Goal: Information Seeking & Learning: Learn about a topic

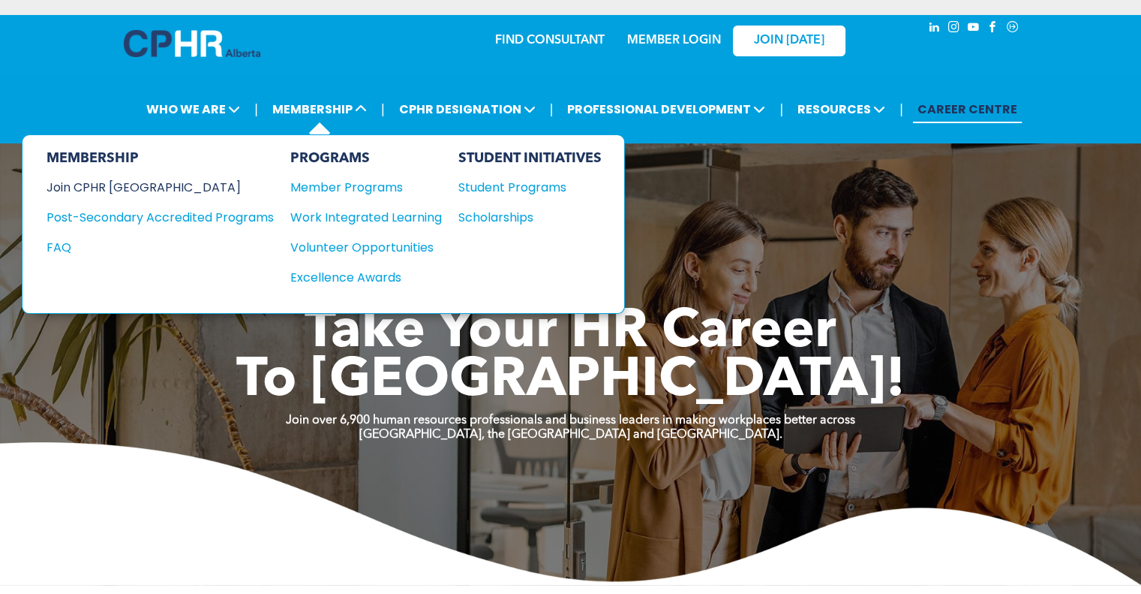
click at [120, 185] on div "Join CPHR [GEOGRAPHIC_DATA]" at bounding box center [149, 187] width 205 height 19
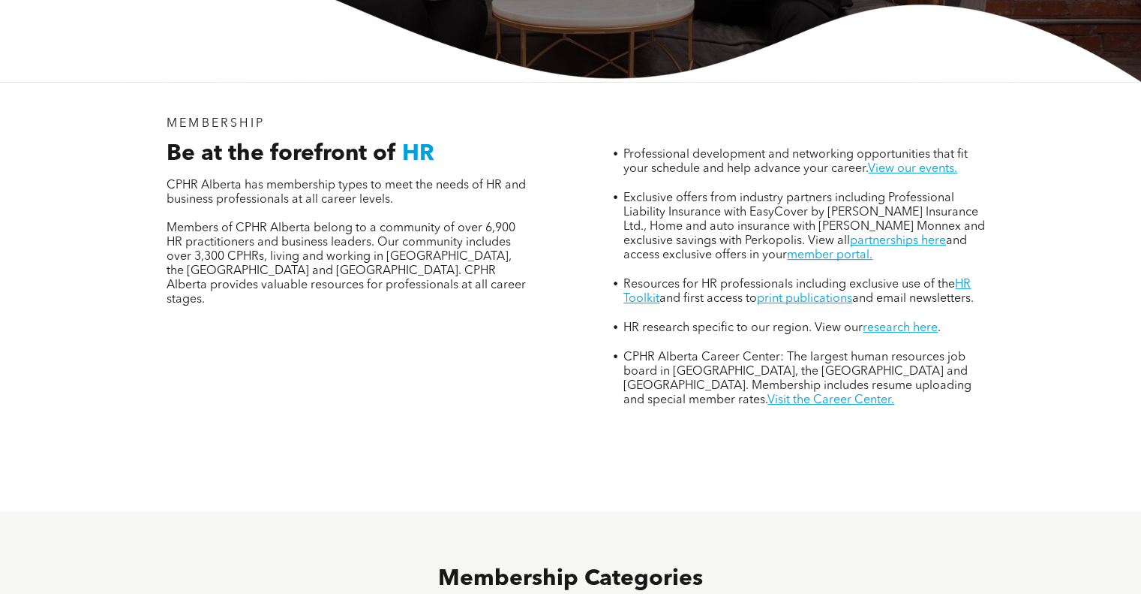
scroll to position [483, 0]
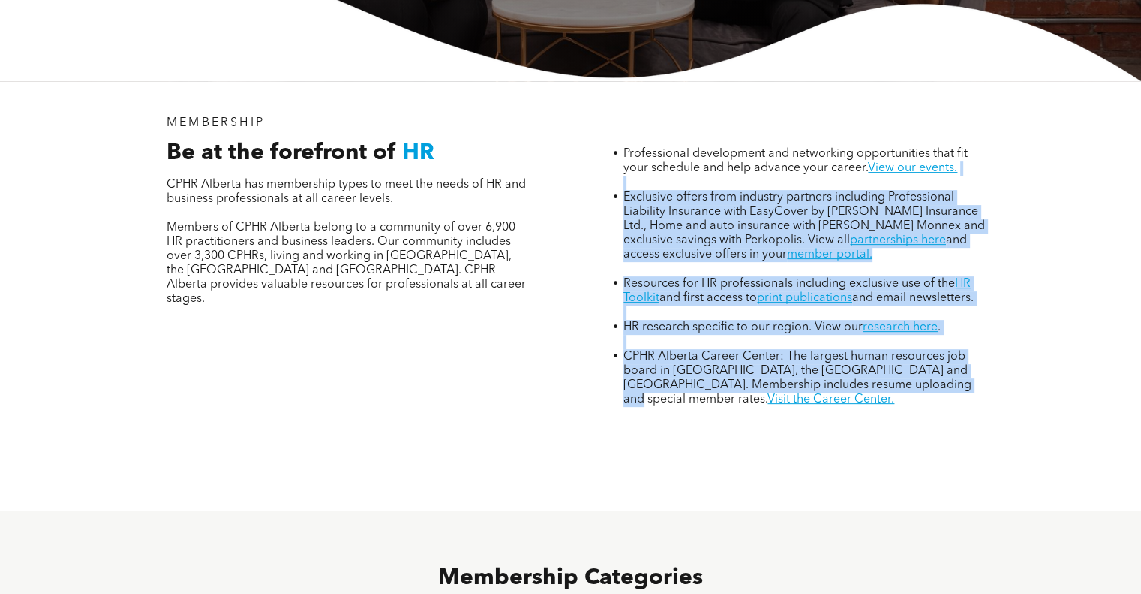
drag, startPoint x: 618, startPoint y: 351, endPoint x: 671, endPoint y: 71, distance: 285.0
click at [671, 81] on div "MEMBERSHIP Be at the forefront of HR CPHR Alberta has membership types to meet …" at bounding box center [571, 295] width 901 height 429
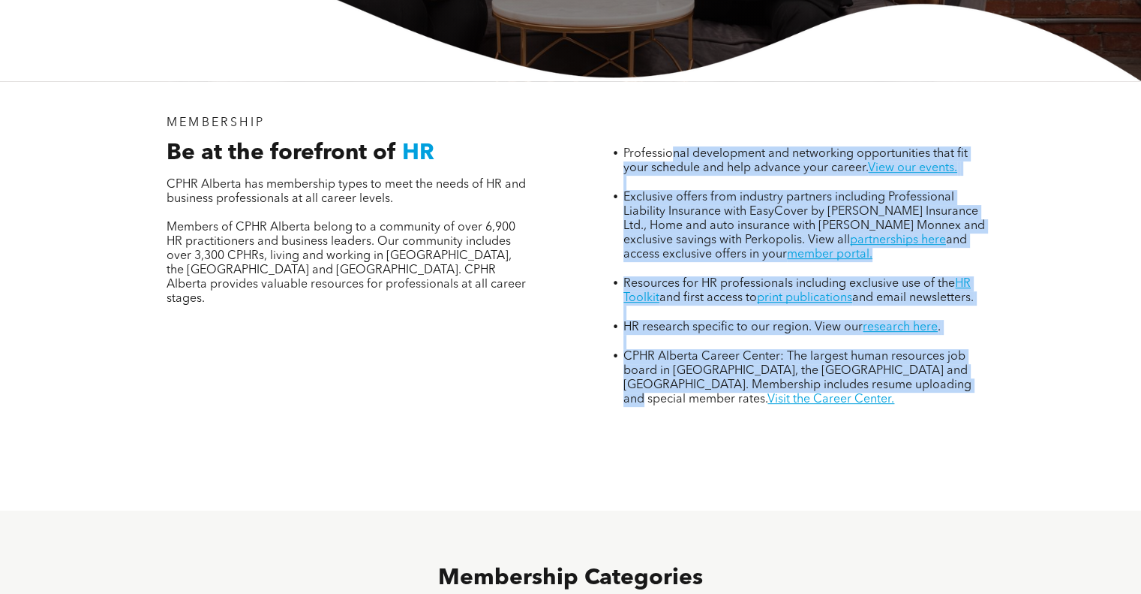
click at [671, 104] on div "Professional development and networking opportunities that fit your schedule an…" at bounding box center [793, 261] width 411 height 315
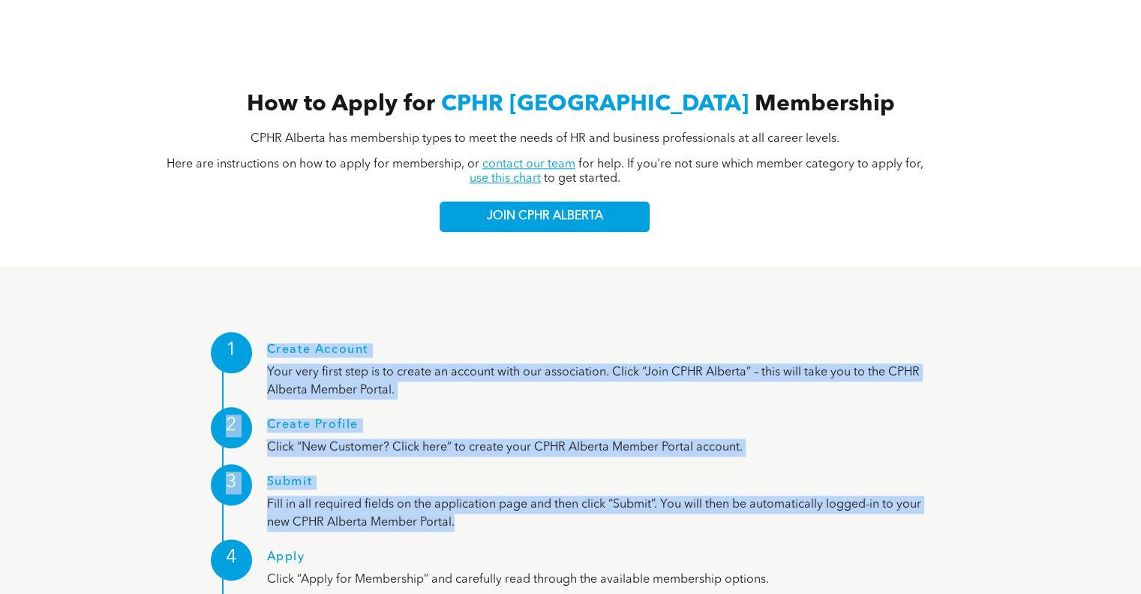
scroll to position [1689, 0]
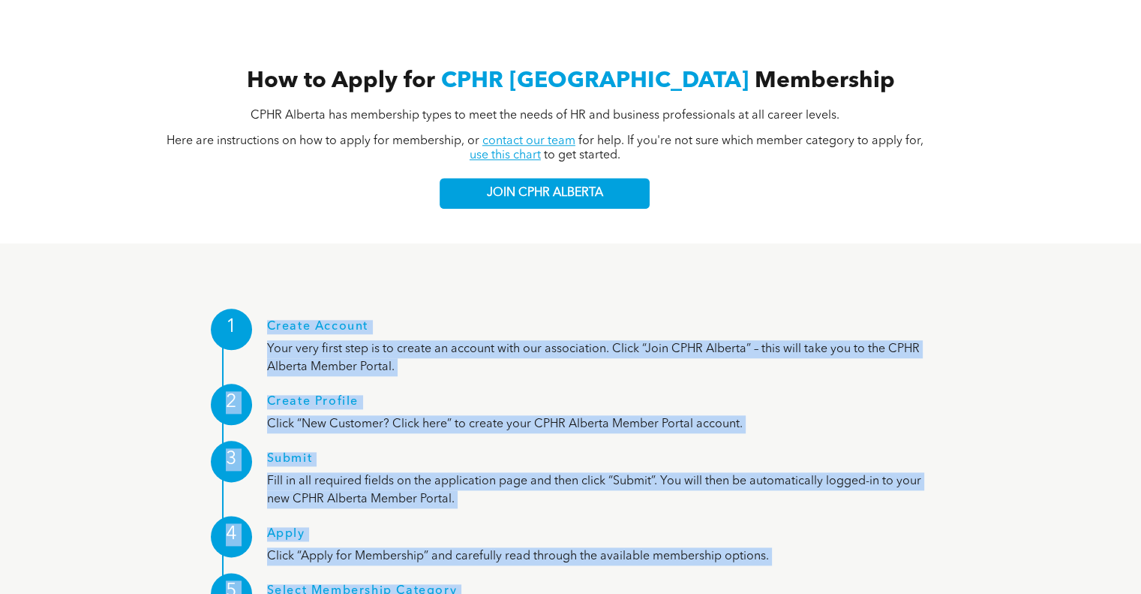
drag, startPoint x: 583, startPoint y: 272, endPoint x: 575, endPoint y: 592, distance: 320.6
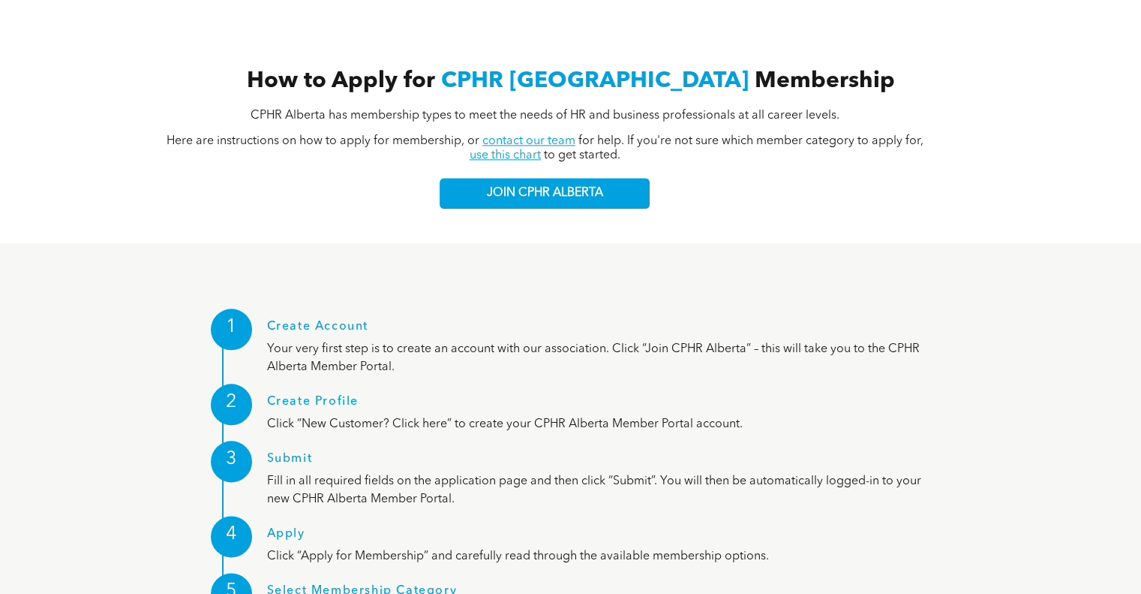
drag, startPoint x: 603, startPoint y: 472, endPoint x: 630, endPoint y: 317, distance: 157.8
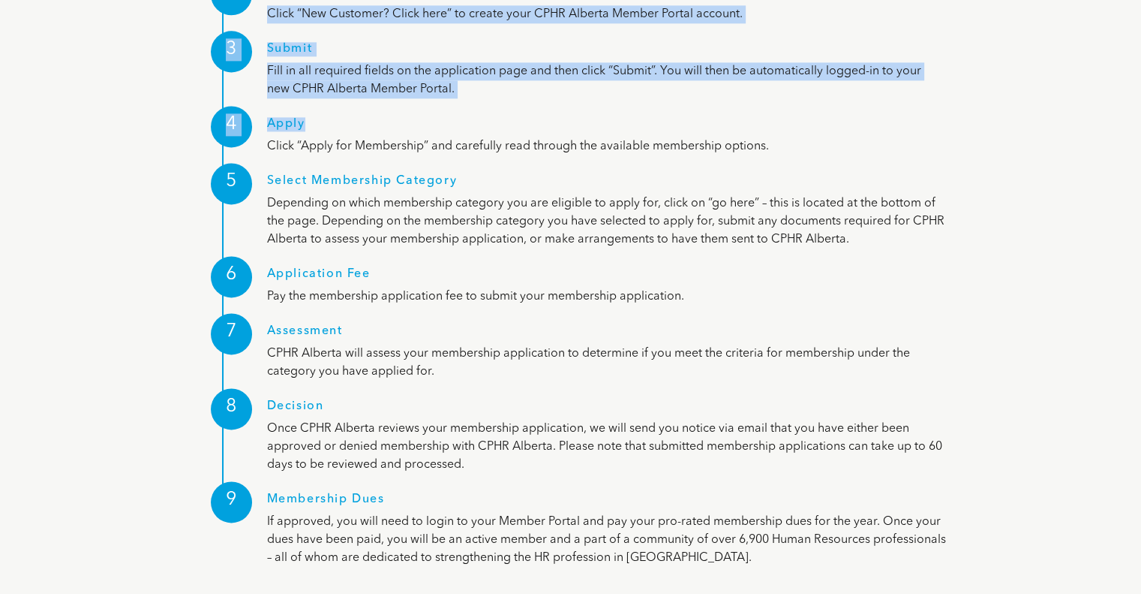
scroll to position [2108, 0]
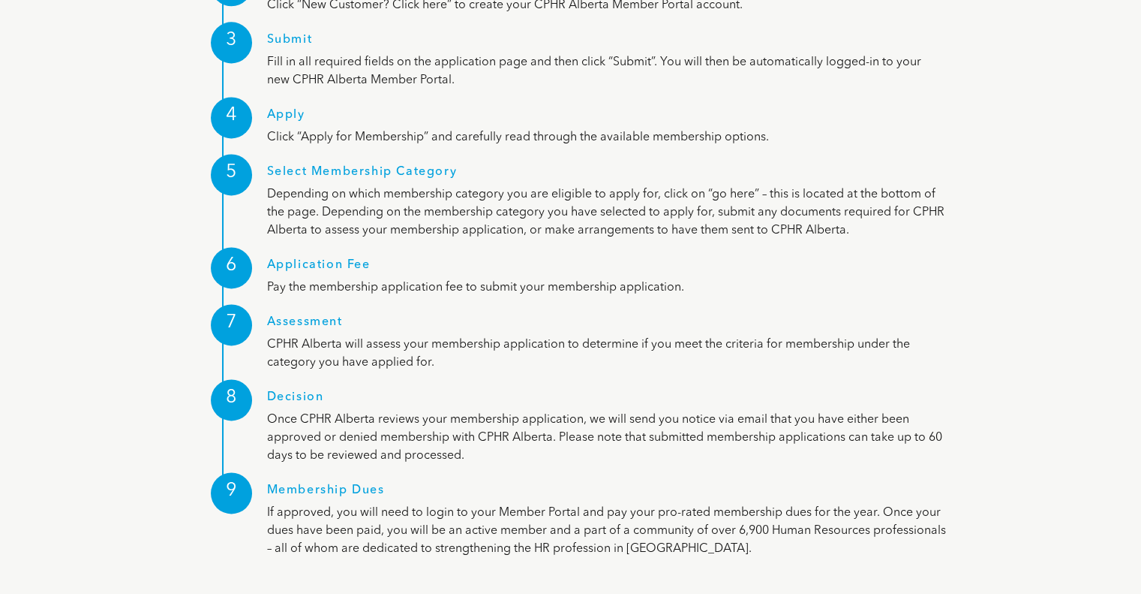
click at [630, 371] on div "Decision Once CPHR Alberta reviews your membership application, we will send yo…" at bounding box center [606, 417] width 679 height 93
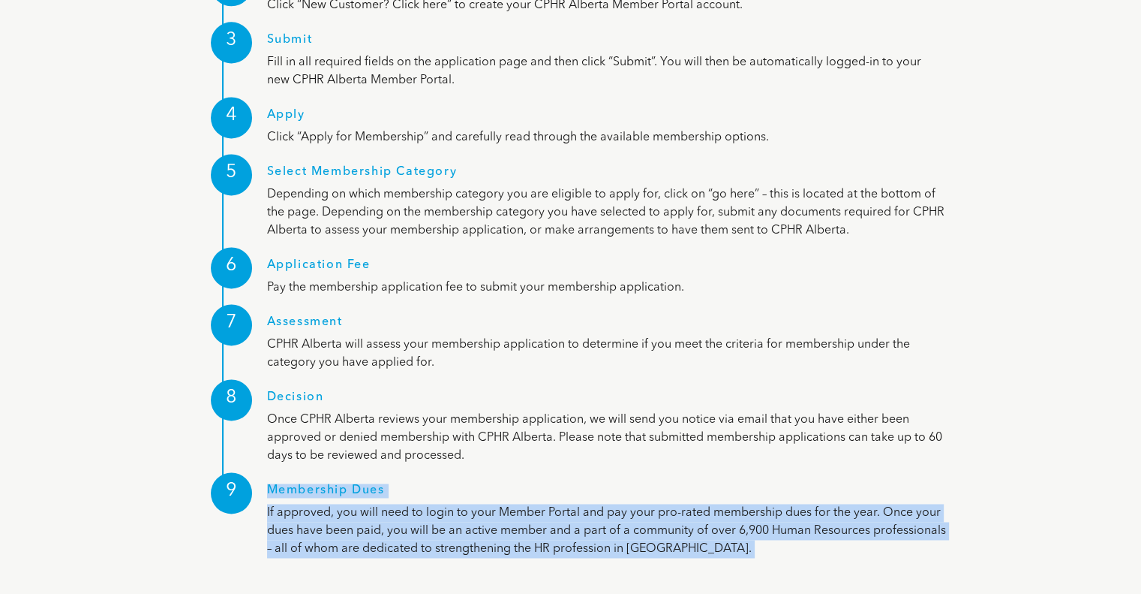
drag, startPoint x: 621, startPoint y: 510, endPoint x: 636, endPoint y: 564, distance: 57.0
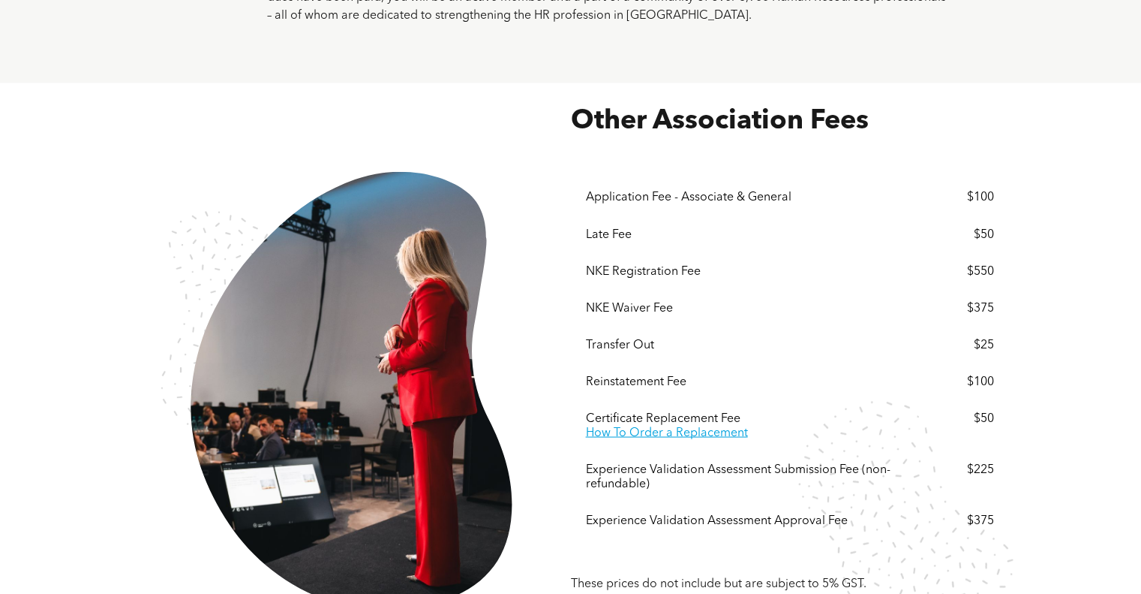
scroll to position [2653, 0]
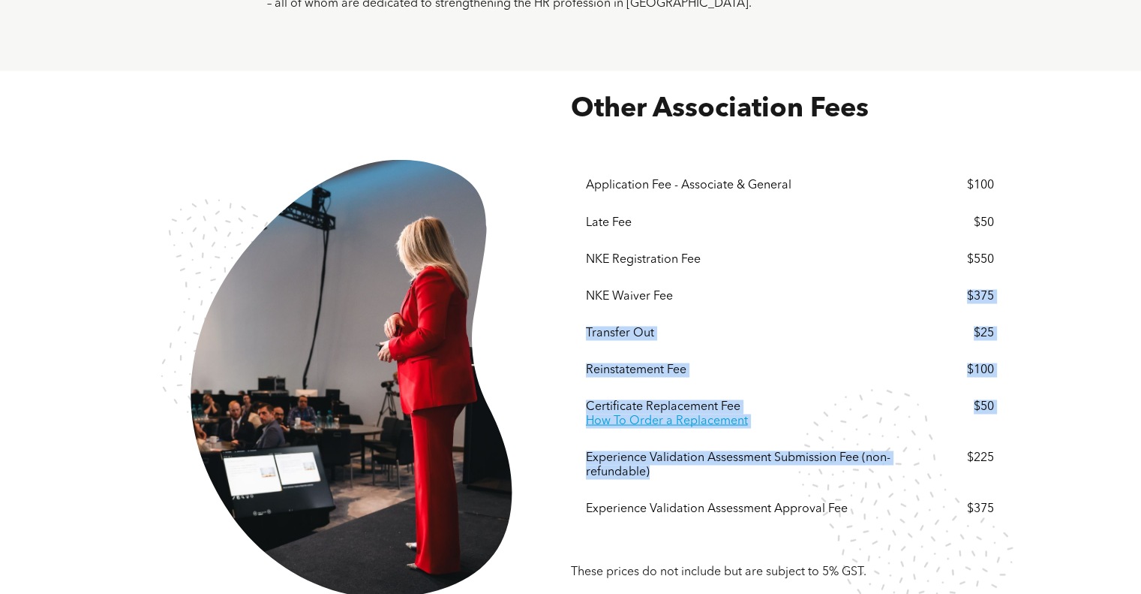
drag, startPoint x: 811, startPoint y: 411, endPoint x: 824, endPoint y: 239, distance: 173.1
click at [824, 239] on div "Application Fee - Associate & General $100 Late Fee $50 NKE Registration Fee $5…" at bounding box center [790, 346] width 408 height 359
click at [824, 278] on div "NKE Waiver Fee $375" at bounding box center [790, 296] width 408 height 37
drag, startPoint x: 824, startPoint y: 239, endPoint x: 817, endPoint y: 502, distance: 263.5
click at [817, 502] on div "Other Association Fees These prices do not include but are subject to 5% GST. ﻿…" at bounding box center [790, 380] width 438 height 573
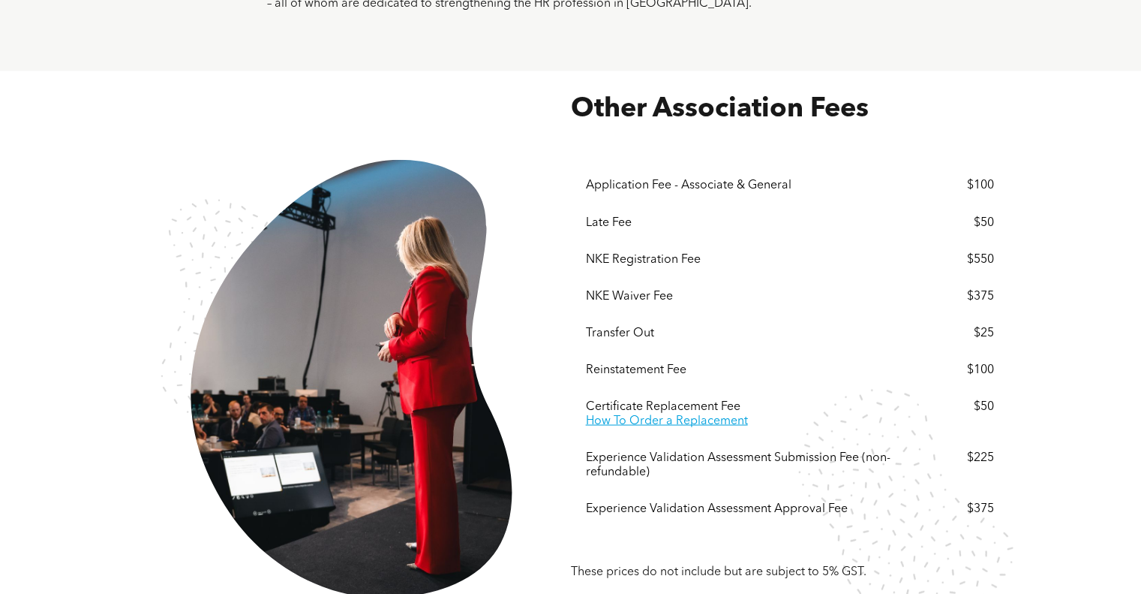
click at [823, 484] on div "Application Fee - Associate & General $100 Late Fee $50 NKE Registration Fee $5…" at bounding box center [790, 341] width 408 height 431
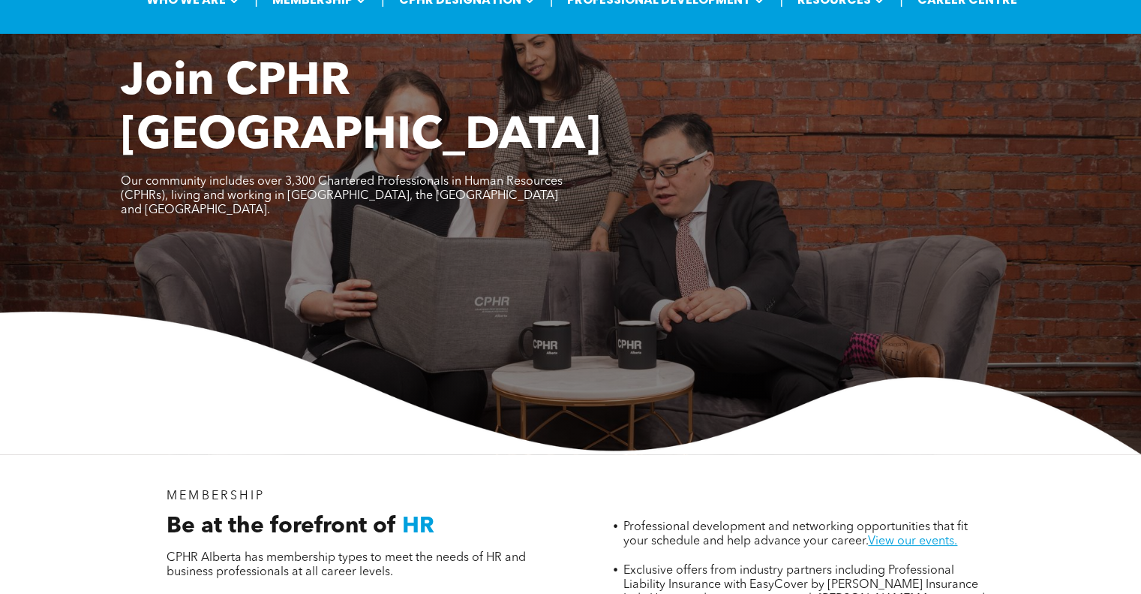
scroll to position [52, 0]
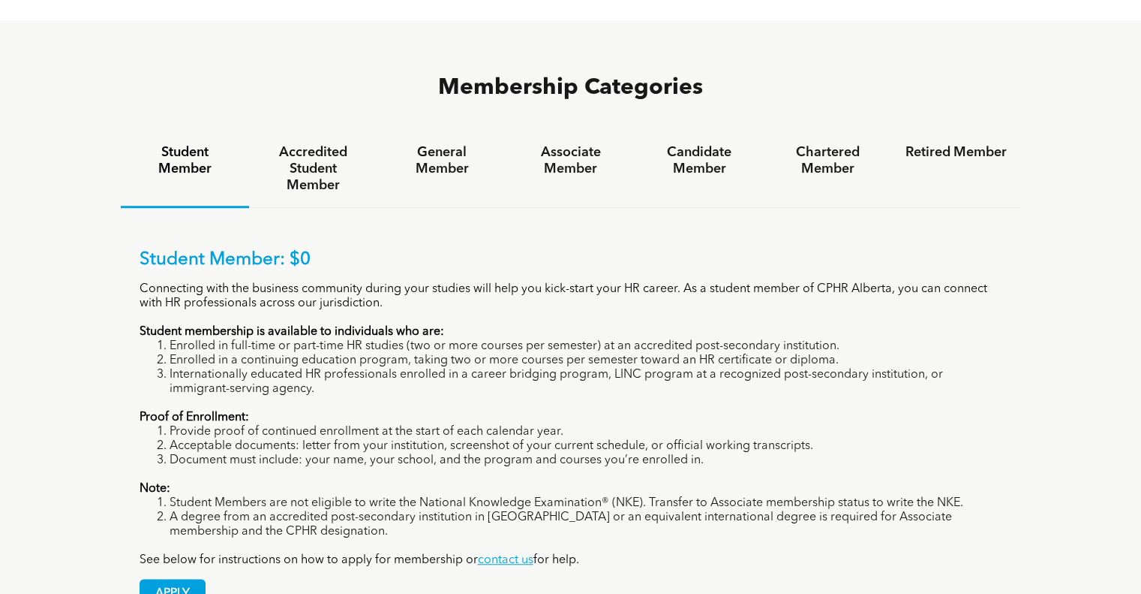
scroll to position [973, 0]
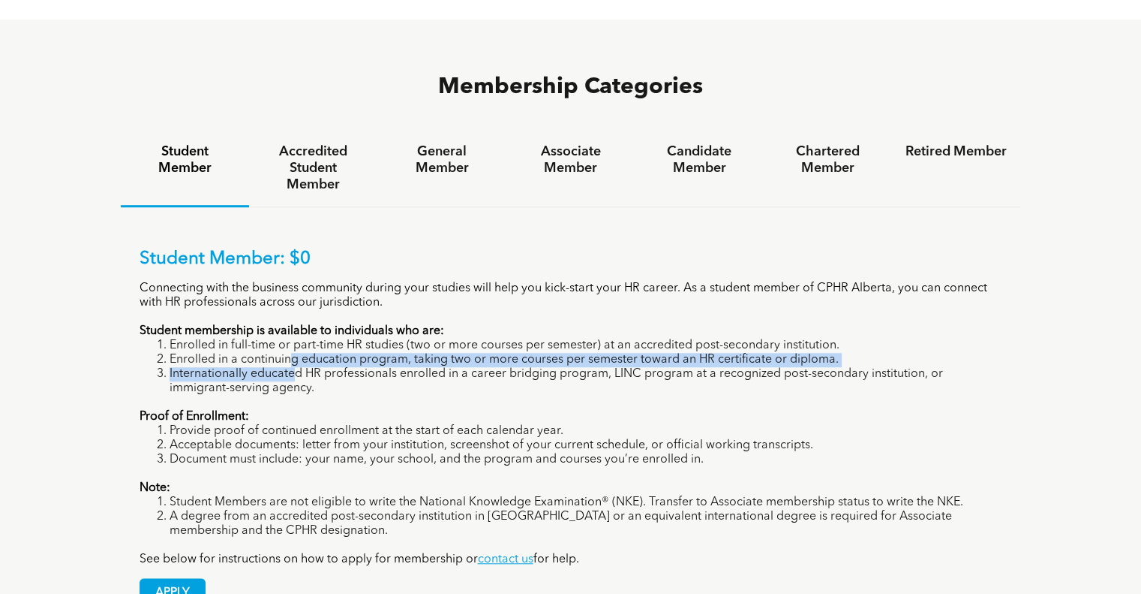
drag, startPoint x: 291, startPoint y: 299, endPoint x: 293, endPoint y: 284, distance: 15.2
click at [293, 338] on ol "Enrolled in full-time or part-time HR studies (two or more courses per semester…" at bounding box center [571, 366] width 863 height 57
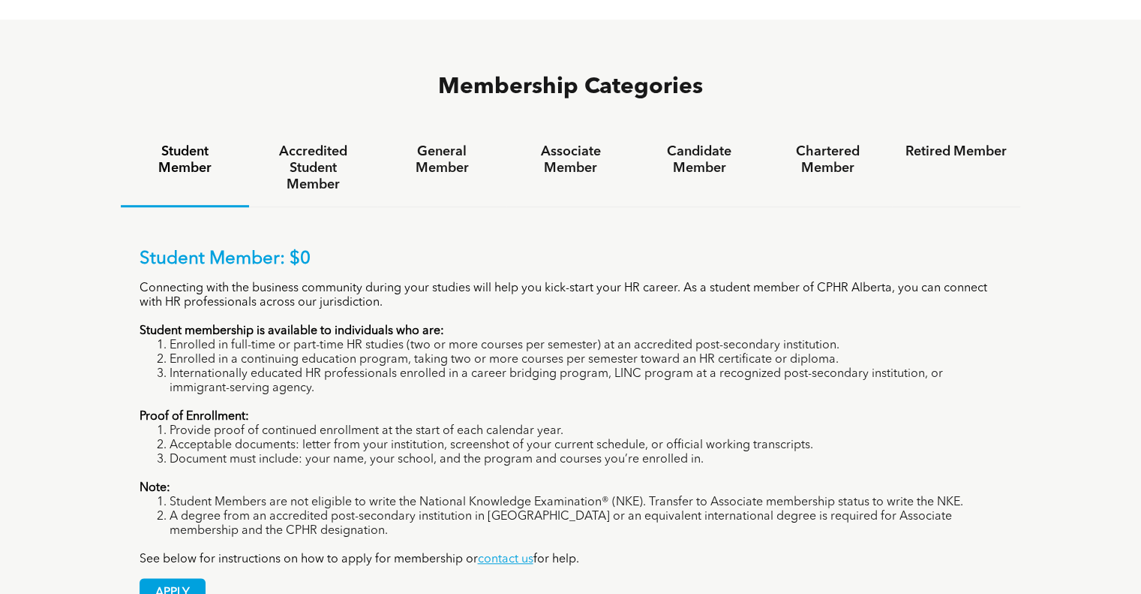
click at [311, 281] on p "Connecting with the business community during your studies will help you kick-s…" at bounding box center [571, 295] width 863 height 29
click at [312, 281] on p "Connecting with the business community during your studies will help you kick-s…" at bounding box center [571, 295] width 863 height 29
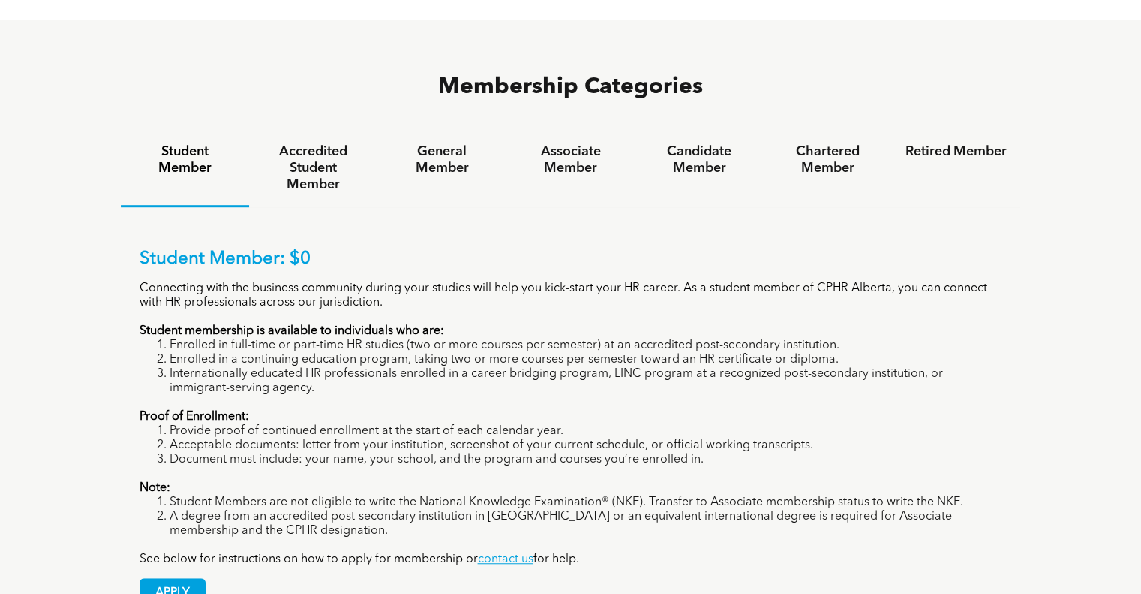
click at [314, 353] on li "Enrolled in a continuing education program, taking two or more courses per seme…" at bounding box center [586, 360] width 833 height 14
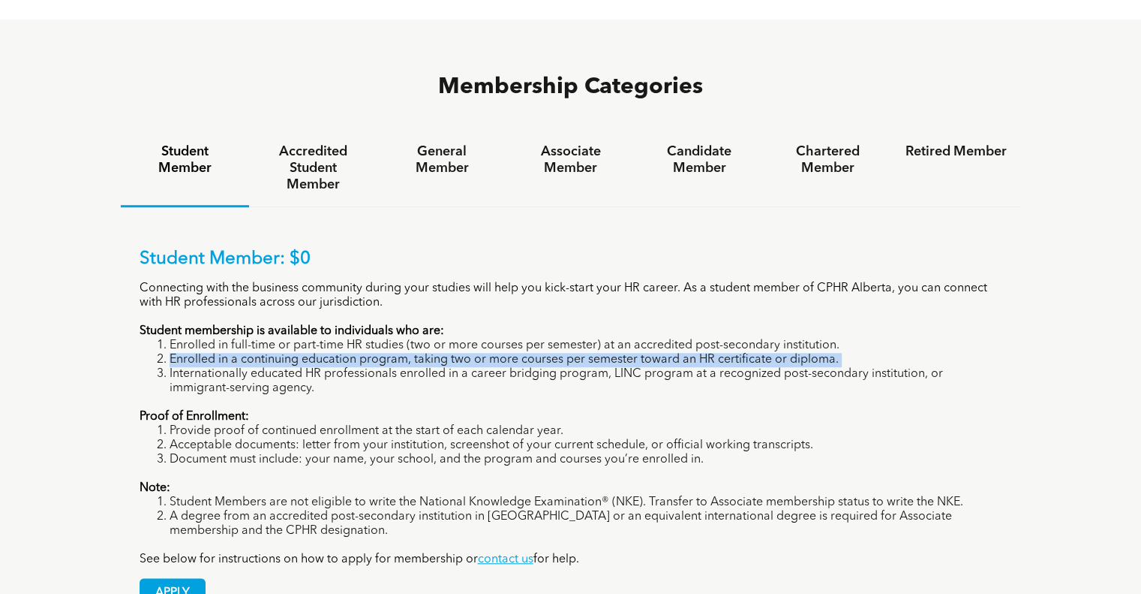
click at [314, 353] on li "Enrolled in a continuing education program, taking two or more courses per seme…" at bounding box center [586, 360] width 833 height 14
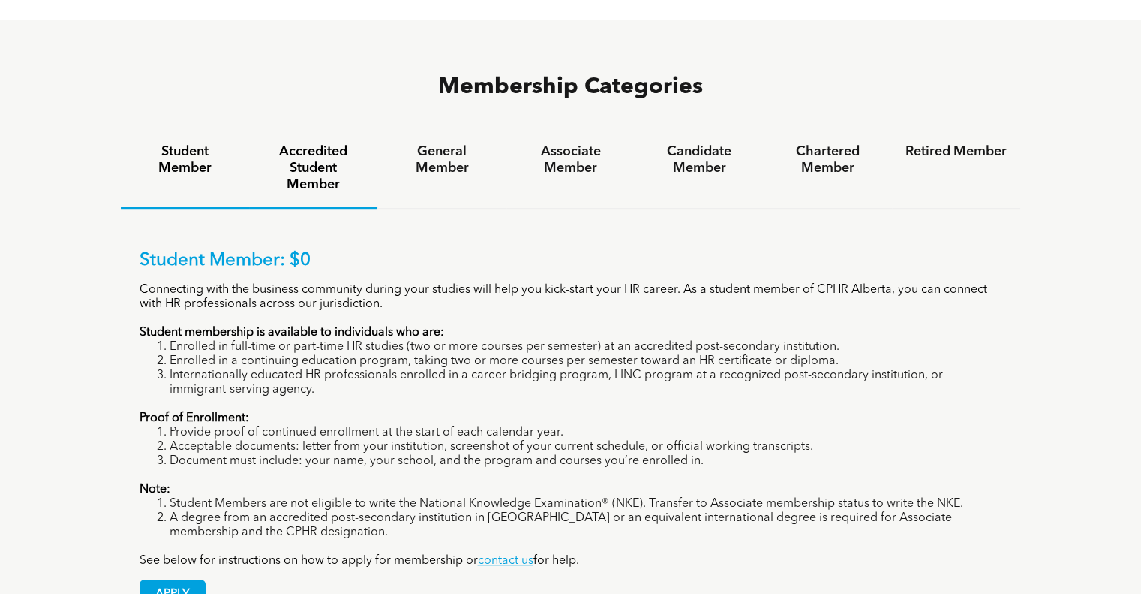
click at [311, 143] on h4 "Accredited Student Member" at bounding box center [313, 168] width 101 height 50
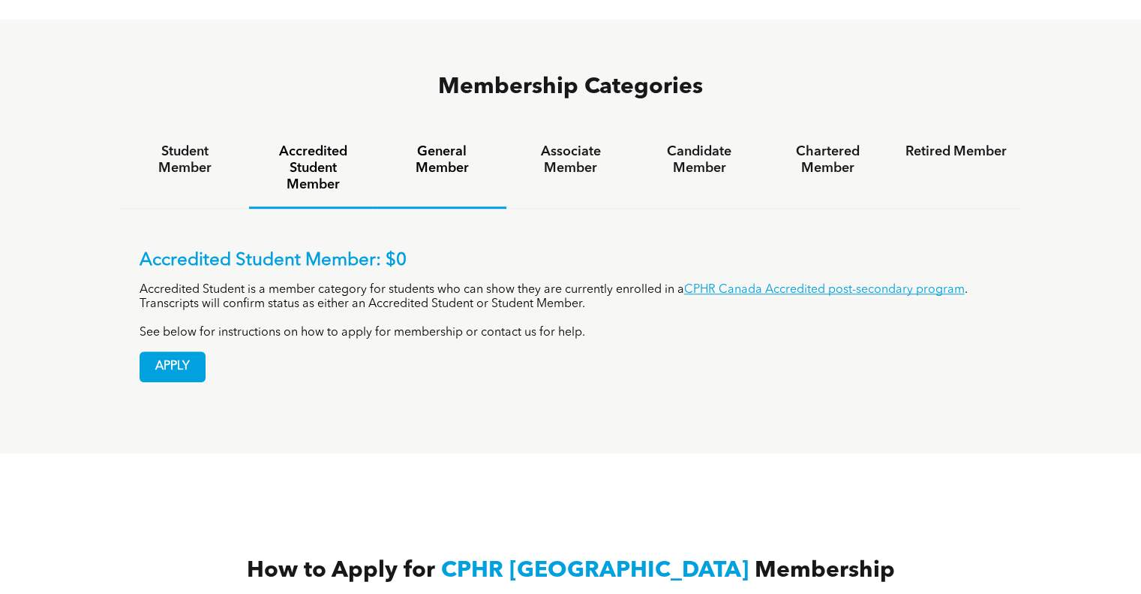
click at [419, 143] on h4 "General Member" at bounding box center [441, 159] width 101 height 33
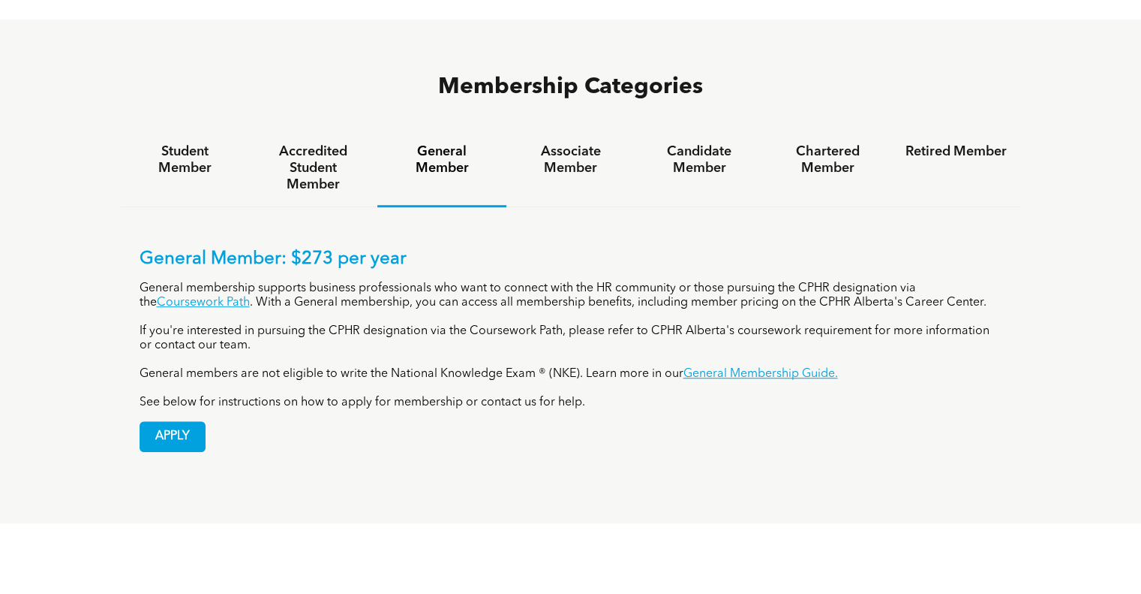
click at [453, 281] on p "General membership supports business professionals who want to connect with the…" at bounding box center [571, 295] width 863 height 29
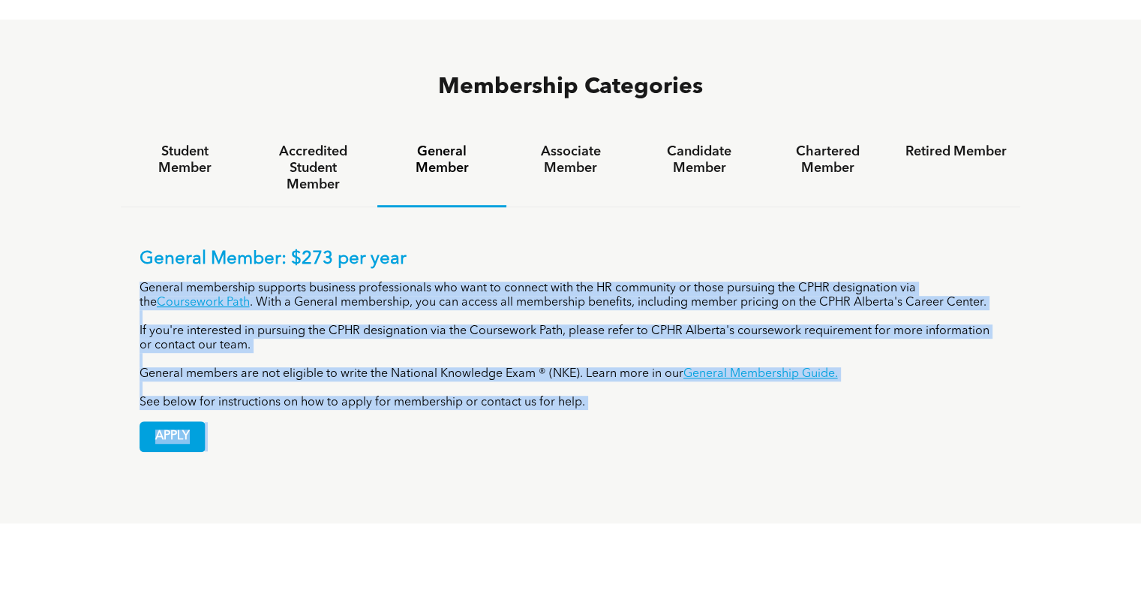
drag, startPoint x: 453, startPoint y: 224, endPoint x: 429, endPoint y: 477, distance: 254.1
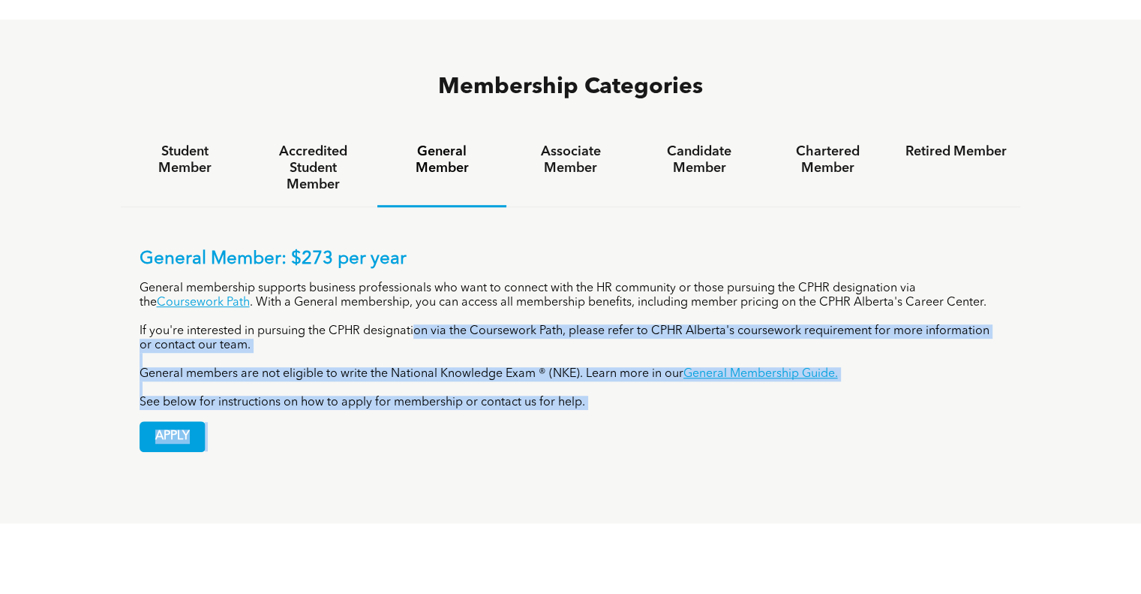
drag, startPoint x: 426, startPoint y: 417, endPoint x: 405, endPoint y: 154, distance: 264.3
click at [405, 154] on div "Membership Categories Student Member Accredited Student Member General Member A…" at bounding box center [570, 272] width 1141 height 504
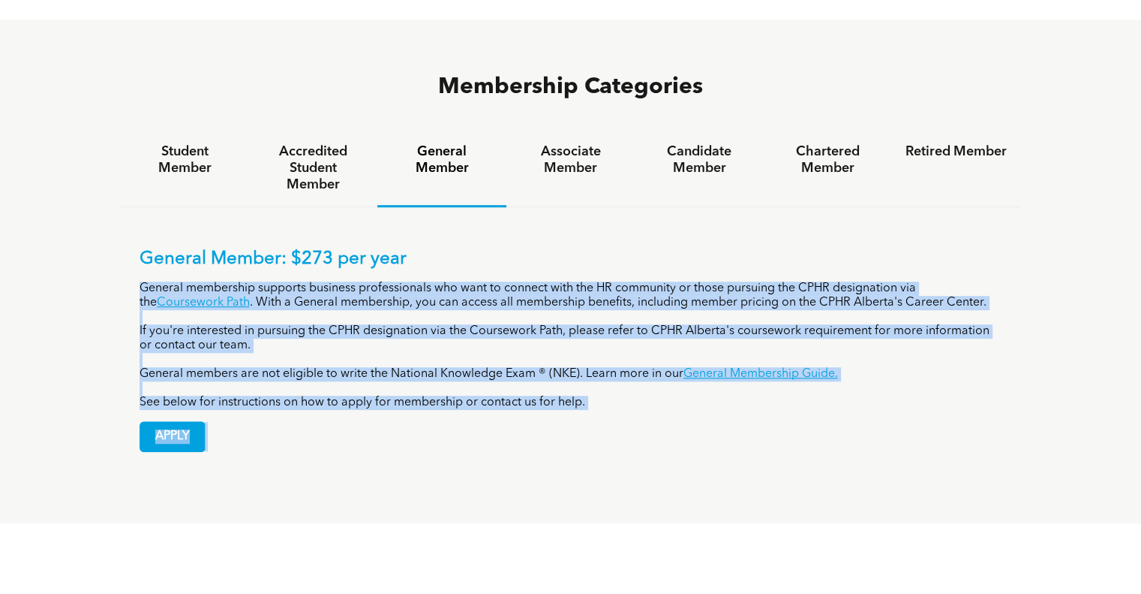
click at [423, 396] on p "See below for instructions on how to apply for membership or contact us for hel…" at bounding box center [571, 403] width 863 height 14
drag, startPoint x: 444, startPoint y: 393, endPoint x: 432, endPoint y: -68, distance: 460.2
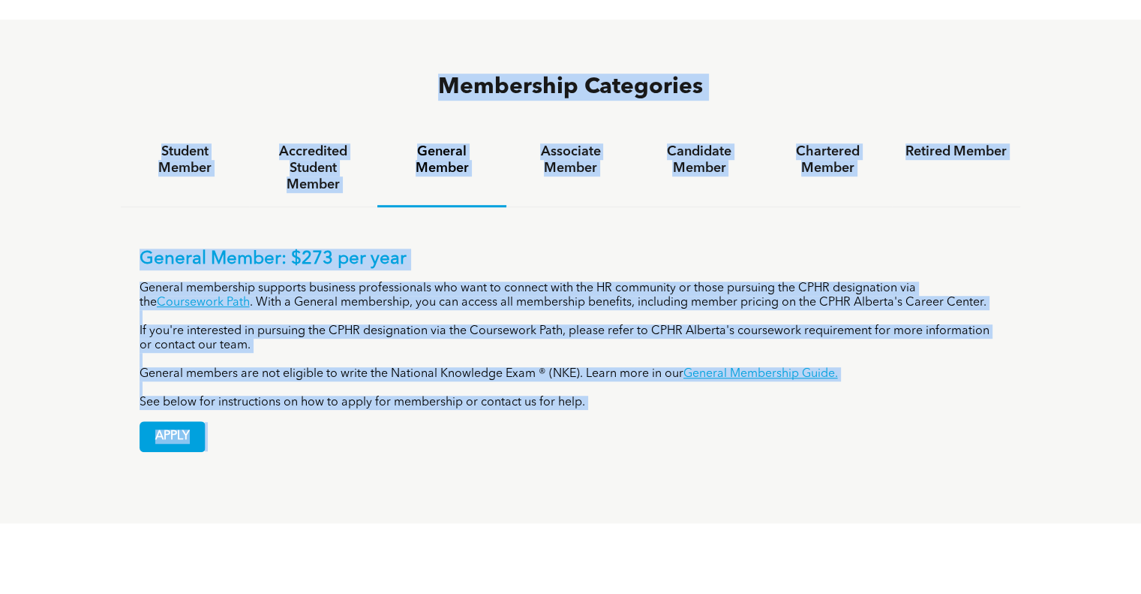
scroll to position [869, 0]
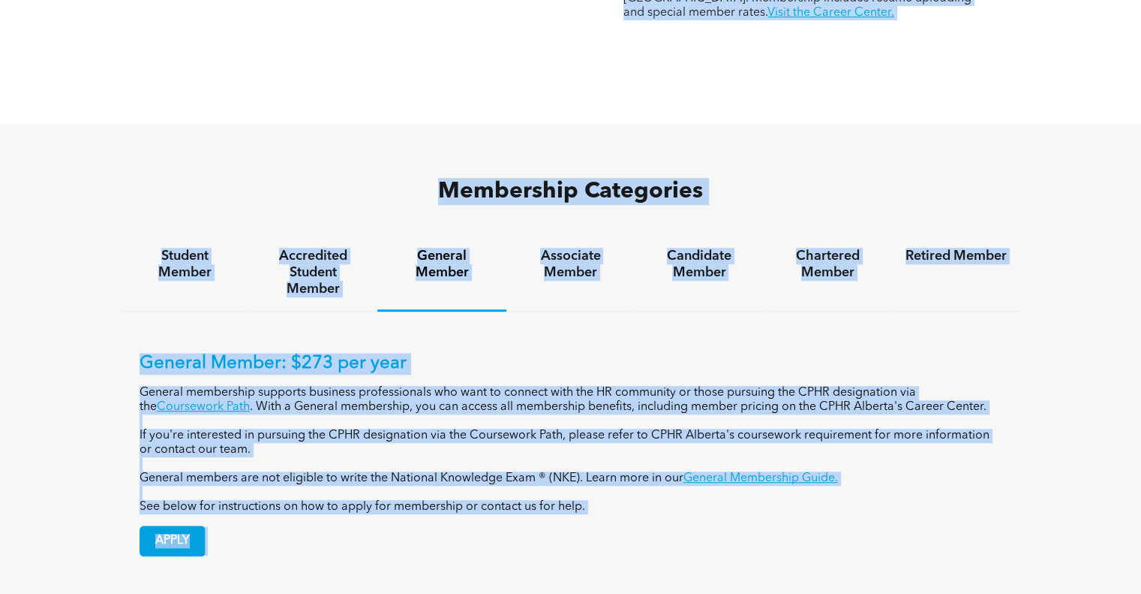
click at [435, 514] on div "APPLY" at bounding box center [571, 535] width 863 height 42
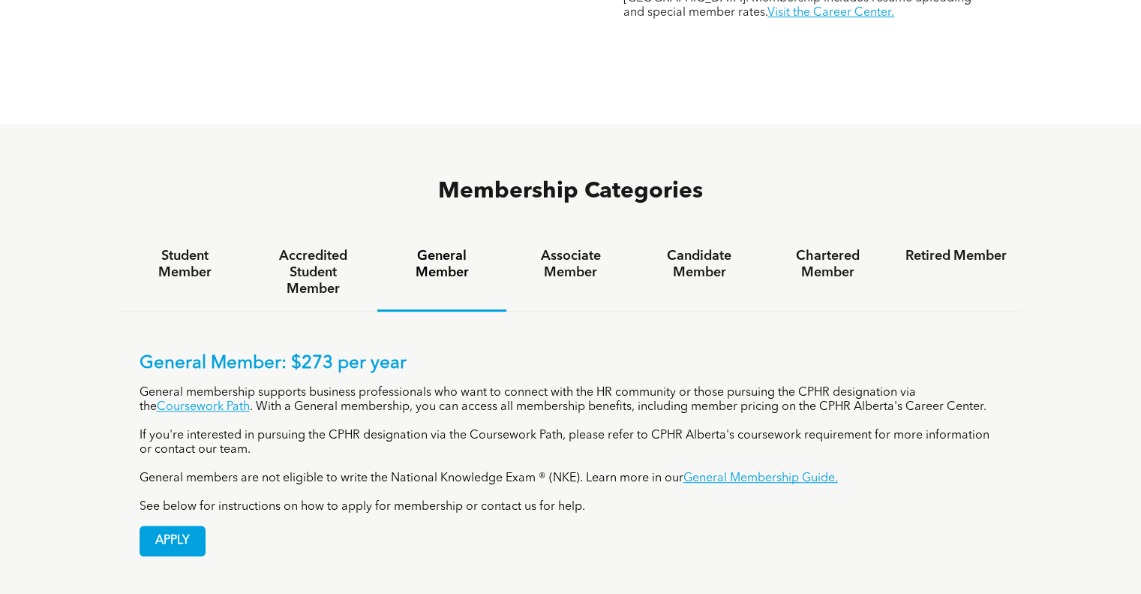
click at [413, 386] on p "General membership supports business professionals who want to connect with the…" at bounding box center [571, 400] width 863 height 29
drag, startPoint x: 413, startPoint y: 330, endPoint x: 418, endPoint y: 374, distance: 43.8
click at [418, 374] on div "General Member: $273 per year General membership supports business professional…" at bounding box center [571, 433] width 863 height 161
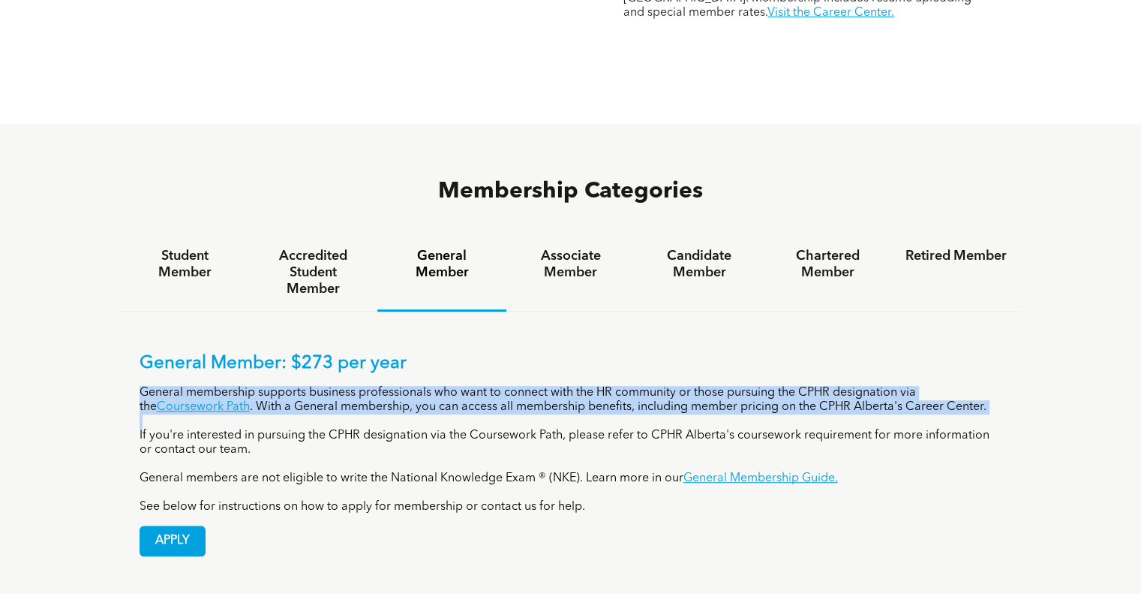
click at [418, 429] on p "If you're interested in pursuing the CPHR designation via the Coursework Path, …" at bounding box center [571, 443] width 863 height 29
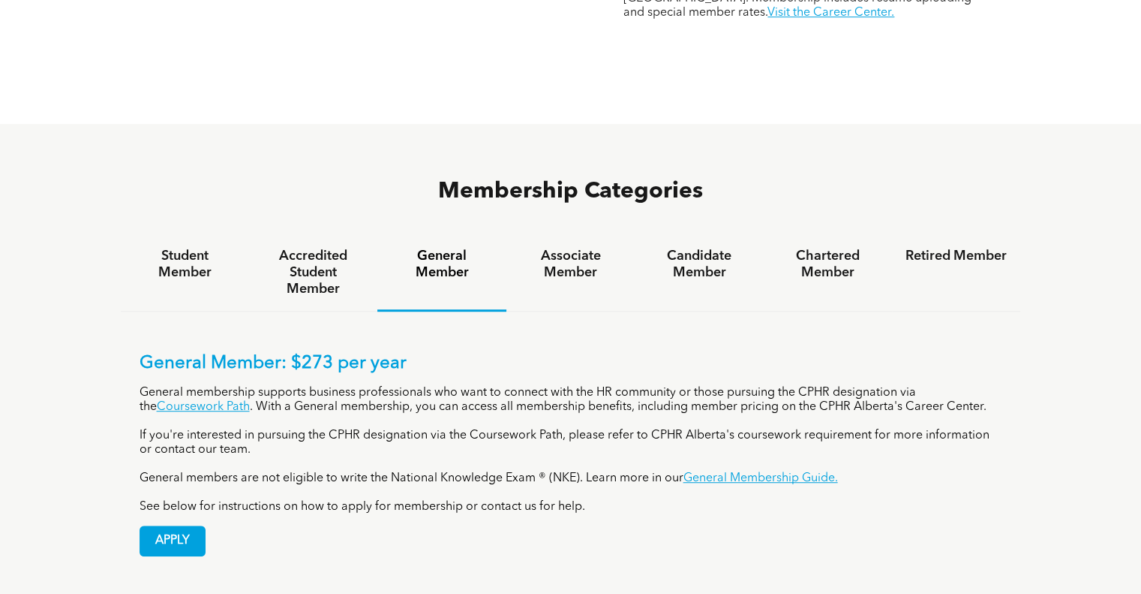
click at [436, 353] on div "General Member: $273 per year General membership supports business professional…" at bounding box center [571, 433] width 863 height 161
click at [436, 354] on div "General Member: $273 per year General membership supports business professional…" at bounding box center [571, 433] width 863 height 161
click at [417, 504] on div "General Member: $273 per year General membership supports business professional…" at bounding box center [571, 442] width 901 height 263
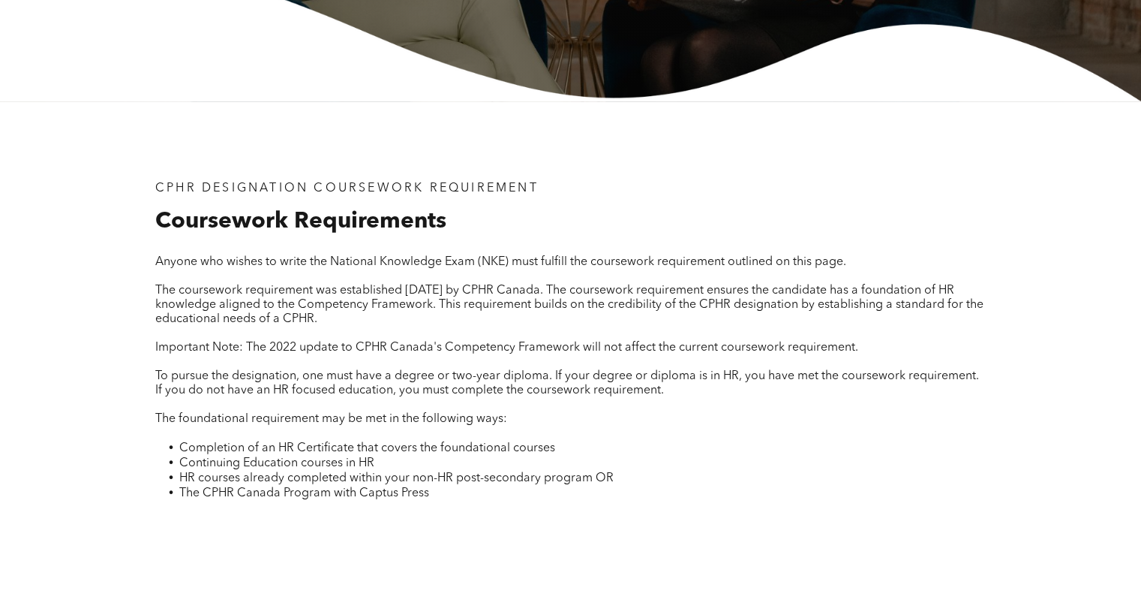
scroll to position [399, 0]
click at [561, 311] on p "The coursework requirement was established [DATE] by CPHR Canada. The coursewor…" at bounding box center [570, 304] width 831 height 43
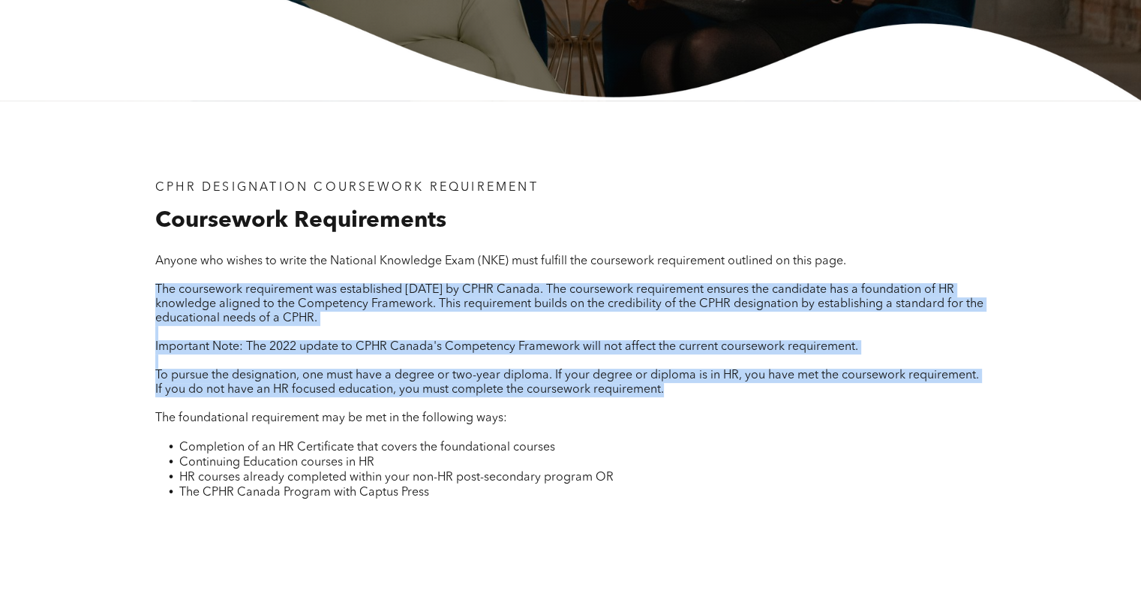
drag, startPoint x: 561, startPoint y: 311, endPoint x: 562, endPoint y: 374, distance: 62.3
click at [562, 374] on div "Anyone who wishes to write the National Knowledge Exam (NKE) must fulfill the c…" at bounding box center [570, 385] width 831 height 263
click at [562, 374] on span "To pursue the designation, one must have a degree or two-year diploma. If your …" at bounding box center [567, 382] width 824 height 26
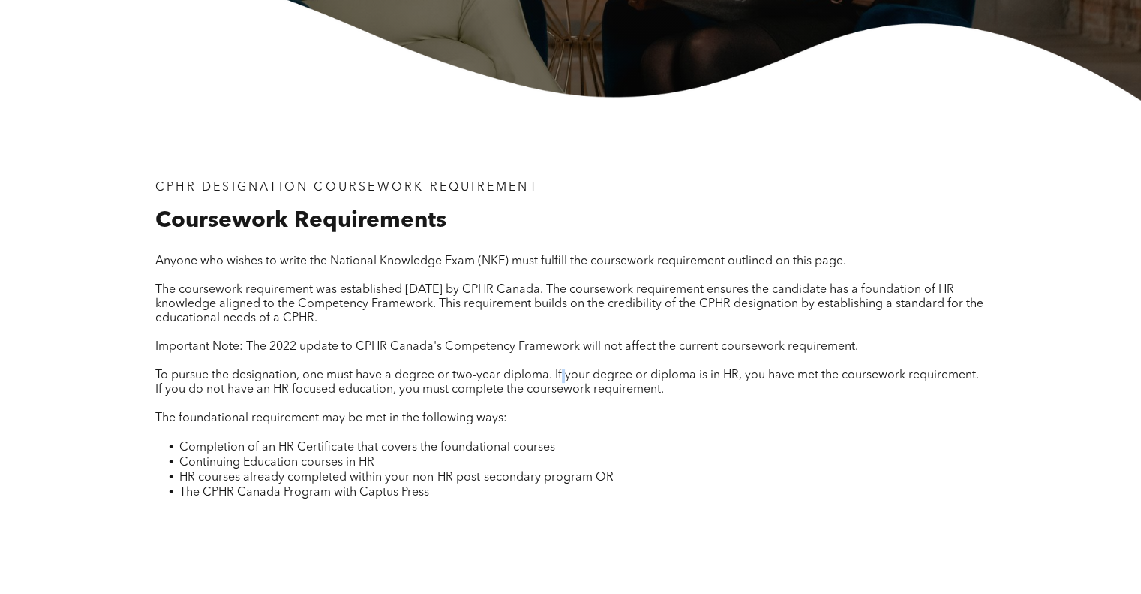
click at [562, 374] on span "To pursue the designation, one must have a degree or two-year diploma. If your …" at bounding box center [567, 382] width 824 height 26
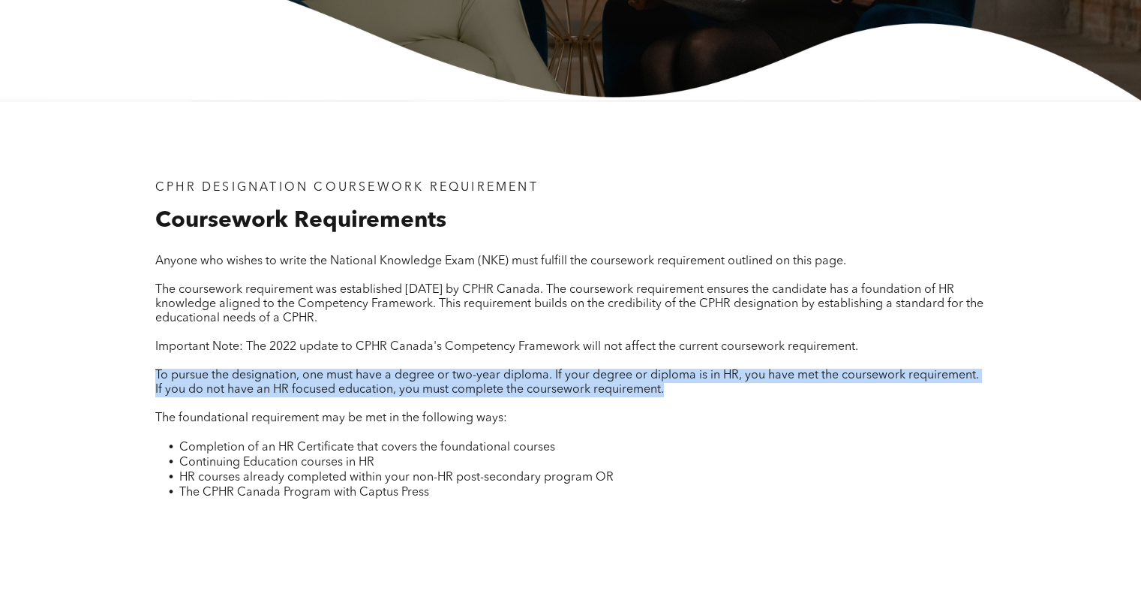
drag, startPoint x: 562, startPoint y: 374, endPoint x: 566, endPoint y: 423, distance: 48.9
click at [566, 423] on div "Anyone who wishes to write the National Knowledge Exam (NKE) must fulfill the c…" at bounding box center [570, 385] width 831 height 263
click at [566, 423] on p "The foundational requirement may be met in the following ways:" at bounding box center [570, 418] width 831 height 14
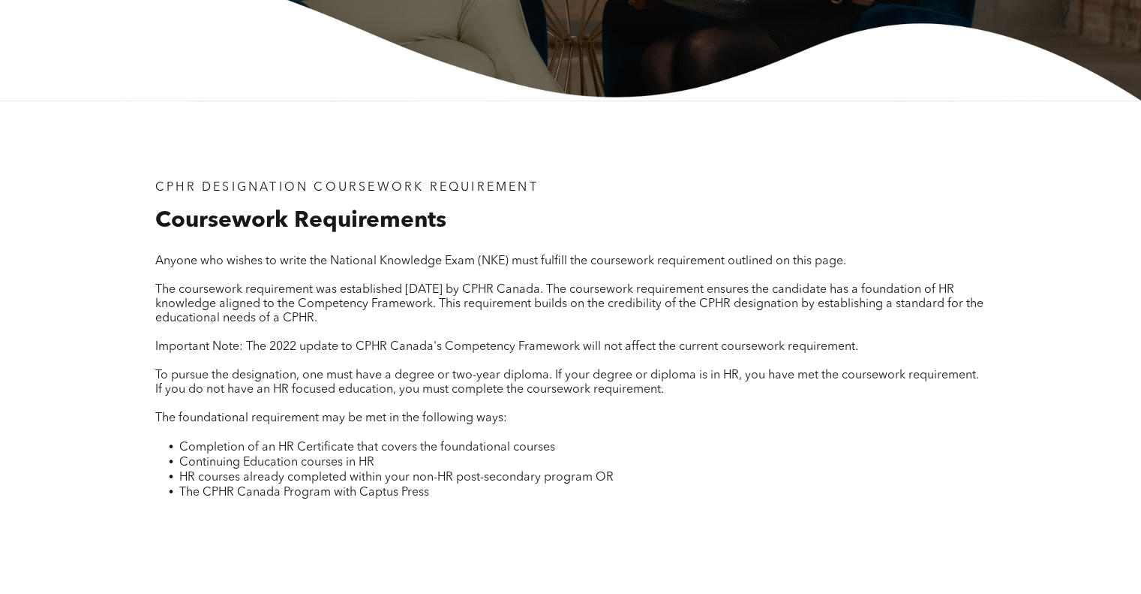
click at [567, 438] on p at bounding box center [570, 433] width 831 height 14
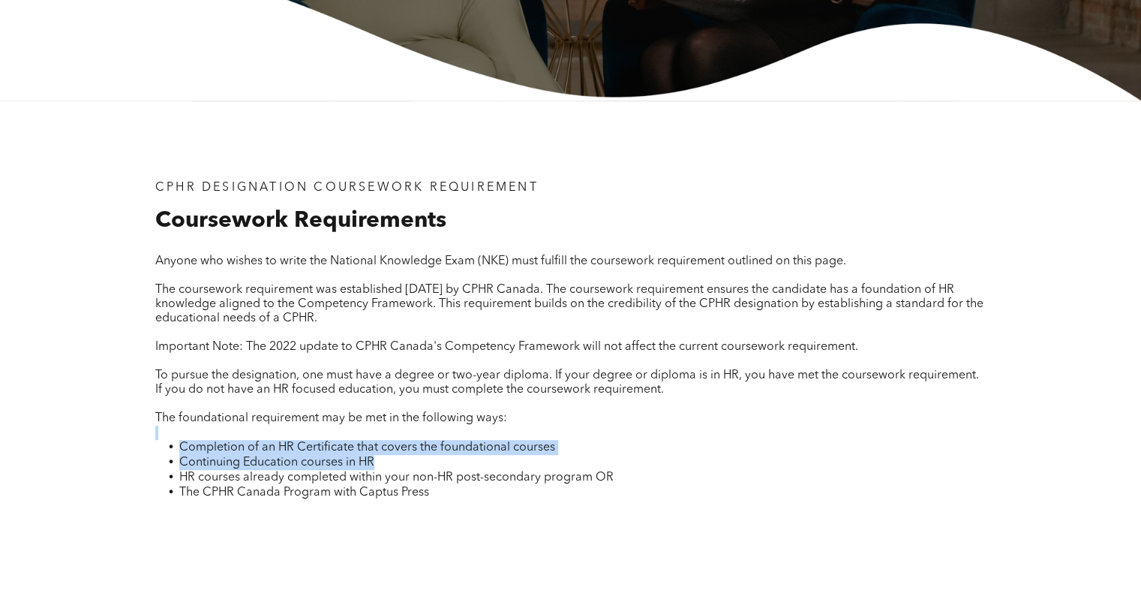
drag, startPoint x: 567, startPoint y: 438, endPoint x: 572, endPoint y: 461, distance: 23.7
click at [572, 461] on div "Anyone who wishes to write the National Knowledge Exam (NKE) must fulfill the c…" at bounding box center [570, 385] width 831 height 263
click at [572, 461] on li "Continuing Education courses in HR" at bounding box center [582, 462] width 807 height 15
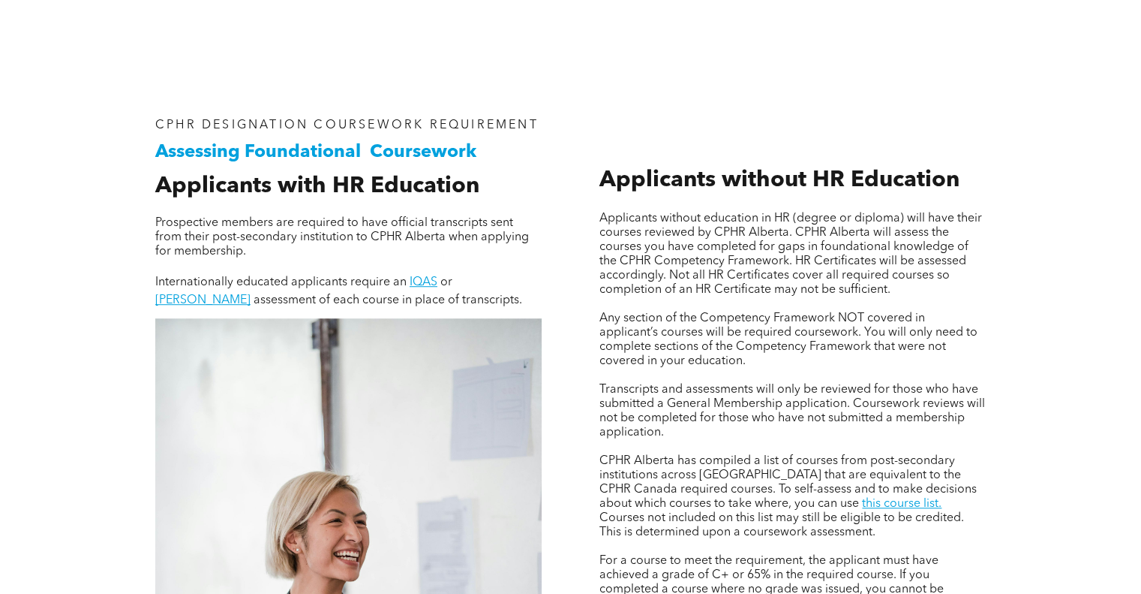
scroll to position [915, 0]
click at [636, 281] on span "Applicants without education in HR (degree or diploma) will have their courses …" at bounding box center [791, 253] width 383 height 83
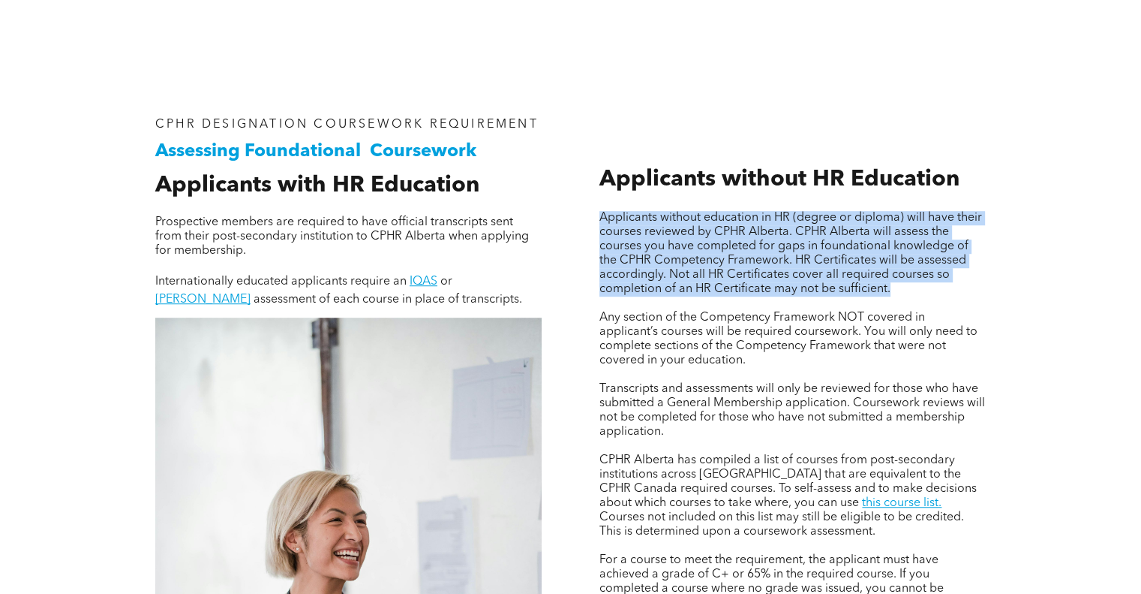
drag, startPoint x: 636, startPoint y: 281, endPoint x: 664, endPoint y: 215, distance: 71.6
click at [664, 215] on span "Applicants without education in HR (degree or diploma) will have their courses …" at bounding box center [791, 253] width 383 height 83
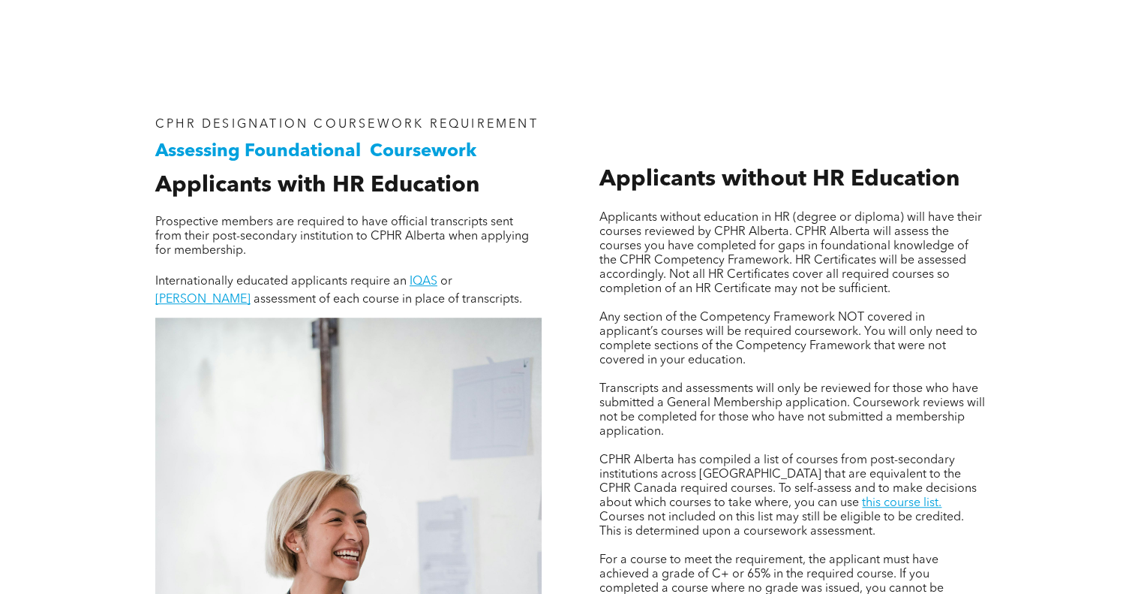
click at [678, 176] on span "Applicants without HR Education" at bounding box center [780, 179] width 360 height 23
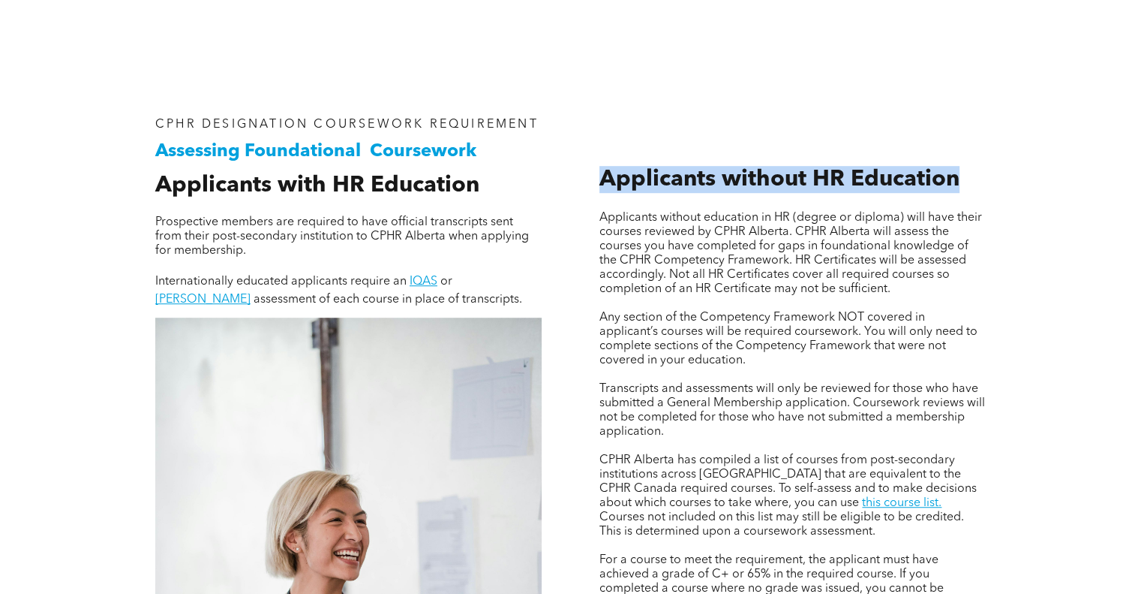
click at [678, 176] on span "Applicants without HR Education" at bounding box center [780, 179] width 360 height 23
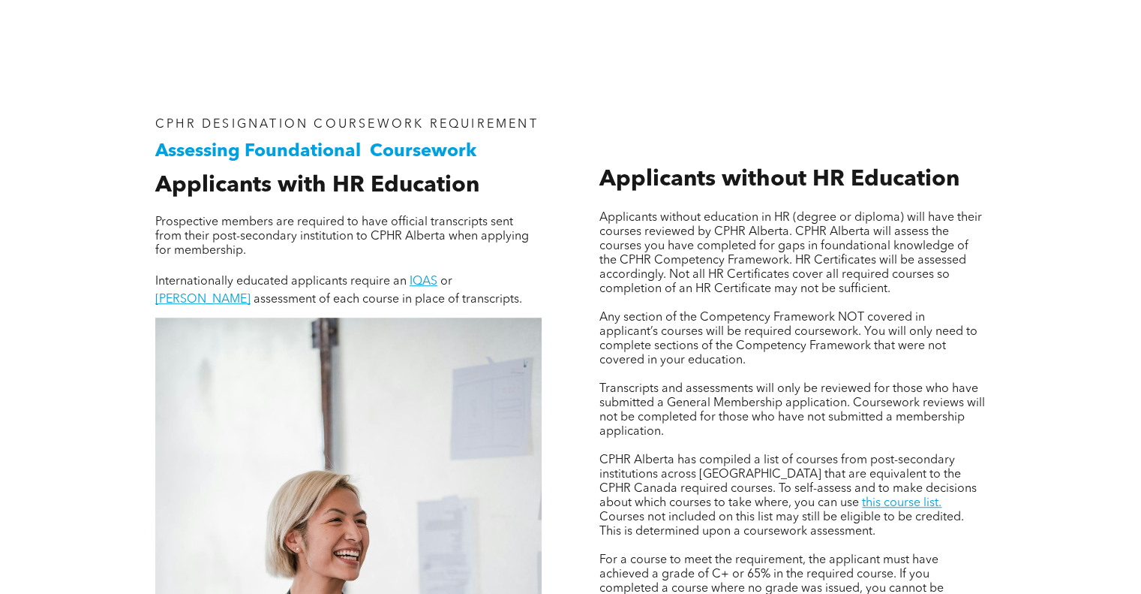
click at [674, 248] on span "Applicants without education in HR (degree or diploma) will have their courses …" at bounding box center [791, 253] width 383 height 83
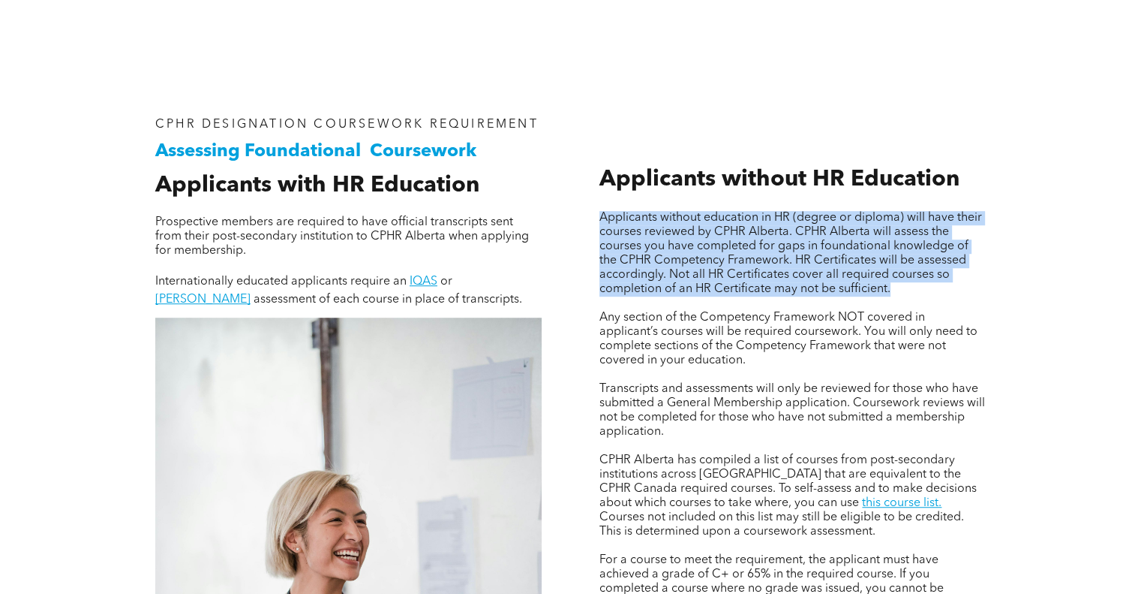
click at [674, 248] on span "Applicants without education in HR (degree or diploma) will have their courses …" at bounding box center [791, 253] width 383 height 83
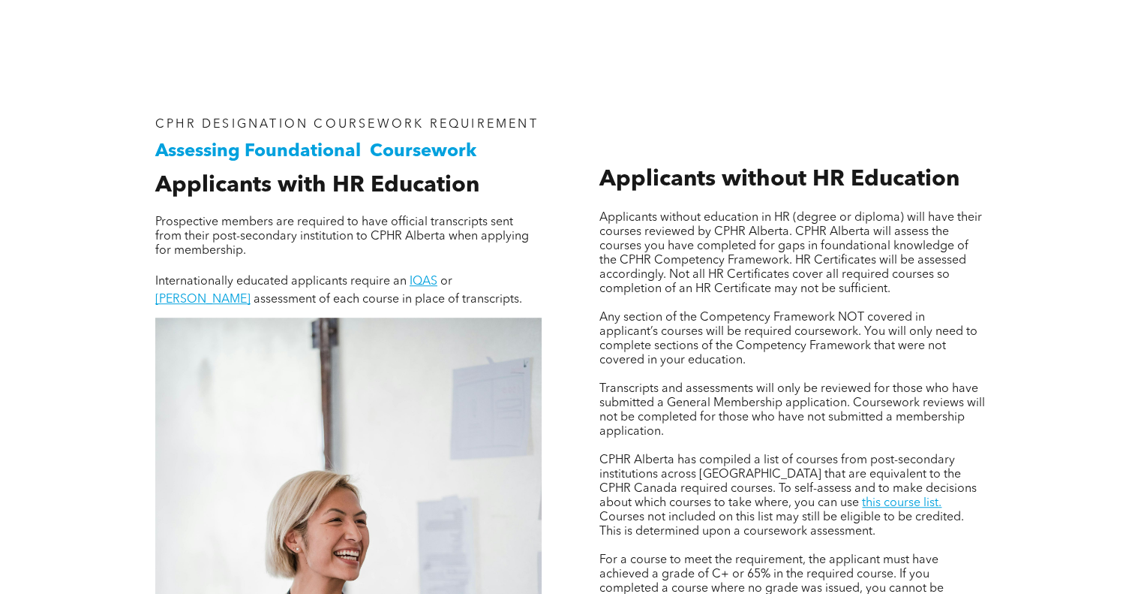
click at [427, 236] on span "Prospective members are required to have official transcripts sent from their p…" at bounding box center [342, 236] width 374 height 41
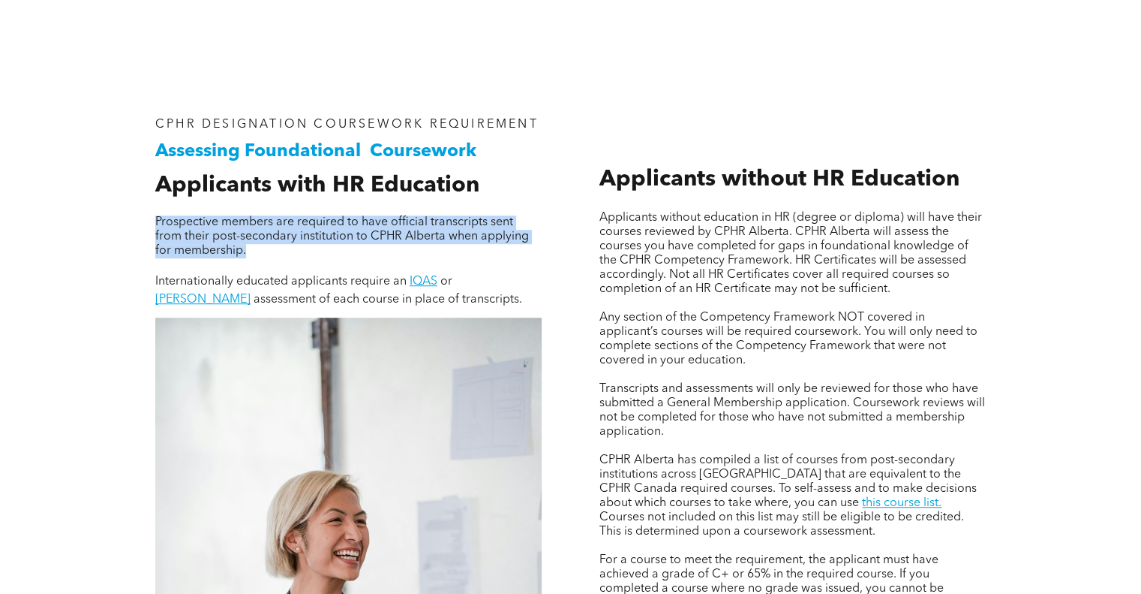
click at [427, 236] on span "Prospective members are required to have official transcripts sent from their p…" at bounding box center [342, 236] width 374 height 41
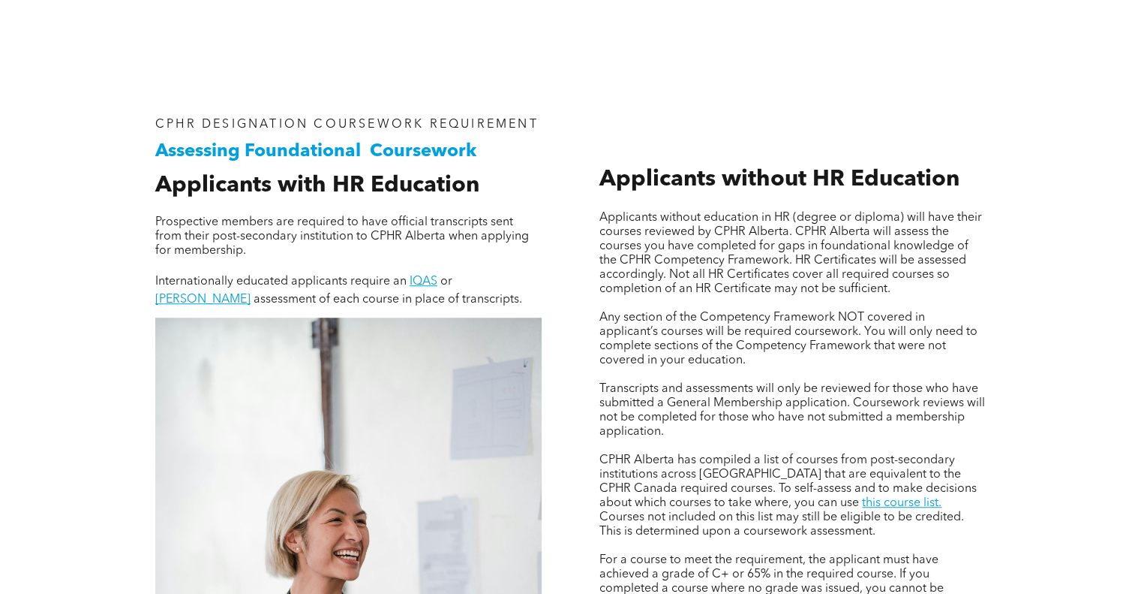
click at [684, 256] on span "Applicants without education in HR (degree or diploma) will have their courses …" at bounding box center [791, 253] width 383 height 83
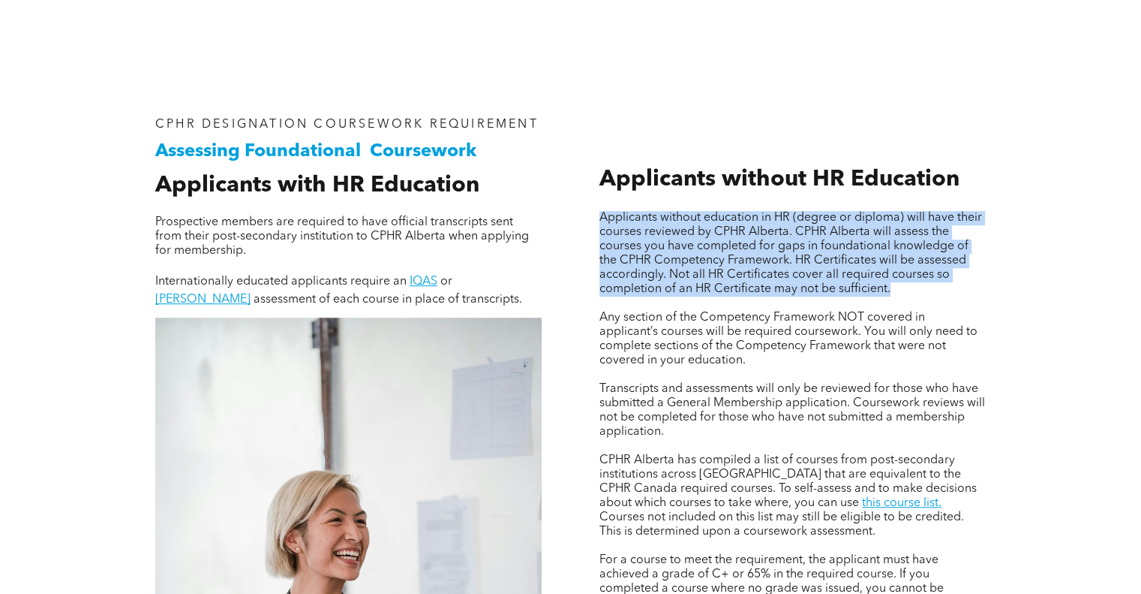
click at [684, 256] on span "Applicants without education in HR (degree or diploma) will have their courses …" at bounding box center [791, 253] width 383 height 83
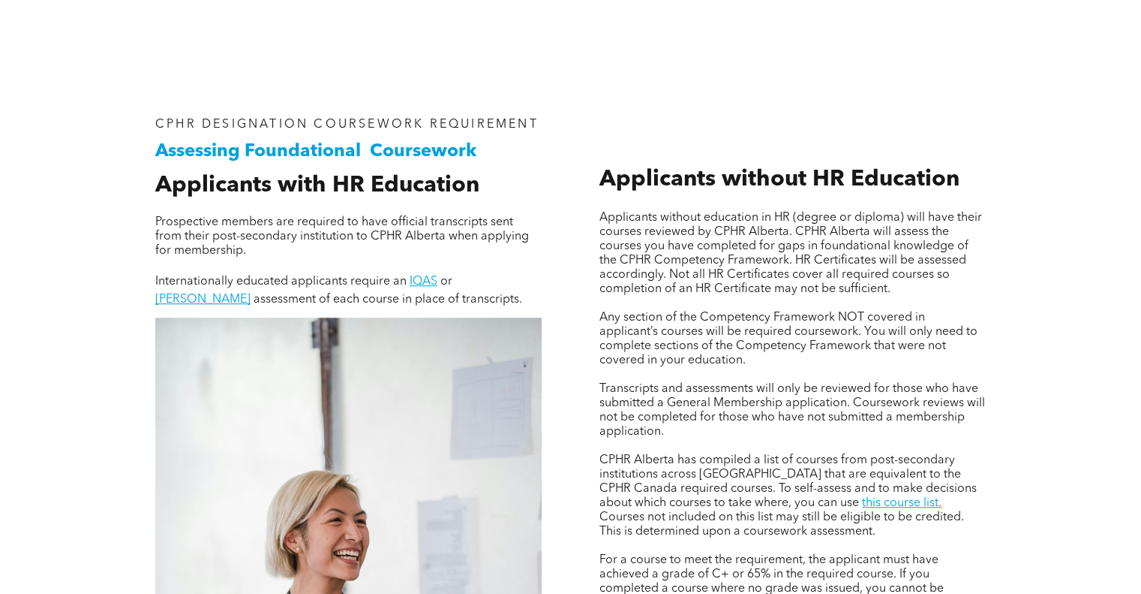
click at [679, 374] on p at bounding box center [793, 375] width 386 height 14
click at [301, 283] on span "Internationally educated applicants require an" at bounding box center [280, 281] width 251 height 12
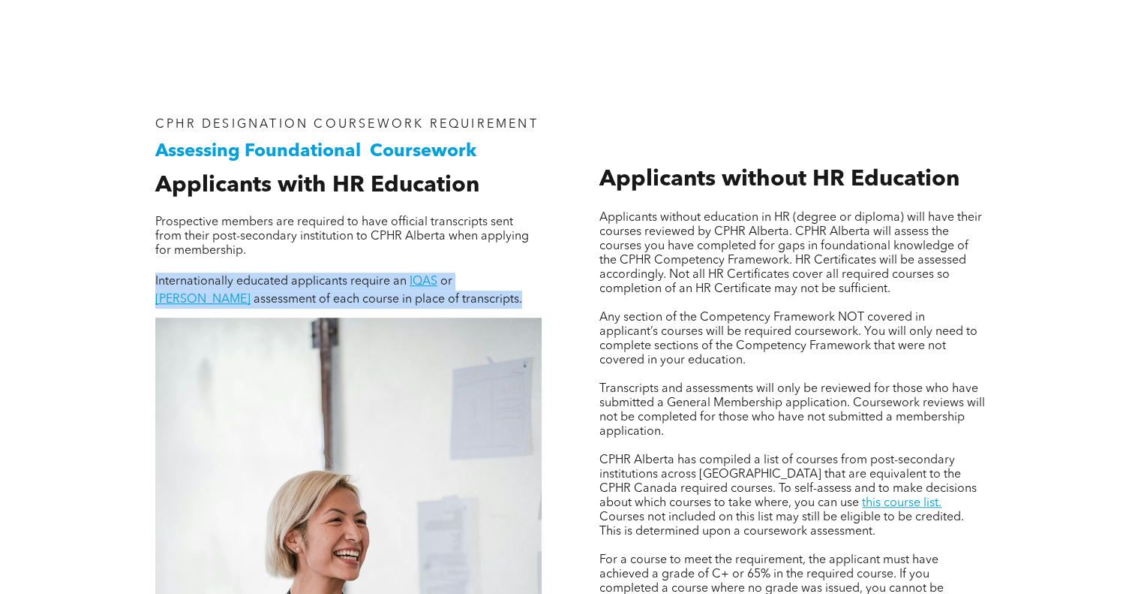
drag, startPoint x: 301, startPoint y: 283, endPoint x: 302, endPoint y: 293, distance: 10.5
click at [302, 293] on p "Internationally educated applicants require an IQAS or WES assessment of each c…" at bounding box center [348, 290] width 386 height 36
click at [302, 293] on span "assessment of each course in place of transcripts." at bounding box center [388, 299] width 269 height 12
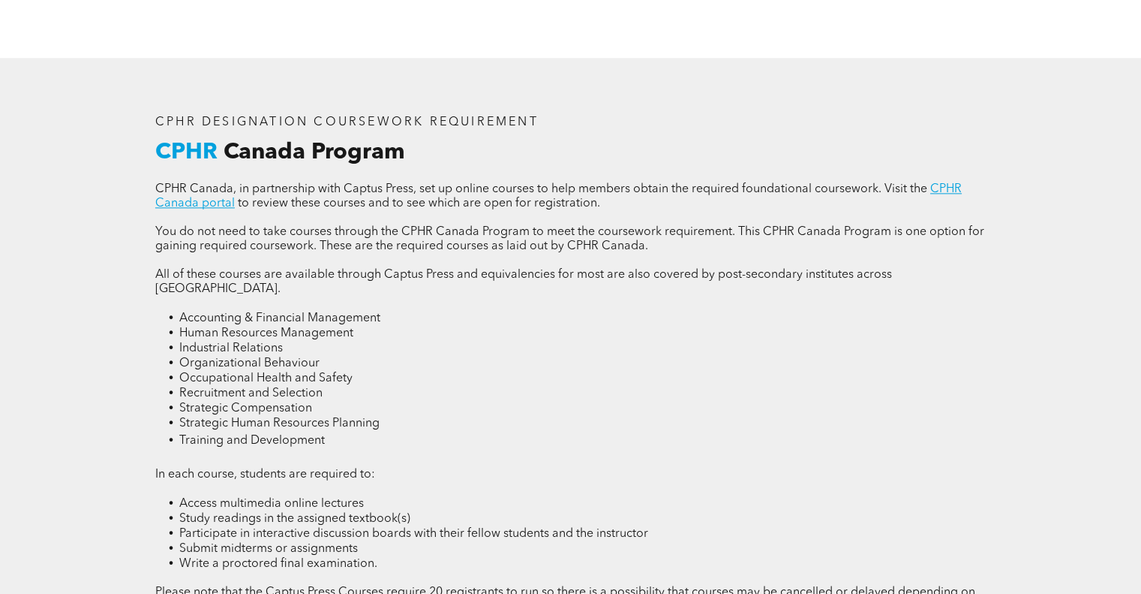
scroll to position [1897, 0]
drag, startPoint x: 311, startPoint y: 164, endPoint x: 314, endPoint y: 176, distance: 11.5
click at [314, 176] on div "CPHR DESIGNATION COURSEWORK REQUIREMENT CPHR Canada Program CPHR Canada, in par…" at bounding box center [570, 388] width 855 height 569
click at [314, 183] on span "CPHR Canada, in partnership with Captus Press, set up online courses to help me…" at bounding box center [541, 189] width 772 height 12
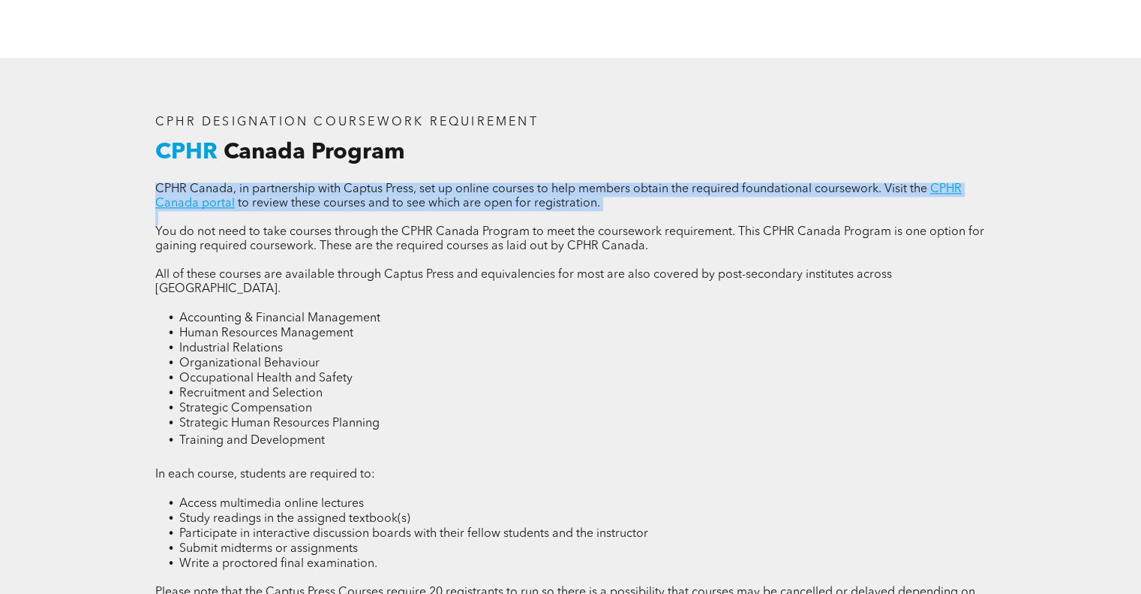
drag, startPoint x: 314, startPoint y: 176, endPoint x: 326, endPoint y: 208, distance: 34.4
click at [326, 208] on div "CPHR Canada, in partnership with Captus Press, set up online courses to help me…" at bounding box center [570, 421] width 831 height 478
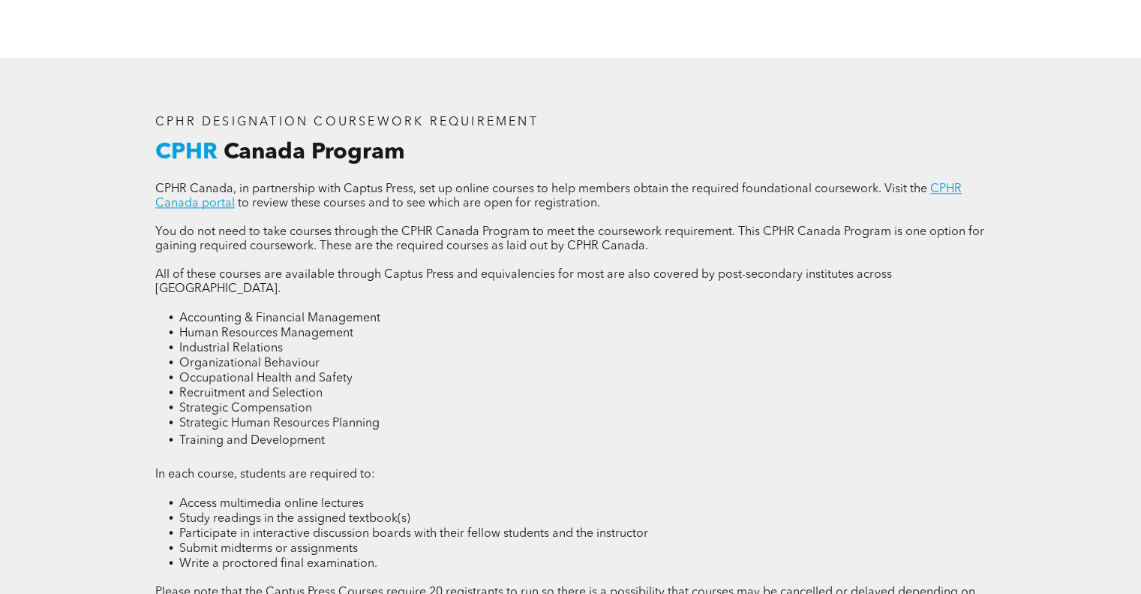
click at [345, 312] on span "Accounting & Financial Management" at bounding box center [279, 318] width 201 height 12
click at [350, 356] on li "Organizational Behaviour" at bounding box center [582, 363] width 807 height 15
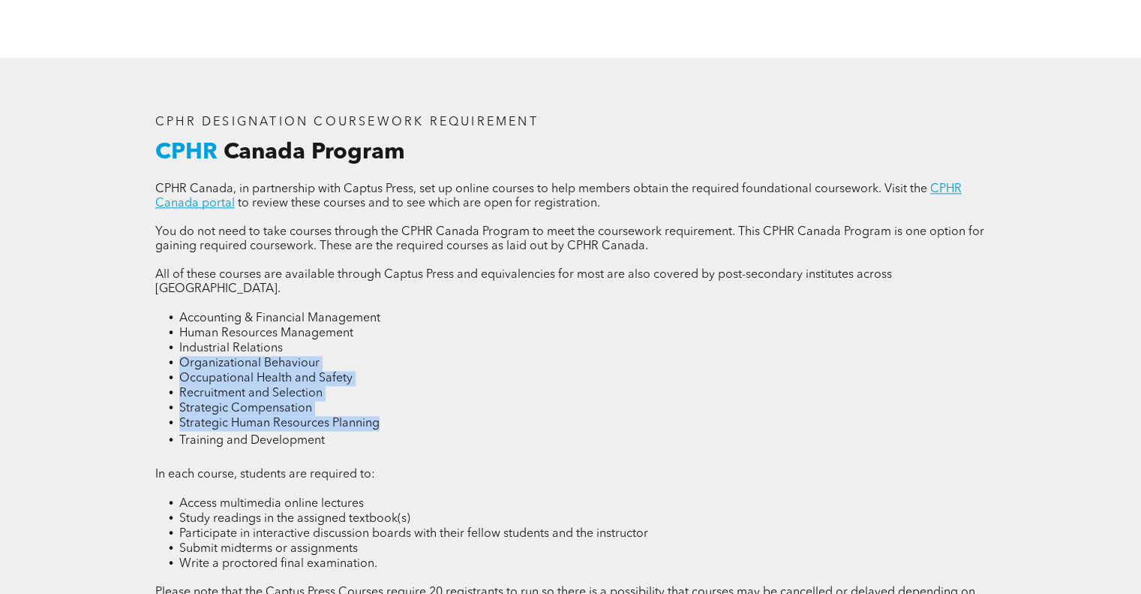
drag, startPoint x: 350, startPoint y: 329, endPoint x: 368, endPoint y: 397, distance: 69.9
click at [368, 397] on ul "Accounting & Financial Management Human Resources Management Industrial Relatio…" at bounding box center [570, 380] width 831 height 139
click at [368, 417] on span "Strategic Human Resources Planning" at bounding box center [279, 423] width 200 height 12
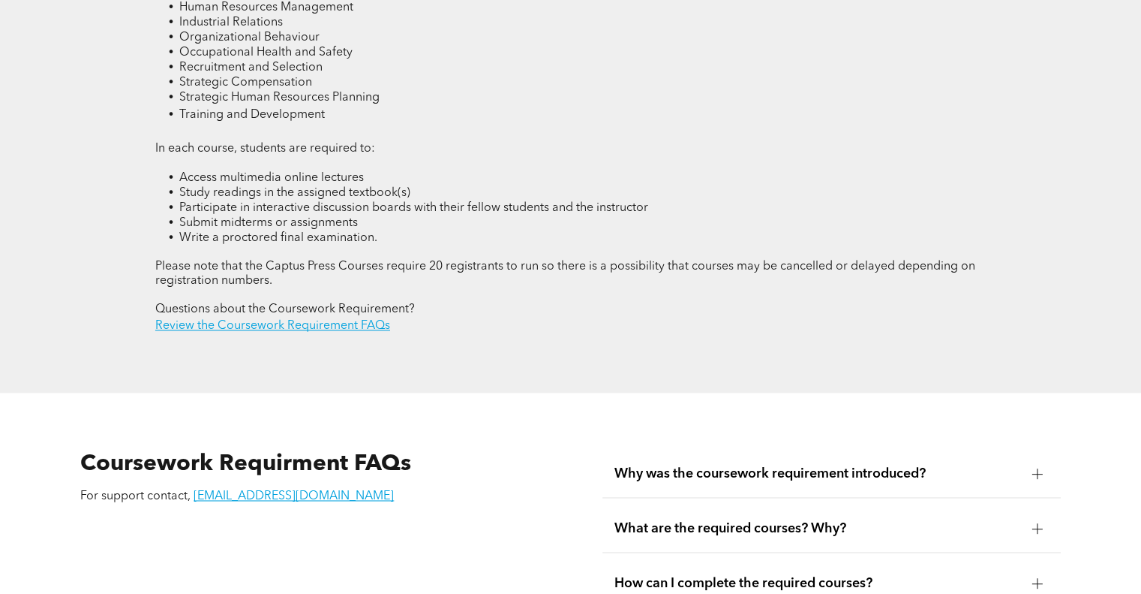
scroll to position [2221, 0]
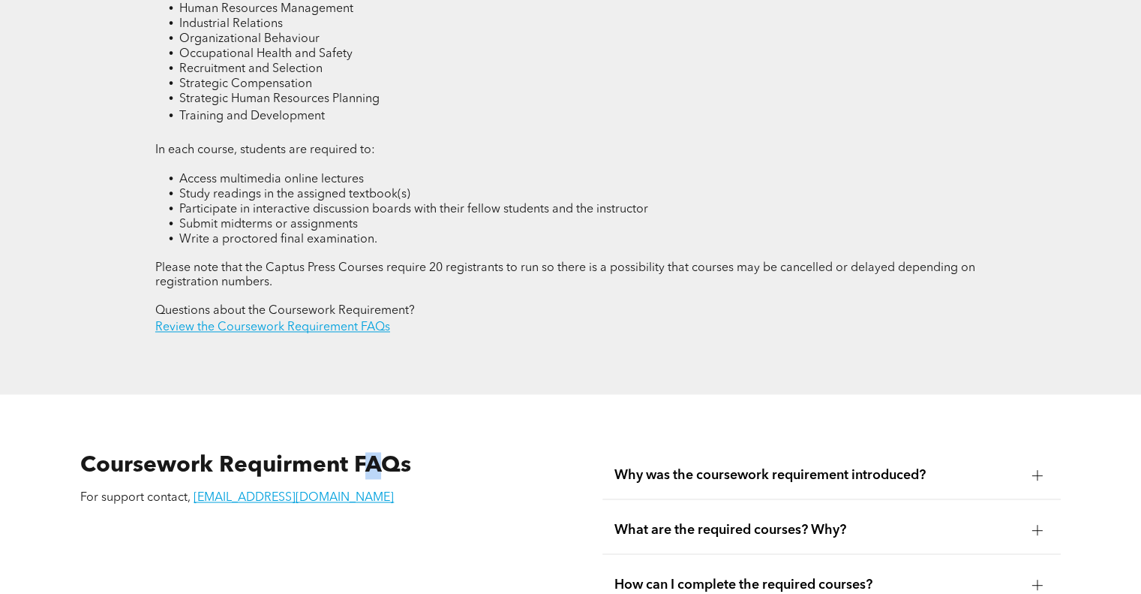
drag, startPoint x: 368, startPoint y: 397, endPoint x: 386, endPoint y: 444, distance: 49.9
click at [389, 454] on span "Coursework Requirment FAQs" at bounding box center [245, 465] width 331 height 23
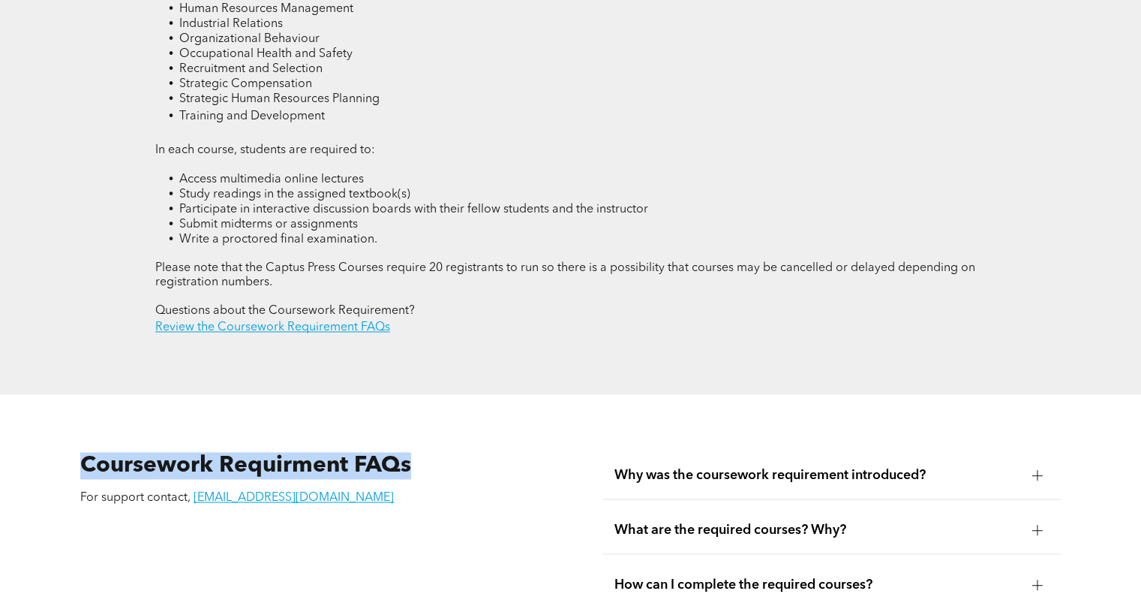
click at [389, 454] on span "Coursework Requirment FAQs" at bounding box center [245, 465] width 331 height 23
click at [428, 452] on h3 "Coursework Requirment FAQs" at bounding box center [306, 465] width 453 height 27
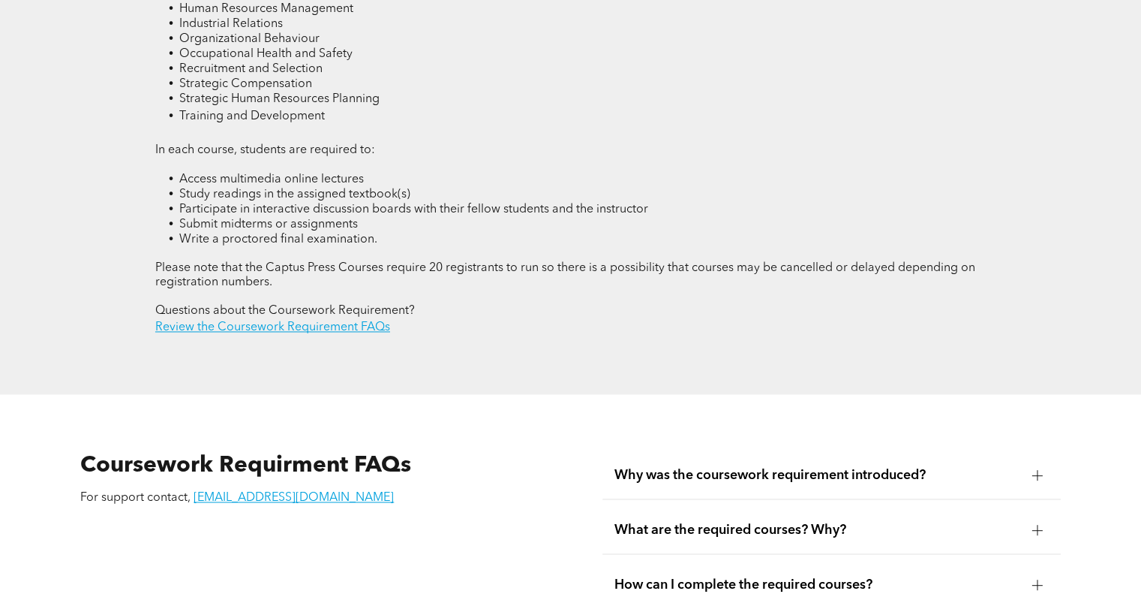
click at [868, 452] on div "Why was the coursework requirement introduced?" at bounding box center [832, 475] width 458 height 47
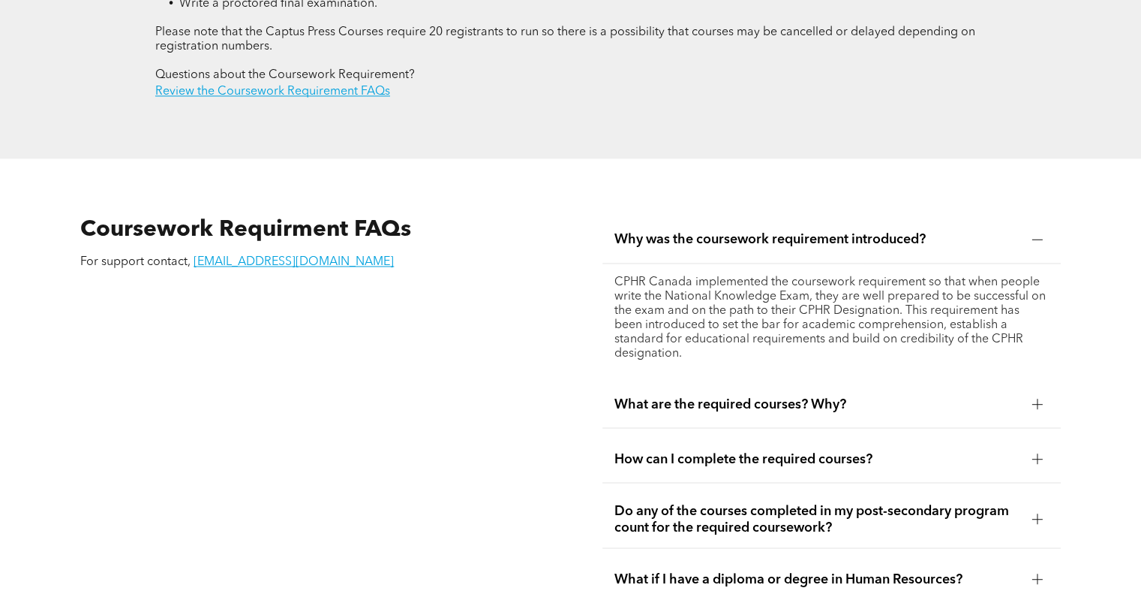
scroll to position [2431, 0]
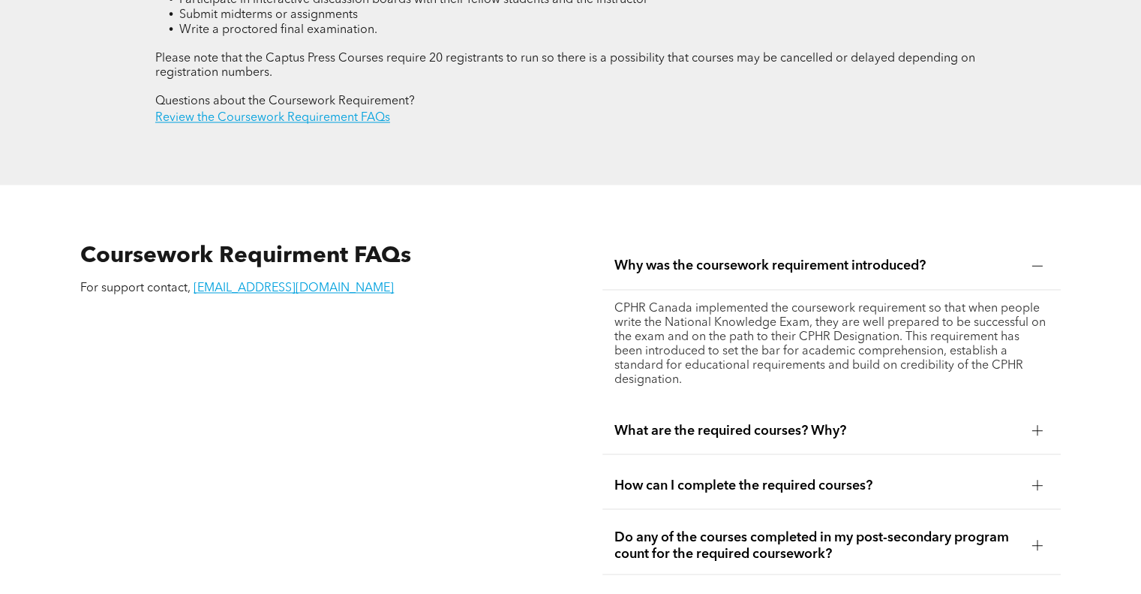
click at [802, 302] on p "CPHR Canada implemented the coursework requirement so that when people write th…" at bounding box center [832, 345] width 434 height 86
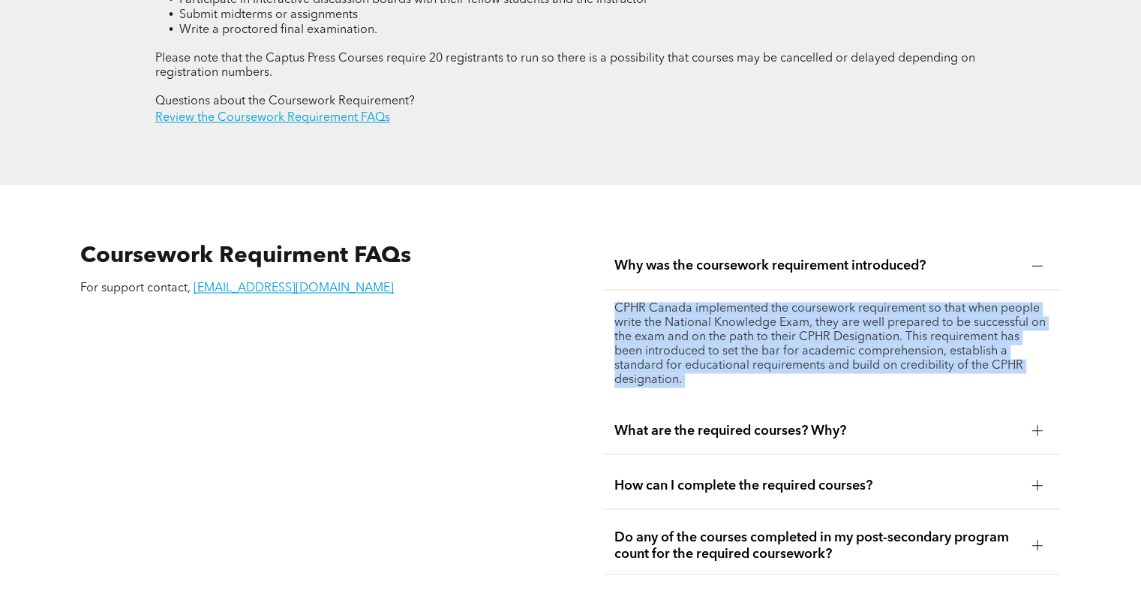
click at [802, 302] on p "CPHR Canada implemented the coursework requirement so that when people write th…" at bounding box center [832, 345] width 434 height 86
drag, startPoint x: 802, startPoint y: 291, endPoint x: 865, endPoint y: 304, distance: 64.3
click at [865, 304] on p "CPHR Canada implemented the coursework requirement so that when people write th…" at bounding box center [832, 345] width 434 height 86
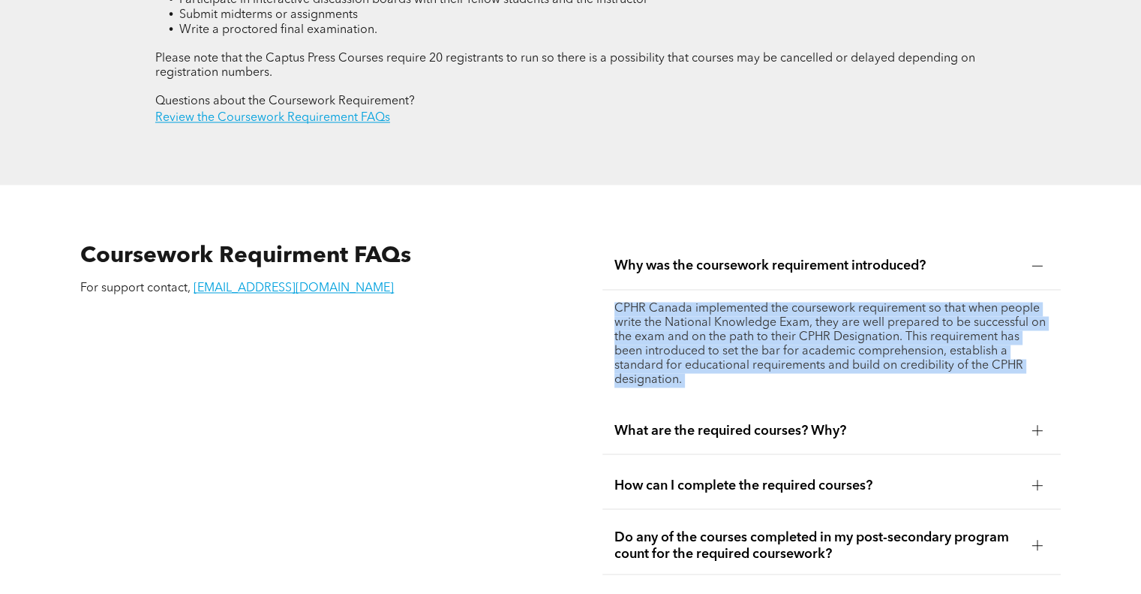
click at [865, 304] on p "CPHR Canada implemented the coursework requirement so that when people write th…" at bounding box center [832, 345] width 434 height 86
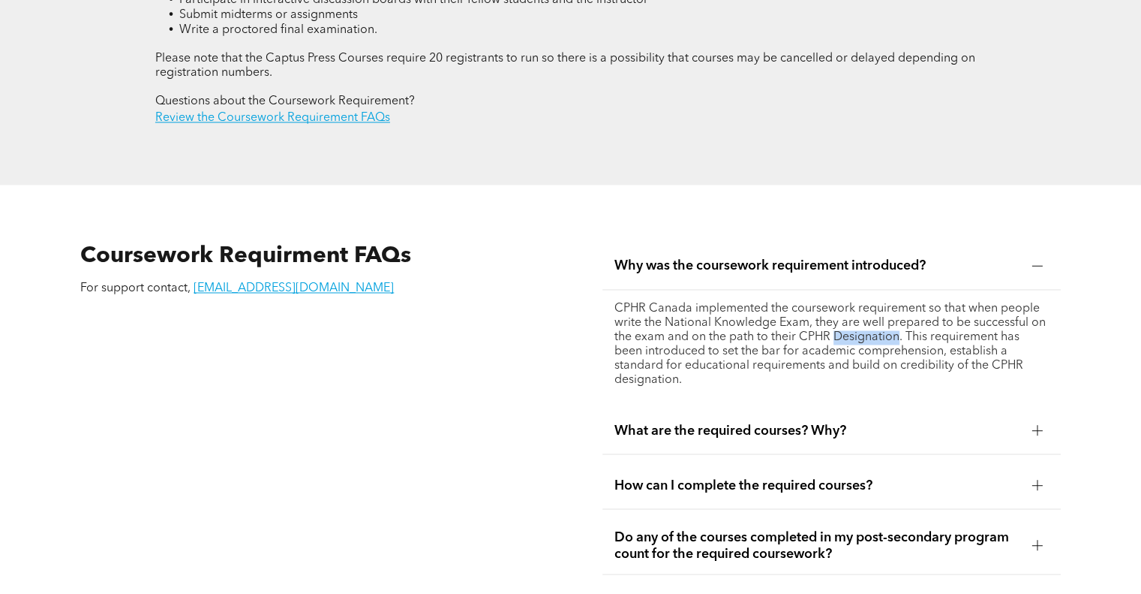
click at [865, 304] on p "CPHR Canada implemented the coursework requirement so that when people write th…" at bounding box center [832, 345] width 434 height 86
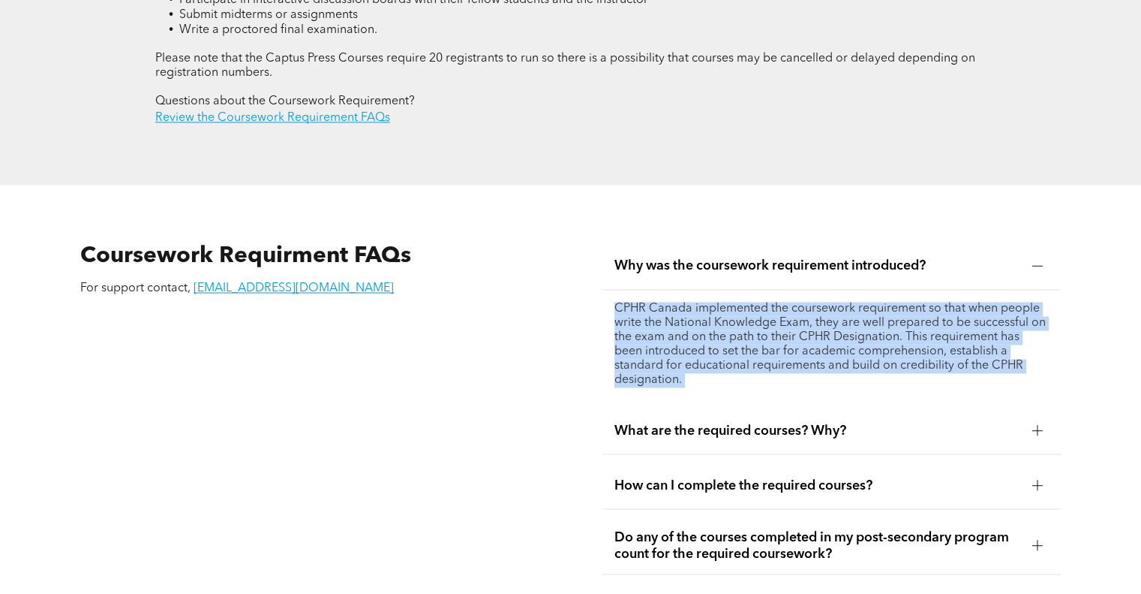
click at [865, 304] on p "CPHR Canada implemented the coursework requirement so that when people write th…" at bounding box center [832, 345] width 434 height 86
click at [865, 311] on p "CPHR Canada implemented the coursework requirement so that when people write th…" at bounding box center [832, 345] width 434 height 86
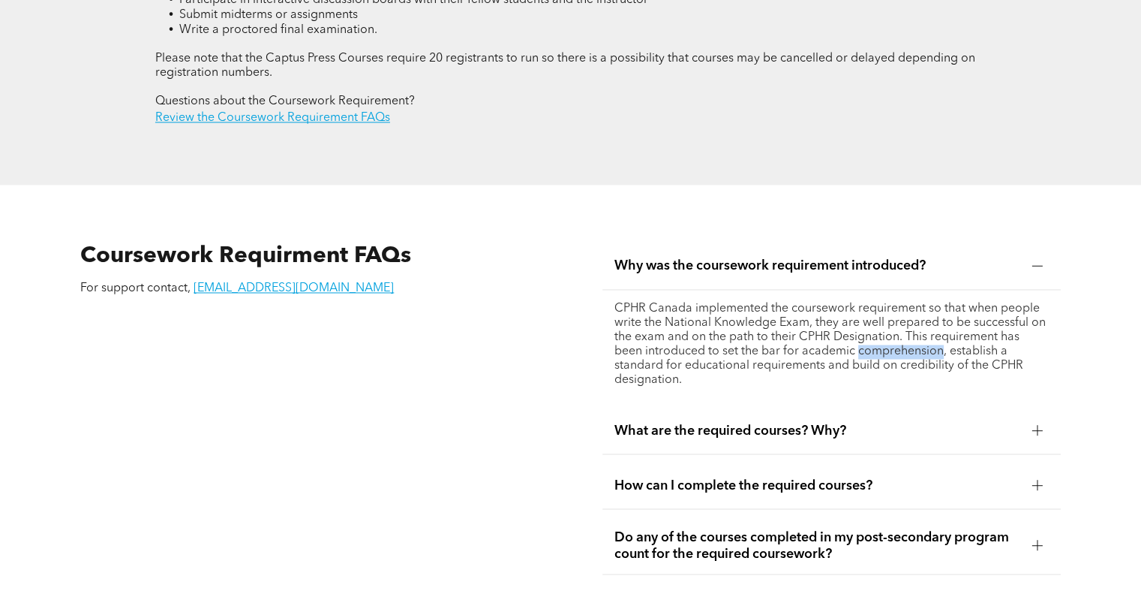
click at [865, 311] on p "CPHR Canada implemented the coursework requirement so that when people write th…" at bounding box center [832, 345] width 434 height 86
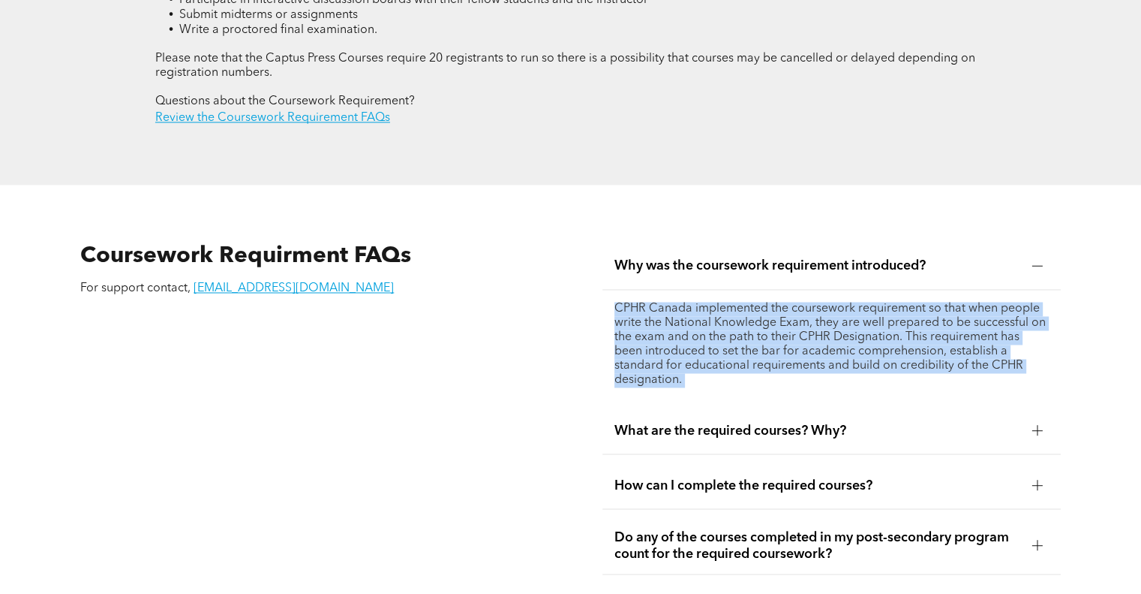
click at [865, 311] on p "CPHR Canada implemented the coursework requirement so that when people write th…" at bounding box center [832, 345] width 434 height 86
click at [868, 317] on p "CPHR Canada implemented the coursework requirement so that when people write th…" at bounding box center [832, 345] width 434 height 86
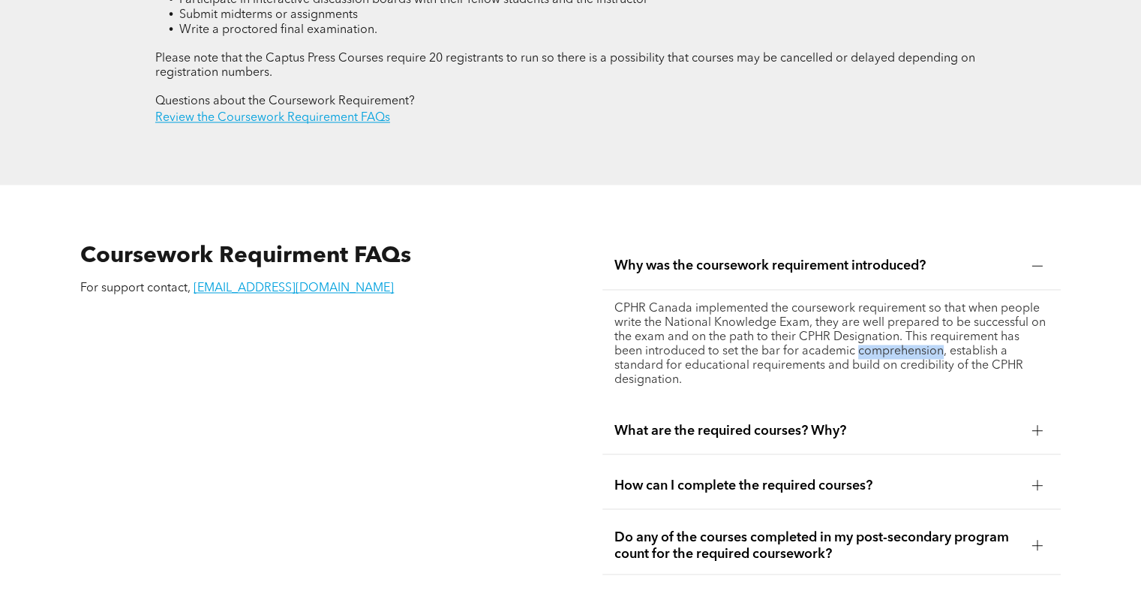
click at [868, 317] on p "CPHR Canada implemented the coursework requirement so that when people write th…" at bounding box center [832, 345] width 434 height 86
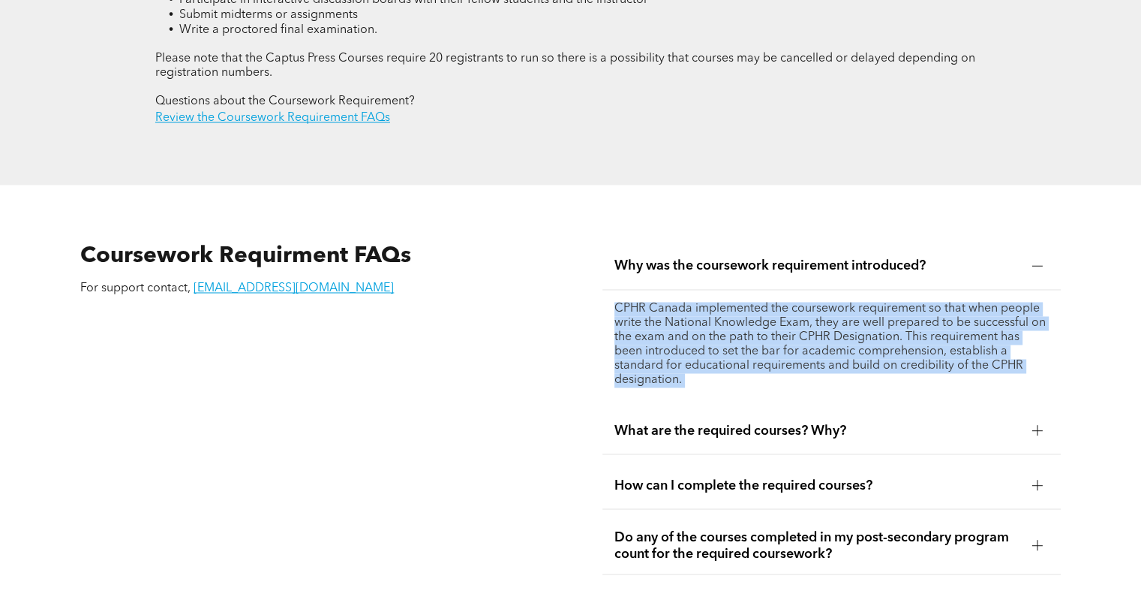
click at [868, 317] on p "CPHR Canada implemented the coursework requirement so that when people write th…" at bounding box center [832, 345] width 434 height 86
click at [866, 323] on p "CPHR Canada implemented the coursework requirement so that when people write th…" at bounding box center [832, 345] width 434 height 86
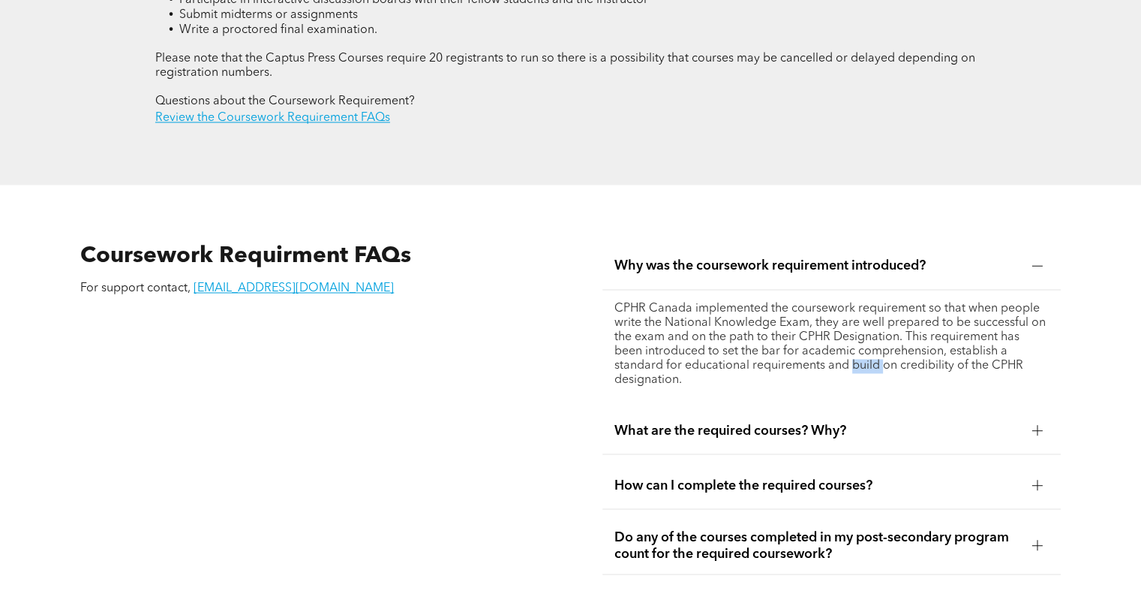
click at [866, 323] on p "CPHR Canada implemented the coursework requirement so that when people write th…" at bounding box center [832, 345] width 434 height 86
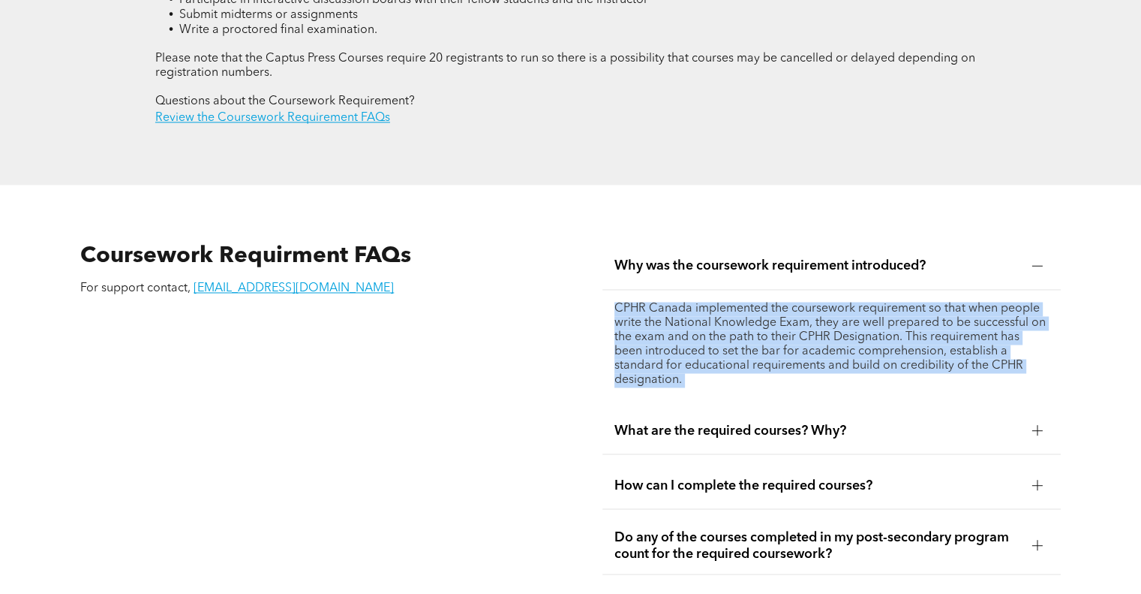
click at [866, 323] on p "CPHR Canada implemented the coursework requirement so that when people write th…" at bounding box center [832, 345] width 434 height 86
click at [879, 326] on p "CPHR Canada implemented the coursework requirement so that when people write th…" at bounding box center [832, 345] width 434 height 86
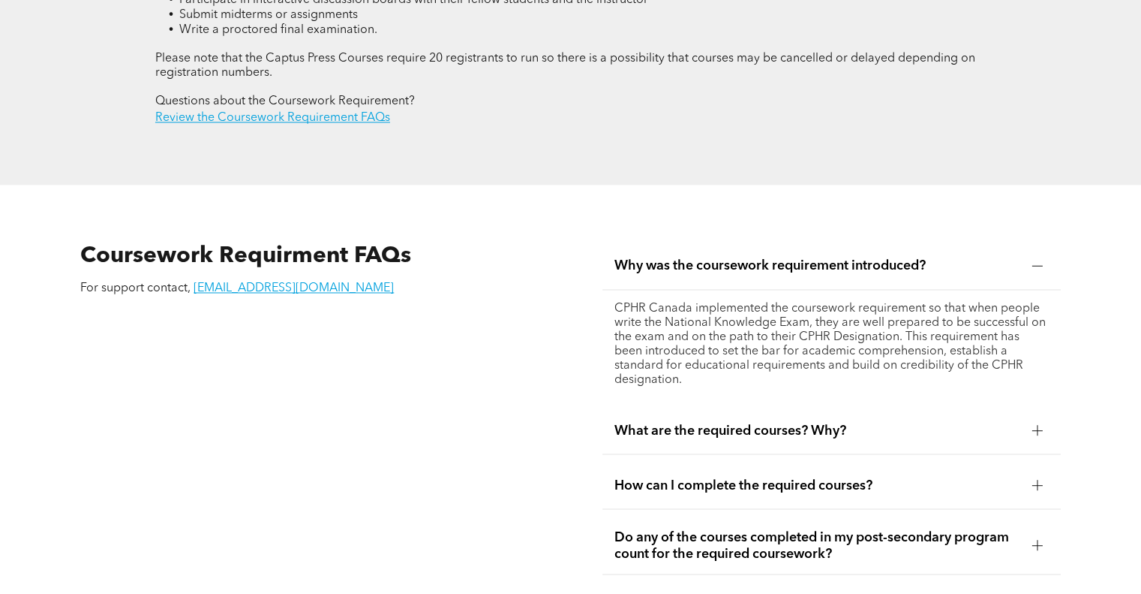
click at [915, 302] on p "CPHR Canada implemented the coursework requirement so that when people write th…" at bounding box center [832, 345] width 434 height 86
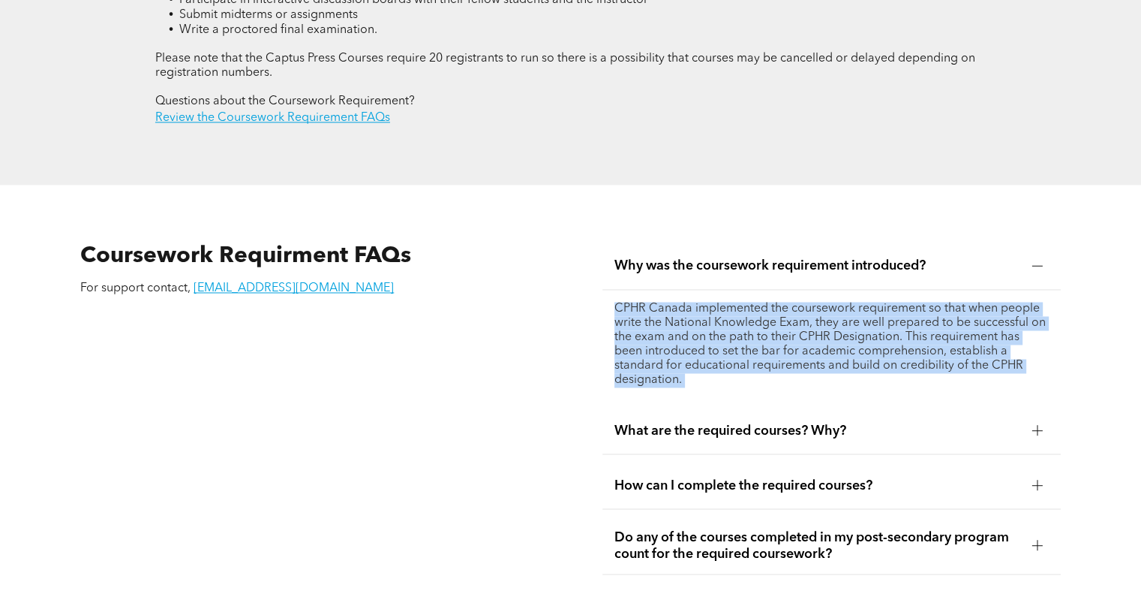
click at [915, 302] on p "CPHR Canada implemented the coursework requirement so that when people write th…" at bounding box center [832, 345] width 434 height 86
click at [877, 302] on p "CPHR Canada implemented the coursework requirement so that when people write th…" at bounding box center [832, 345] width 434 height 86
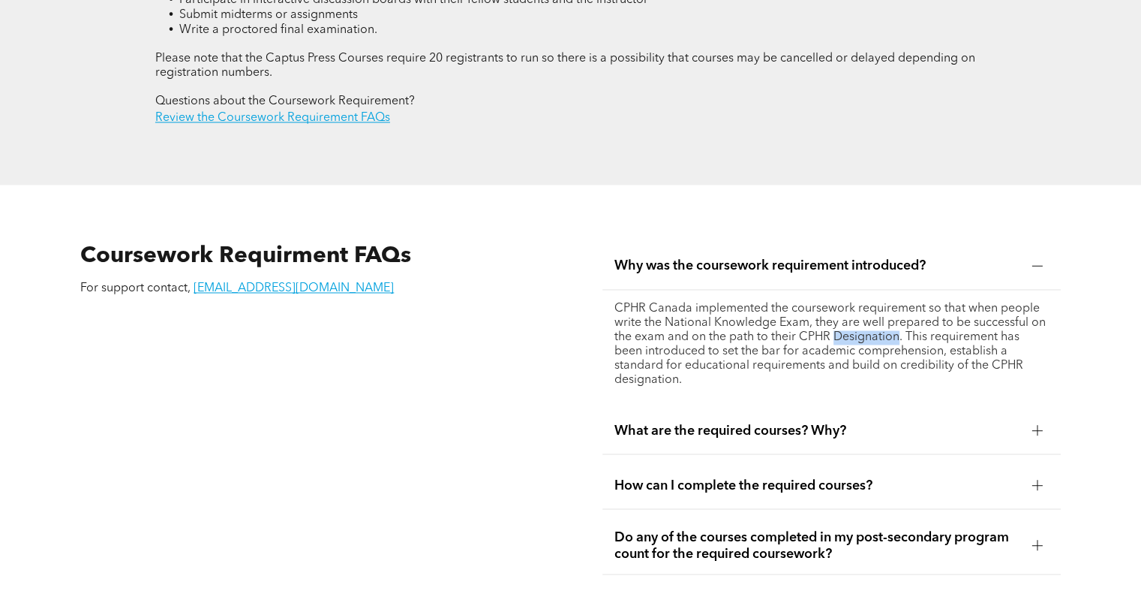
click at [877, 302] on p "CPHR Canada implemented the coursework requirement so that when people write th…" at bounding box center [832, 345] width 434 height 86
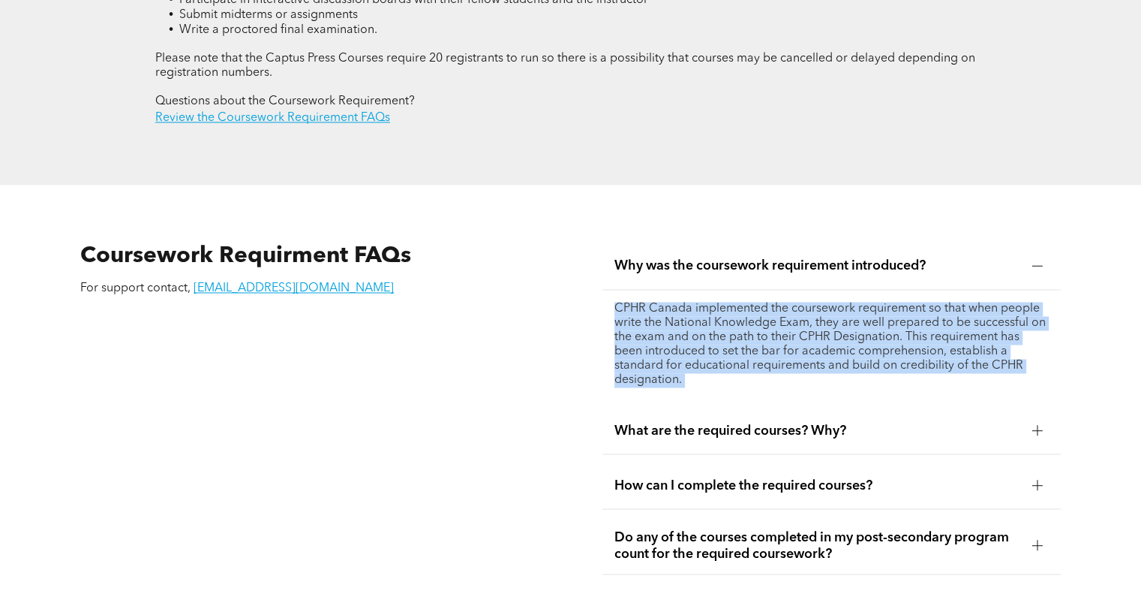
click at [877, 302] on p "CPHR Canada implemented the coursework requirement so that when people write th…" at bounding box center [832, 345] width 434 height 86
click at [874, 315] on p "CPHR Canada implemented the coursework requirement so that when people write th…" at bounding box center [832, 345] width 434 height 86
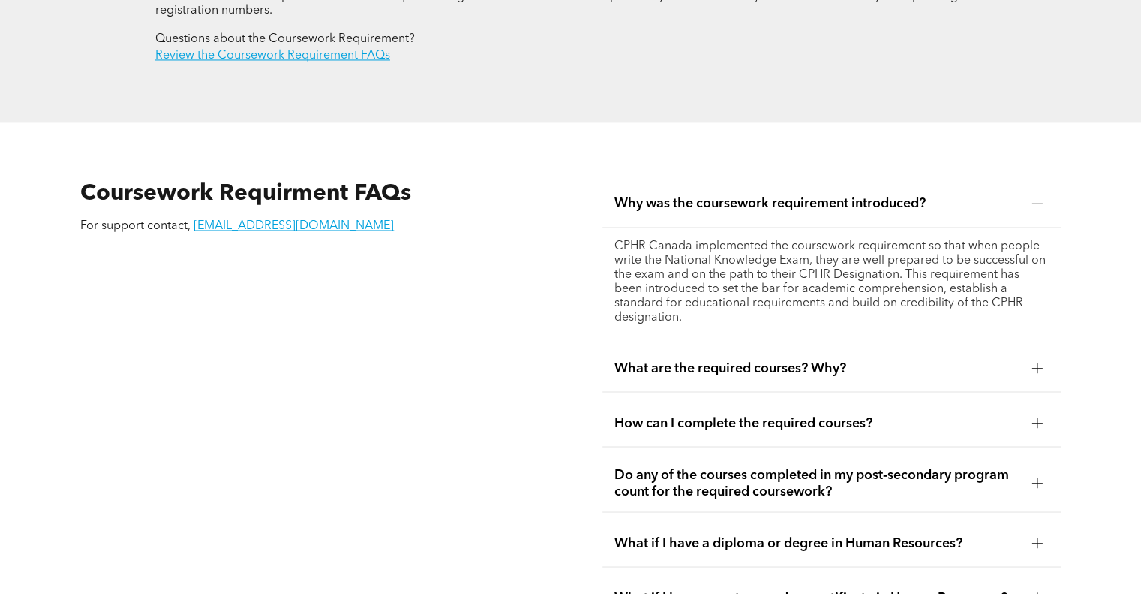
scroll to position [2495, 0]
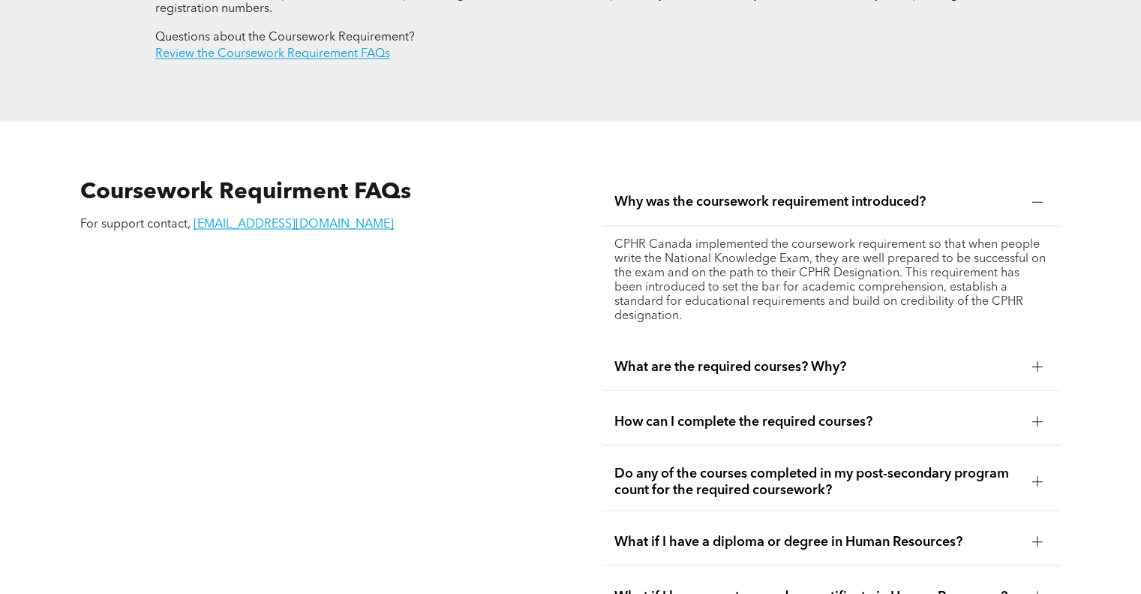
click at [869, 358] on span "What are the required courses? Why?" at bounding box center [817, 366] width 405 height 17
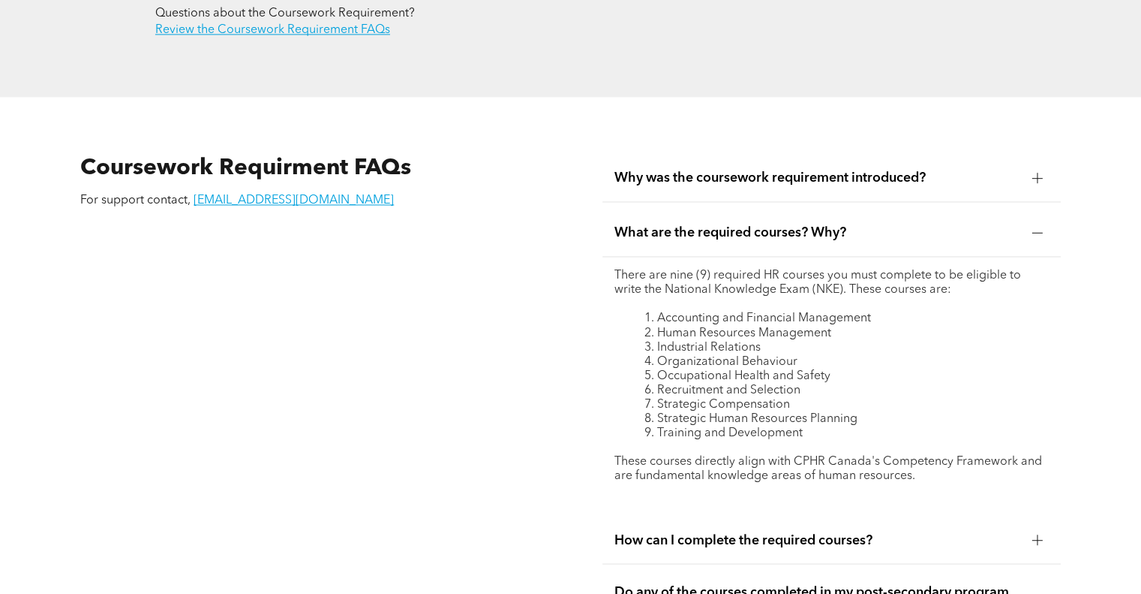
scroll to position [2525, 0]
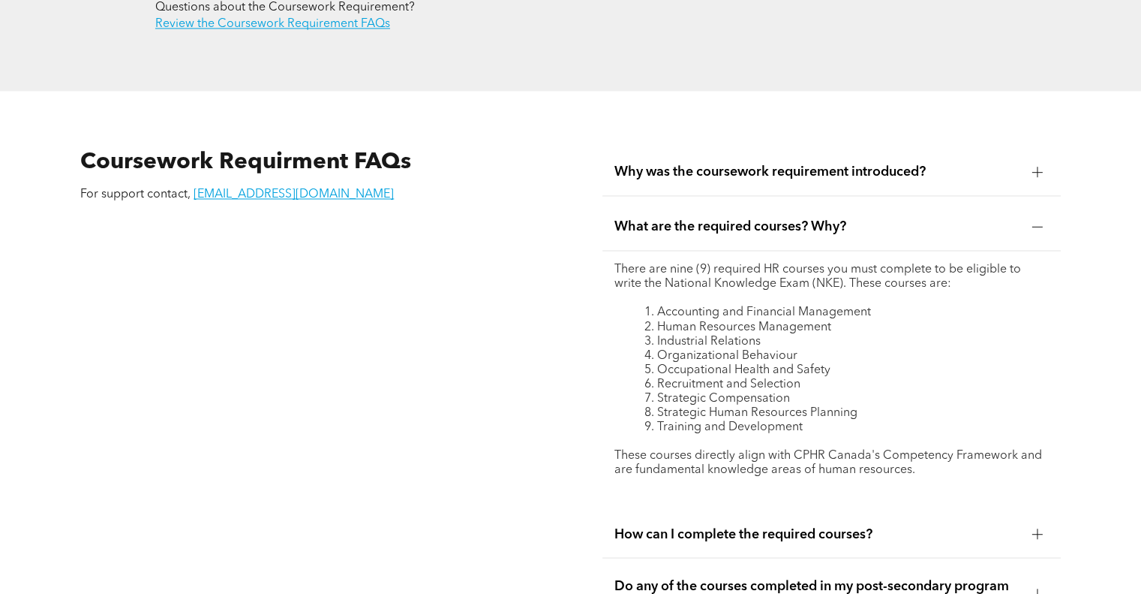
click at [869, 362] on li "Occupational Health and Safety" at bounding box center [847, 369] width 404 height 14
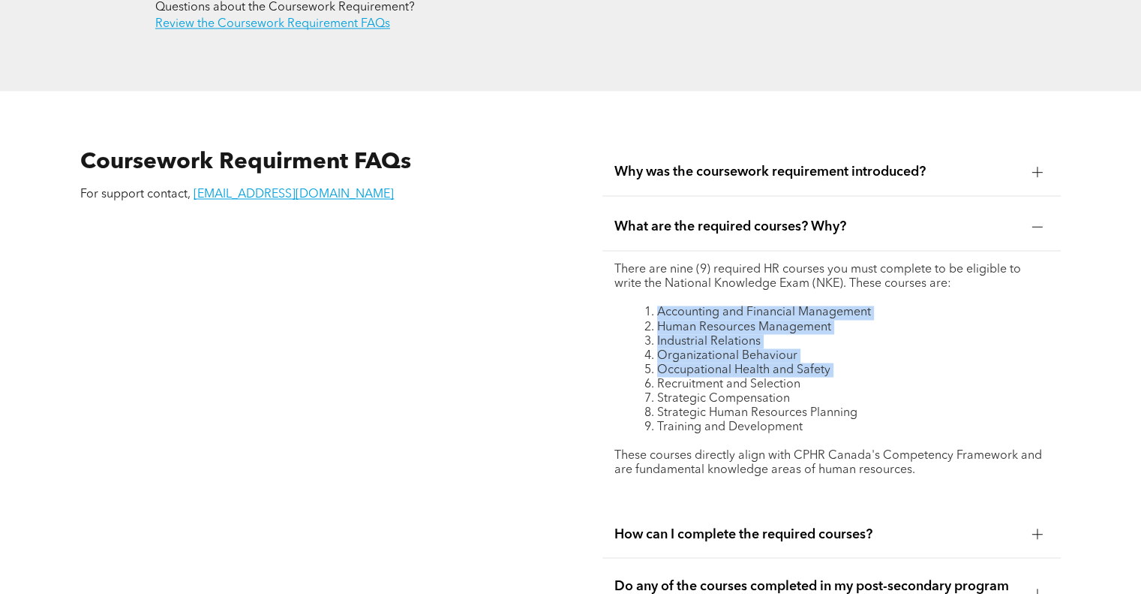
drag, startPoint x: 869, startPoint y: 329, endPoint x: 835, endPoint y: 275, distance: 64.4
click at [835, 305] on ol "Accounting and Financial Management Human Resources Management Industrial Relat…" at bounding box center [832, 369] width 434 height 128
click at [835, 305] on li "Accounting and Financial Management" at bounding box center [847, 312] width 404 height 14
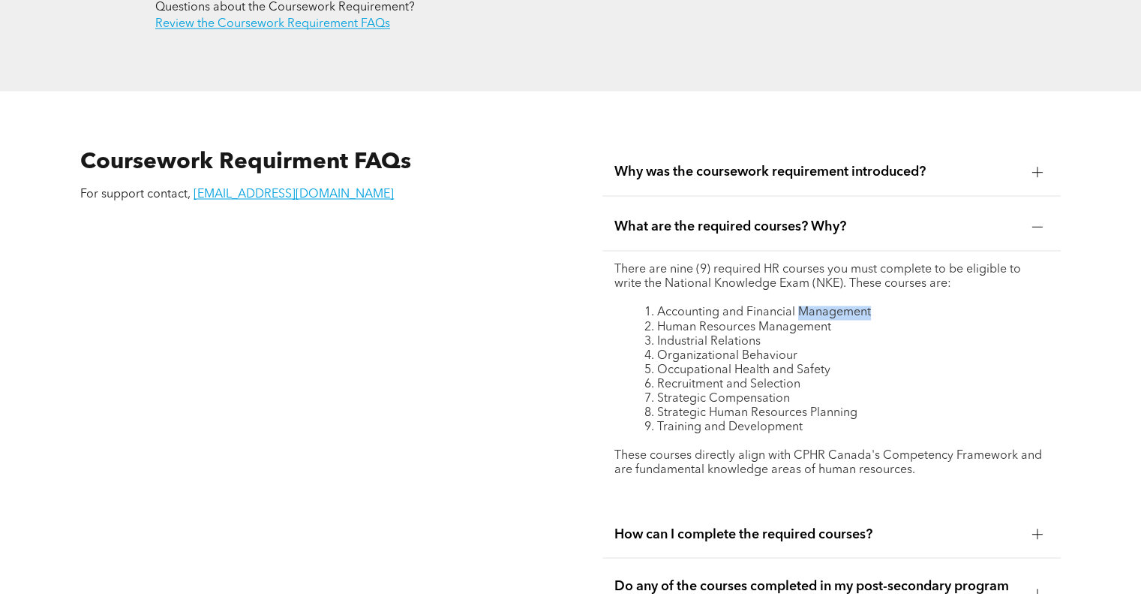
click at [835, 305] on li "Accounting and Financial Management" at bounding box center [847, 312] width 404 height 14
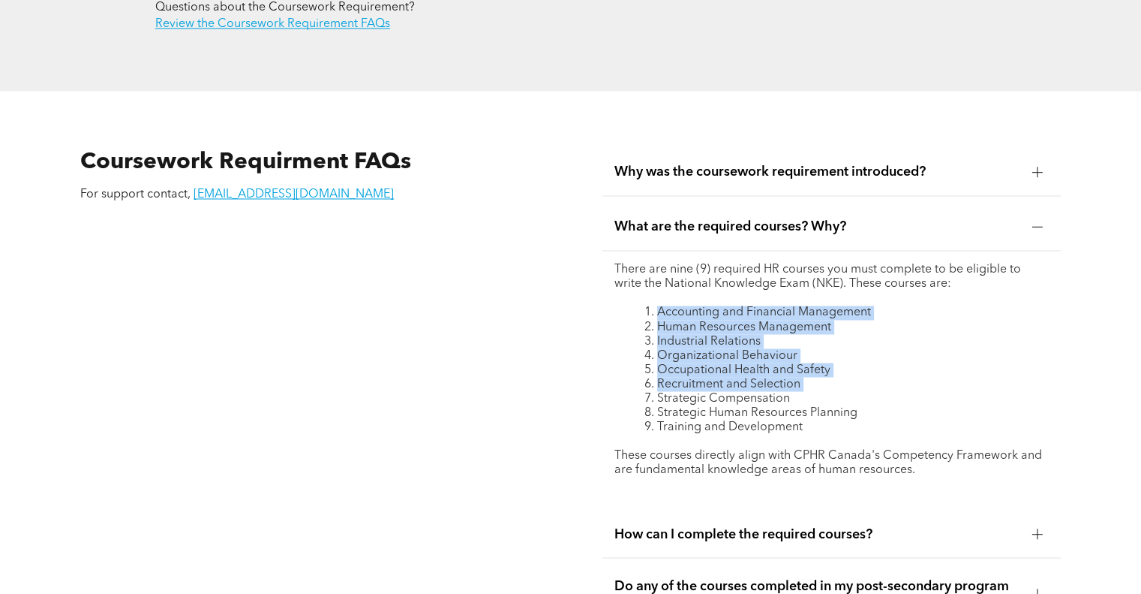
drag, startPoint x: 835, startPoint y: 275, endPoint x: 847, endPoint y: 356, distance: 81.8
click at [847, 356] on ol "Accounting and Financial Management Human Resources Management Industrial Relat…" at bounding box center [832, 369] width 434 height 128
click at [847, 391] on li "Strategic Compensation" at bounding box center [847, 398] width 404 height 14
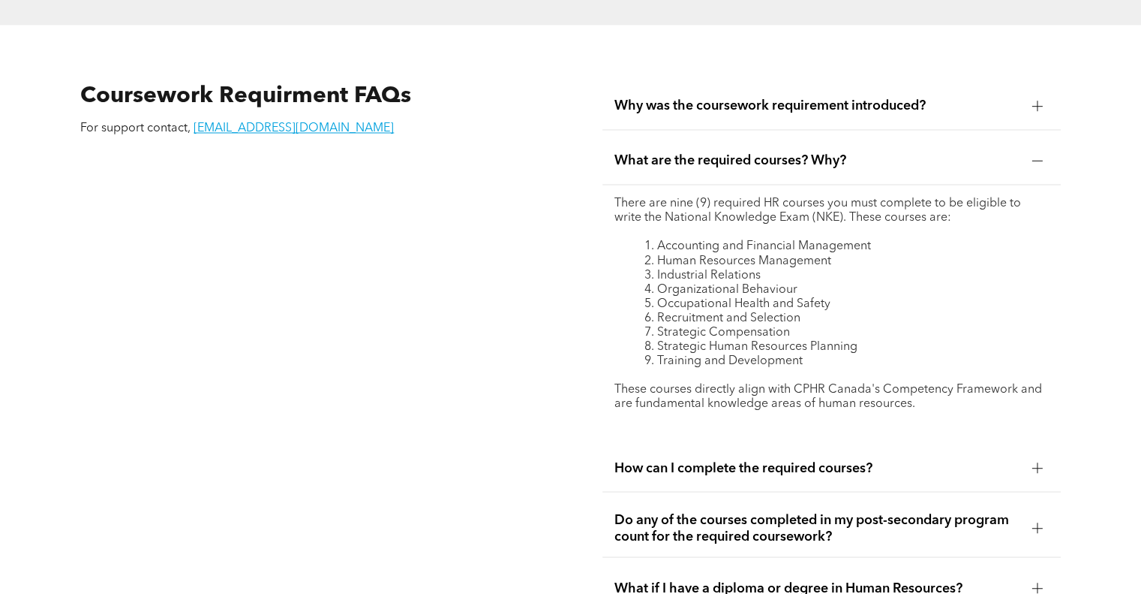
scroll to position [2591, 0]
click at [841, 382] on p "These courses directly align with CPHR Canada's Competency Framework and are fu…" at bounding box center [832, 396] width 434 height 29
click at [851, 382] on p "These courses directly align with CPHR Canada's Competency Framework and are fu…" at bounding box center [832, 396] width 434 height 29
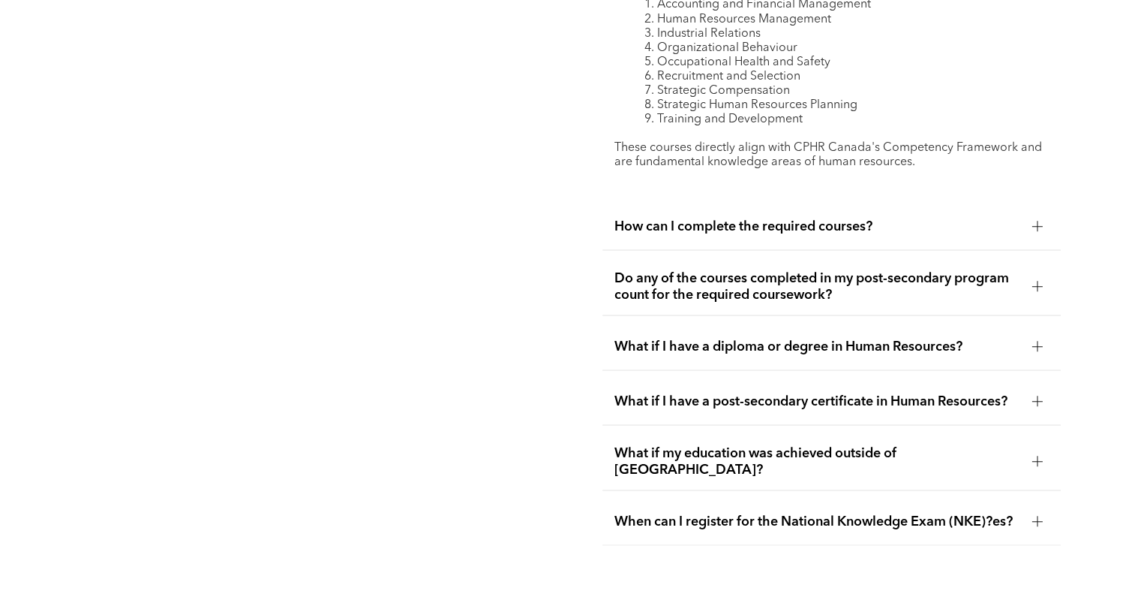
scroll to position [2828, 0]
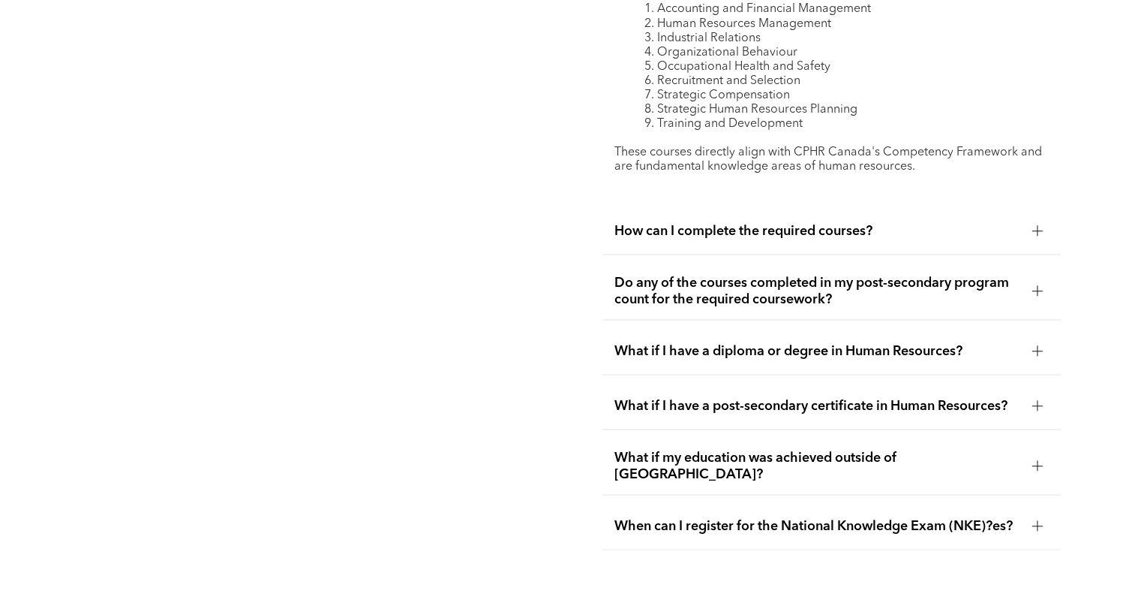
click at [836, 207] on div "How can I complete the required courses?" at bounding box center [832, 230] width 458 height 47
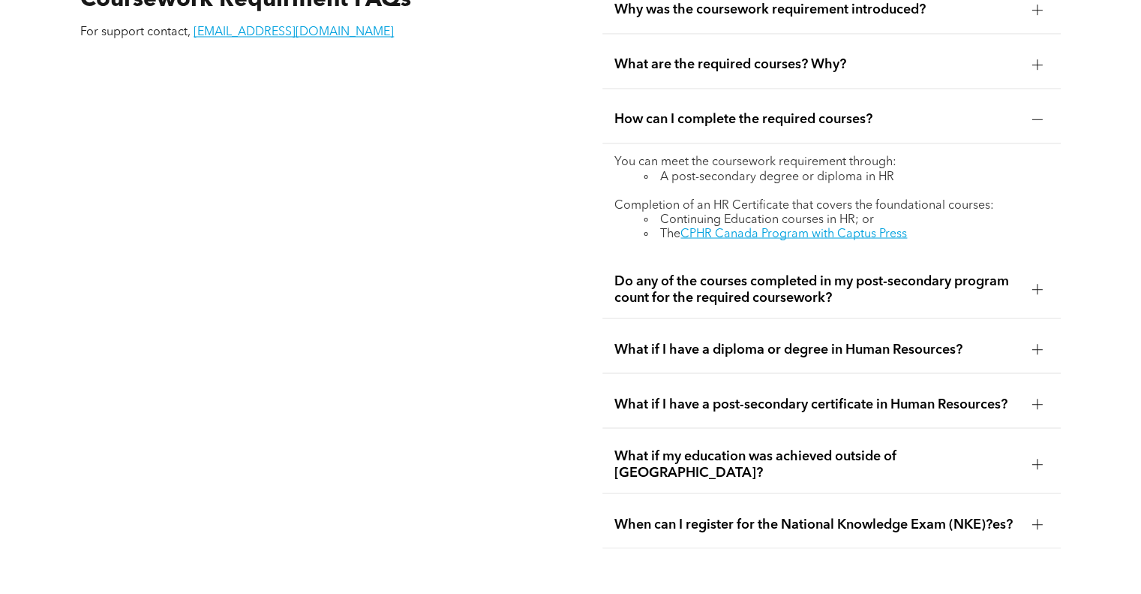
scroll to position [2686, 0]
click at [777, 170] on li "A post-secondary degree or diploma in HR" at bounding box center [847, 177] width 404 height 14
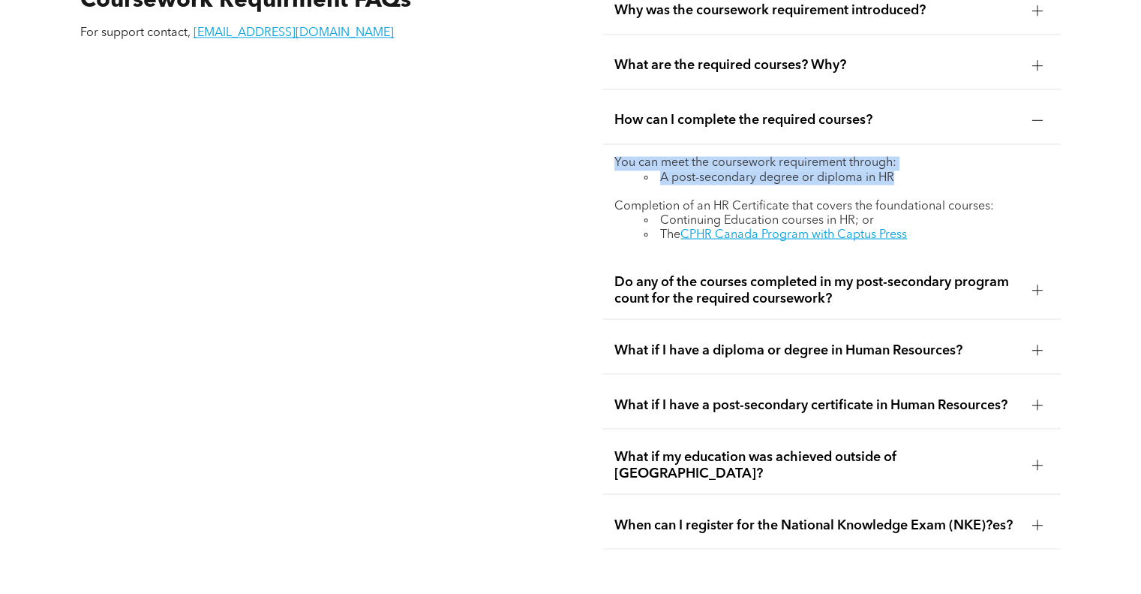
drag, startPoint x: 777, startPoint y: 143, endPoint x: 772, endPoint y: 134, distance: 11.1
click at [772, 170] on li "A post-secondary degree or diploma in HR" at bounding box center [847, 177] width 404 height 14
drag, startPoint x: 772, startPoint y: 134, endPoint x: 772, endPoint y: 143, distance: 9.8
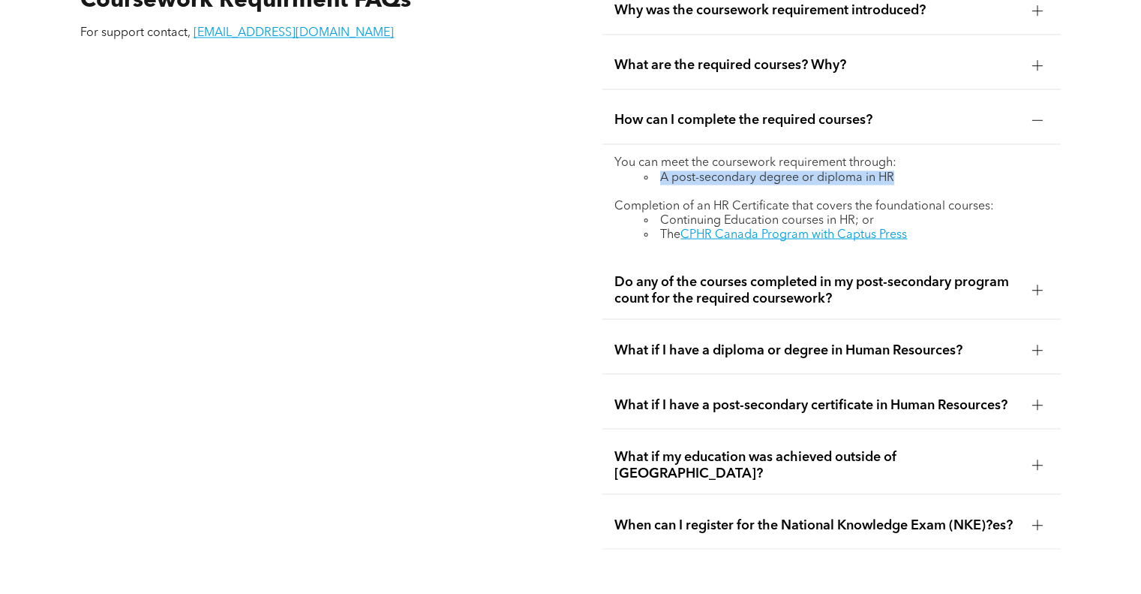
click at [772, 170] on li "A post-secondary degree or diploma in HR" at bounding box center [847, 177] width 404 height 14
drag, startPoint x: 772, startPoint y: 143, endPoint x: 769, endPoint y: 131, distance: 12.4
click at [769, 156] on div "You can meet the coursework requirement through: A post-secondary degree or dip…" at bounding box center [832, 199] width 434 height 86
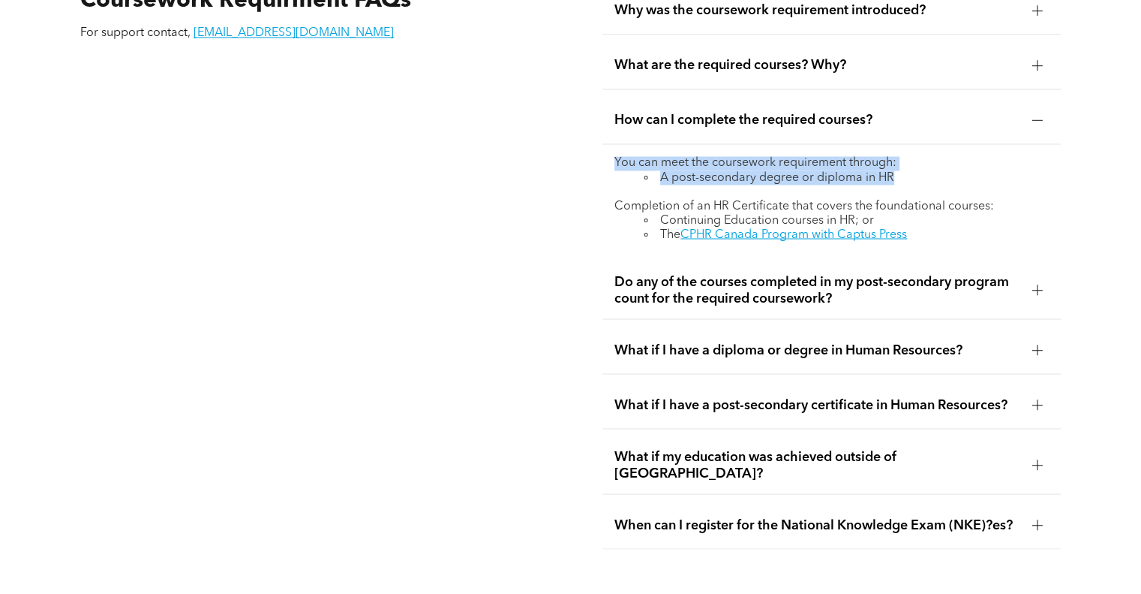
click at [769, 156] on p "You can meet the coursework requirement through:" at bounding box center [832, 163] width 434 height 14
drag, startPoint x: 769, startPoint y: 131, endPoint x: 765, endPoint y: 145, distance: 14.0
click at [765, 156] on div "You can meet the coursework requirement through: A post-secondary degree or dip…" at bounding box center [832, 199] width 434 height 86
click at [765, 170] on li "A post-secondary degree or diploma in HR" at bounding box center [847, 177] width 404 height 14
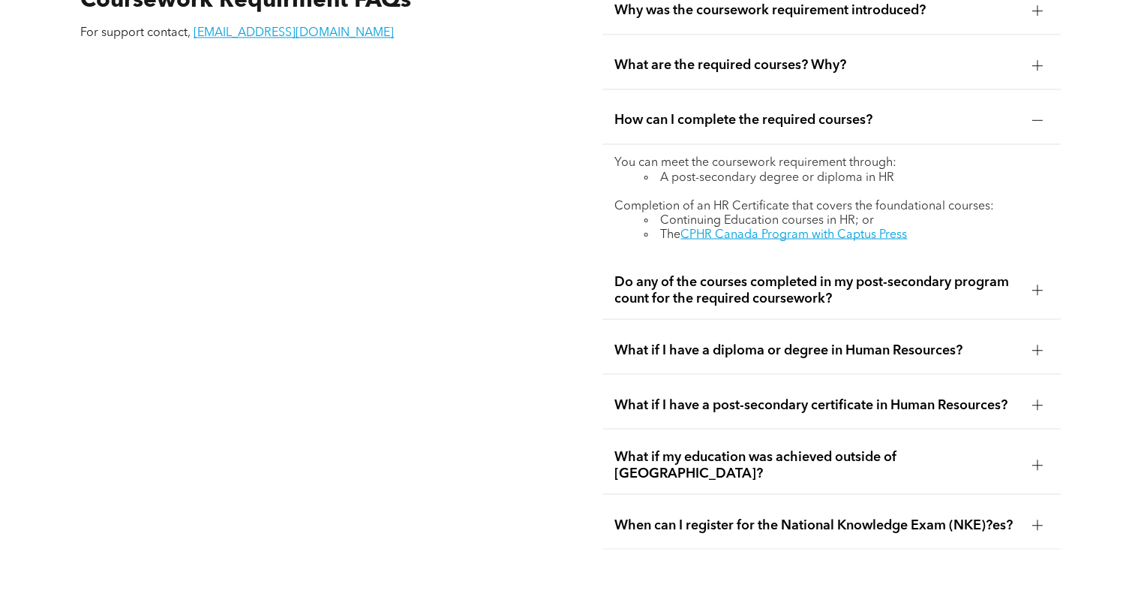
click at [763, 199] on p "Completion of an HR Certificate that covers the foundational courses:" at bounding box center [832, 206] width 434 height 14
click at [767, 199] on p "Completion of an HR Certificate that covers the foundational courses:" at bounding box center [832, 206] width 434 height 14
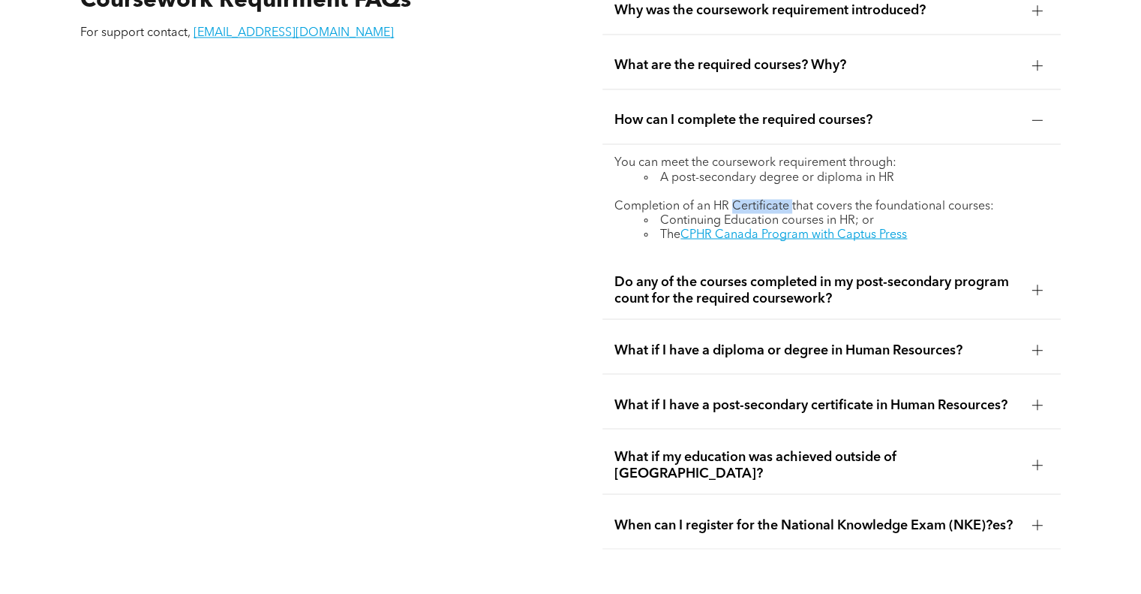
click at [767, 199] on p "Completion of an HR Certificate that covers the foundational courses:" at bounding box center [832, 206] width 434 height 14
click at [850, 273] on span "Do any of the courses completed in my post-secondary program count for the requ…" at bounding box center [817, 289] width 405 height 33
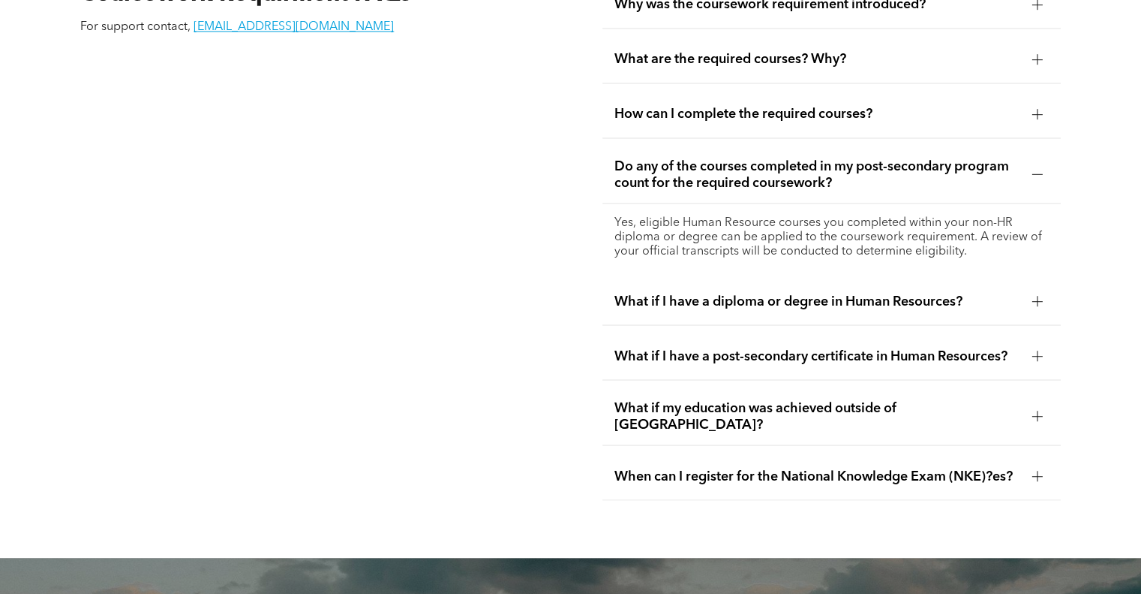
scroll to position [2693, 0]
click at [817, 215] on p "Yes, eligible Human Resource courses you completed within your non-HR diploma o…" at bounding box center [832, 236] width 434 height 43
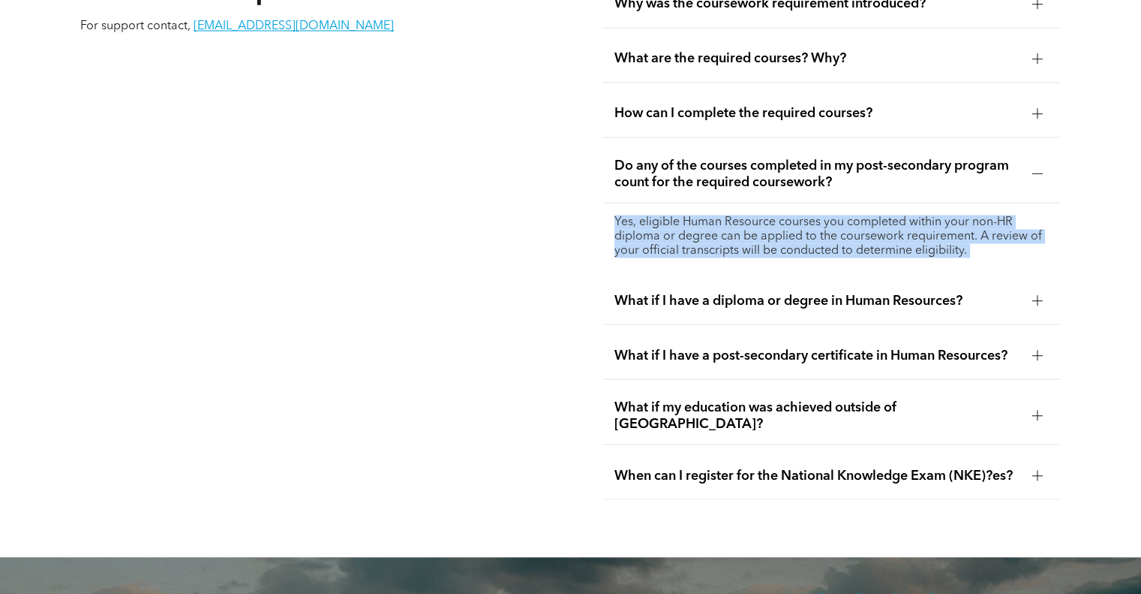
click at [817, 215] on p "Yes, eligible Human Resource courses you completed within your non-HR diploma o…" at bounding box center [832, 236] width 434 height 43
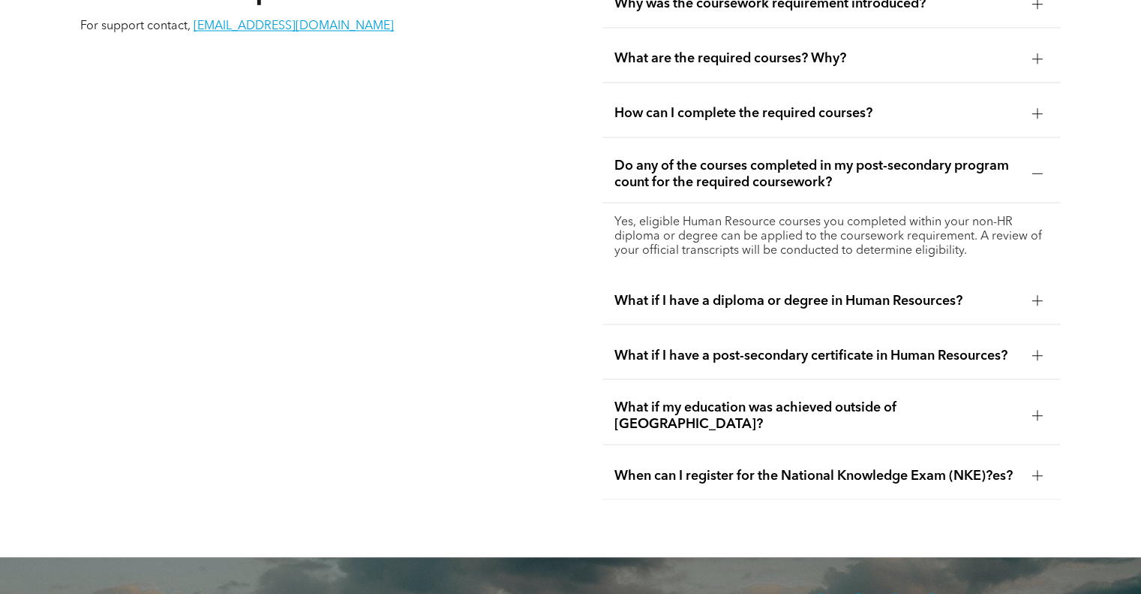
click at [826, 215] on p "Yes, eligible Human Resource courses you completed within your non-HR diploma o…" at bounding box center [832, 236] width 434 height 43
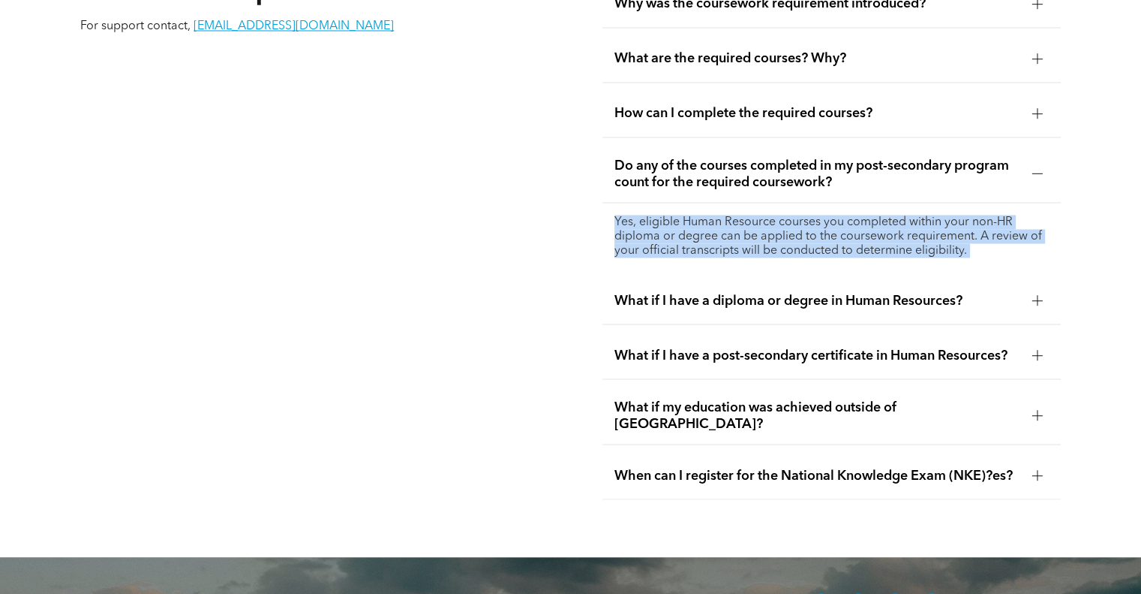
click at [826, 215] on p "Yes, eligible Human Resource courses you completed within your non-HR diploma o…" at bounding box center [832, 236] width 434 height 43
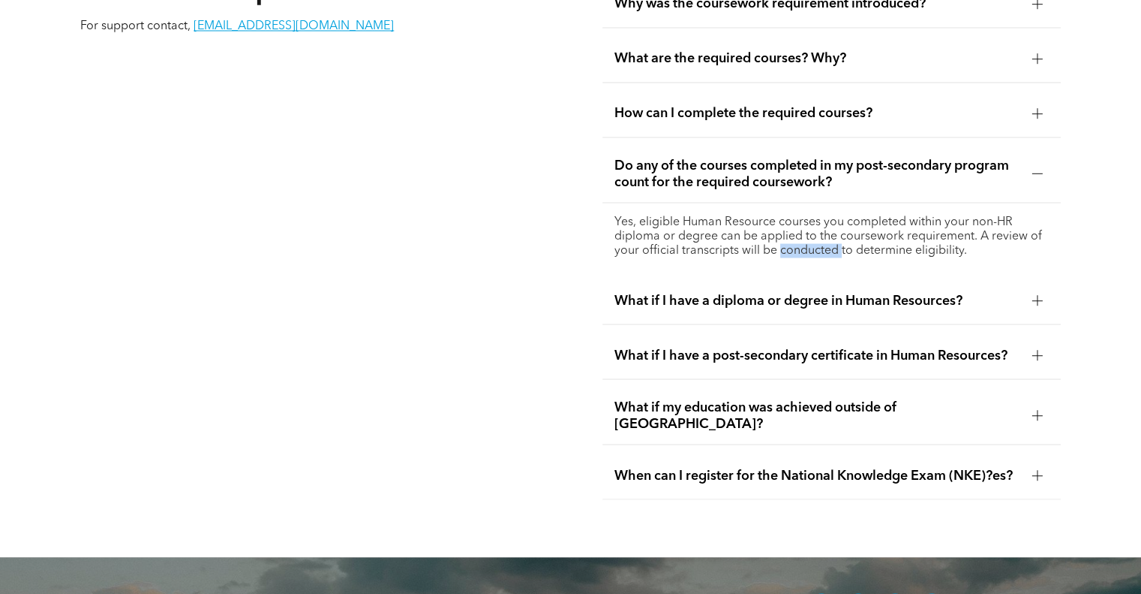
click at [826, 215] on p "Yes, eligible Human Resource courses you completed within your non-HR diploma o…" at bounding box center [832, 236] width 434 height 43
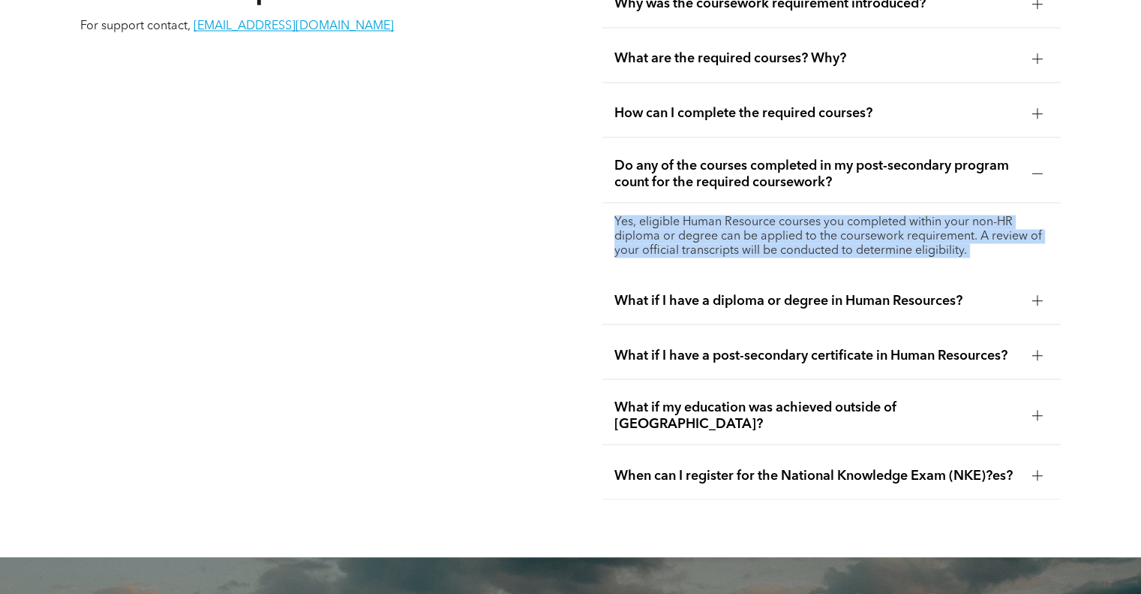
click at [826, 215] on p "Yes, eligible Human Resource courses you completed within your non-HR diploma o…" at bounding box center [832, 236] width 434 height 43
click at [832, 215] on p "Yes, eligible Human Resource courses you completed within your non-HR diploma o…" at bounding box center [832, 236] width 434 height 43
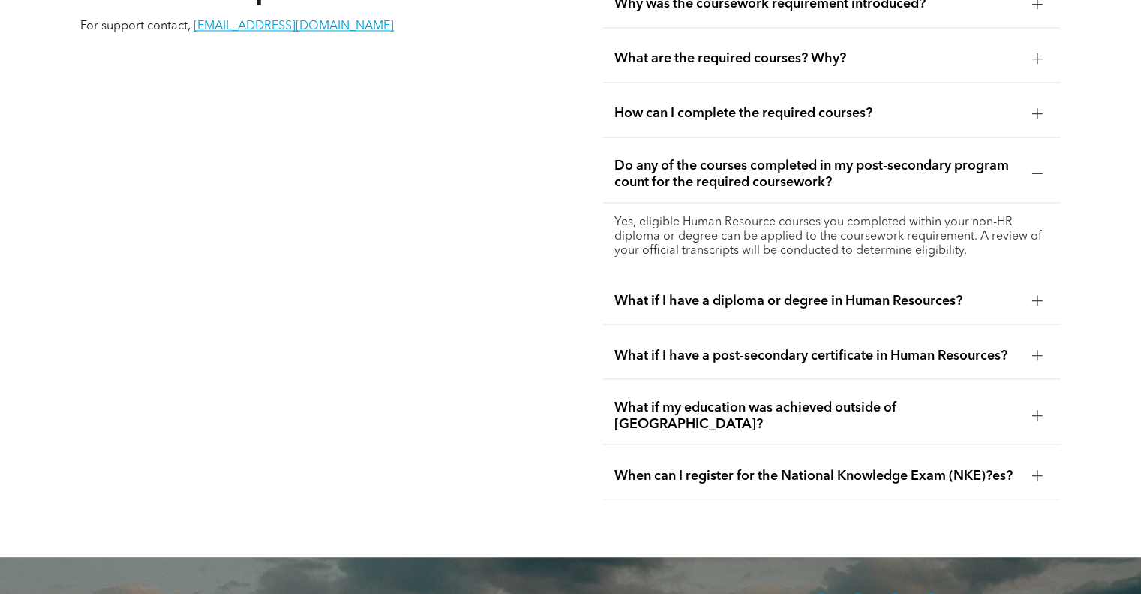
click at [835, 215] on p "Yes, eligible Human Resource courses you completed within your non-HR diploma o…" at bounding box center [832, 236] width 434 height 43
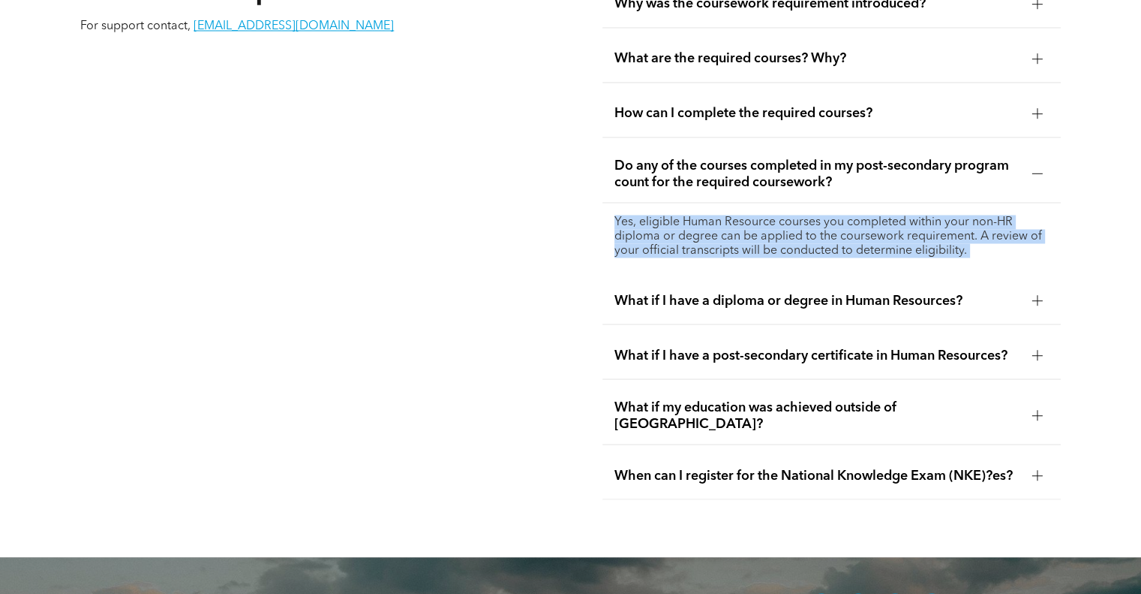
click at [835, 215] on p "Yes, eligible Human Resource courses you completed within your non-HR diploma o…" at bounding box center [832, 236] width 434 height 43
click at [831, 215] on p "Yes, eligible Human Resource courses you completed within your non-HR diploma o…" at bounding box center [832, 236] width 434 height 43
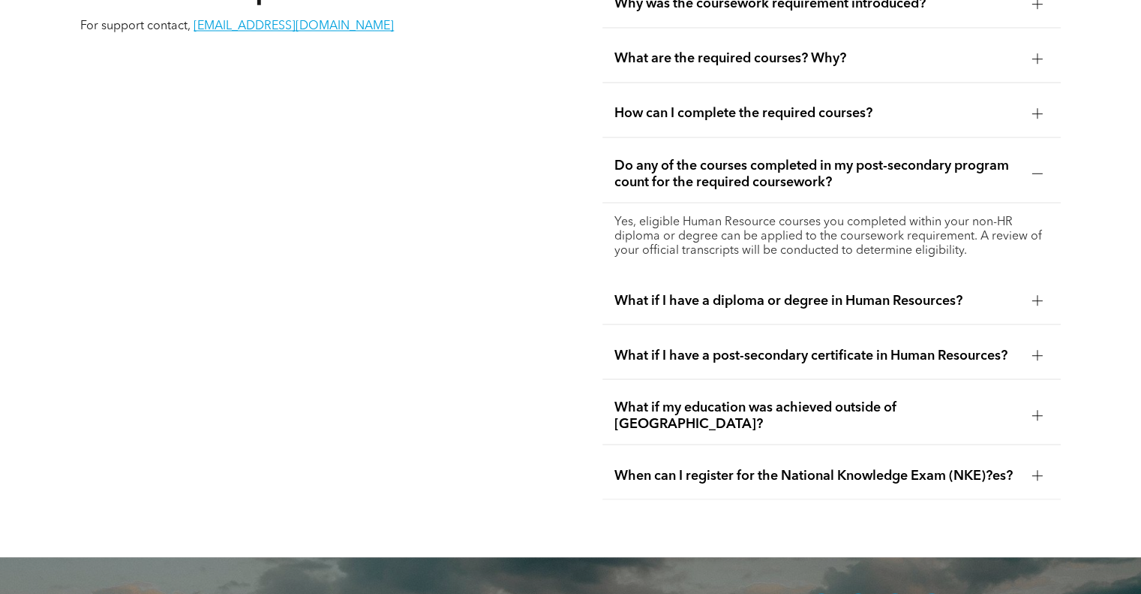
click at [841, 215] on p "Yes, eligible Human Resource courses you completed within your non-HR diploma o…" at bounding box center [832, 236] width 434 height 43
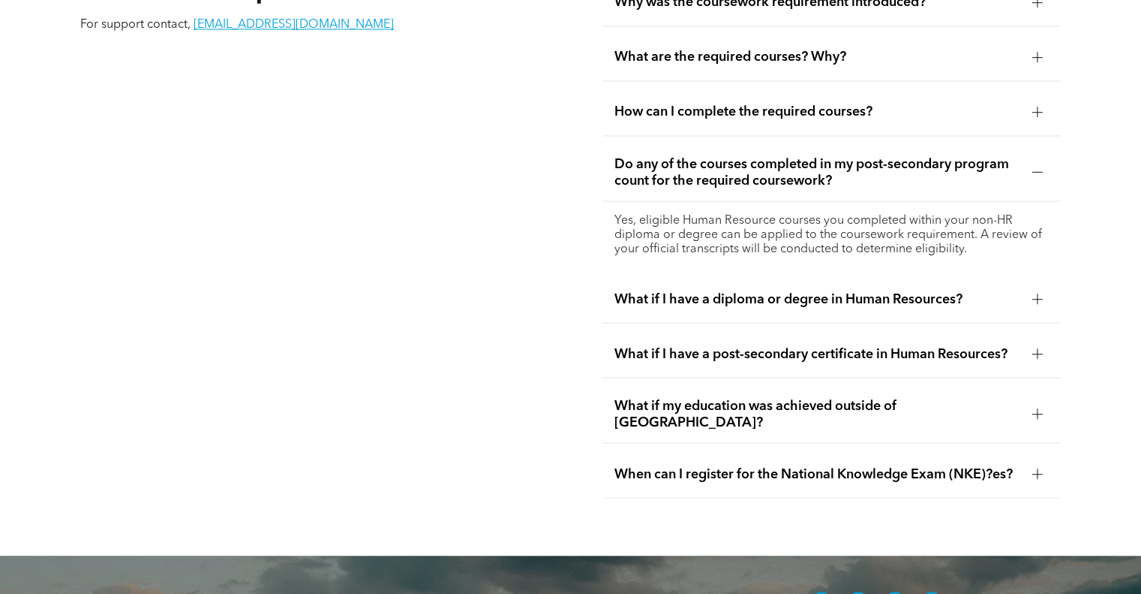
click at [841, 213] on p "Yes, eligible Human Resource courses you completed within your non-HR diploma o…" at bounding box center [832, 234] width 434 height 43
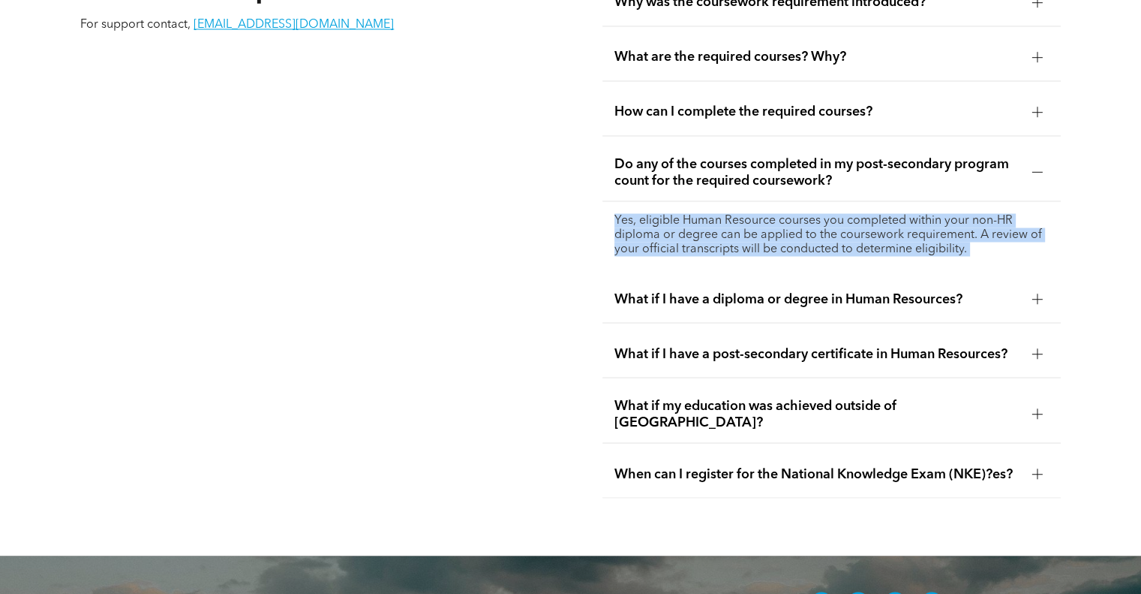
drag, startPoint x: 841, startPoint y: 191, endPoint x: 824, endPoint y: 200, distance: 18.8
click at [824, 213] on p "Yes, eligible Human Resource courses you completed within your non-HR diploma o…" at bounding box center [832, 234] width 434 height 43
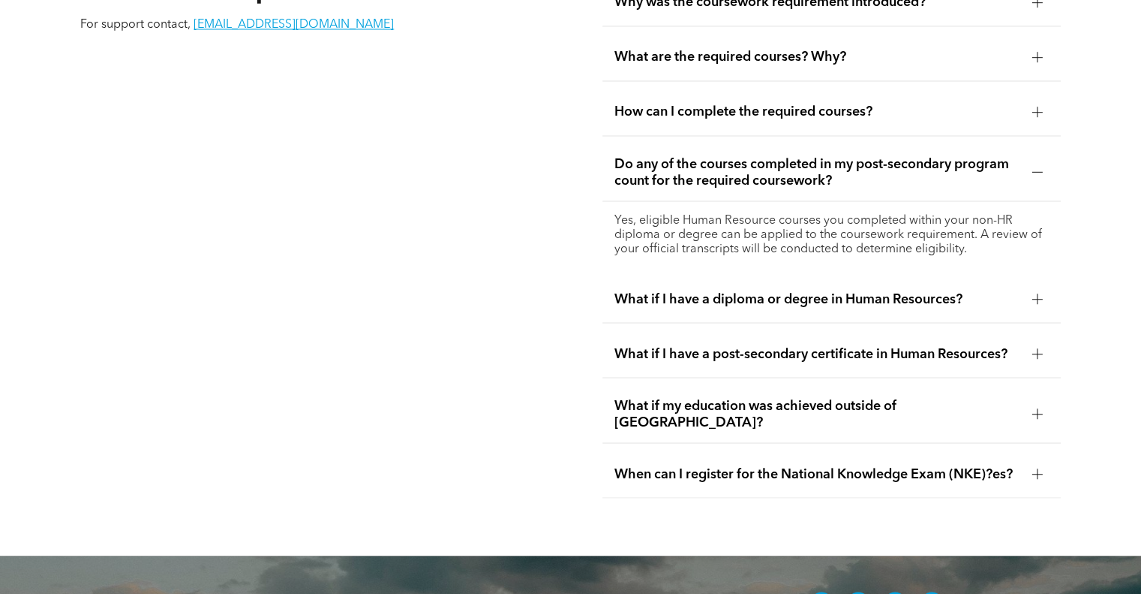
click at [853, 397] on span "What if my education was achieved outside of Canada?" at bounding box center [817, 413] width 405 height 33
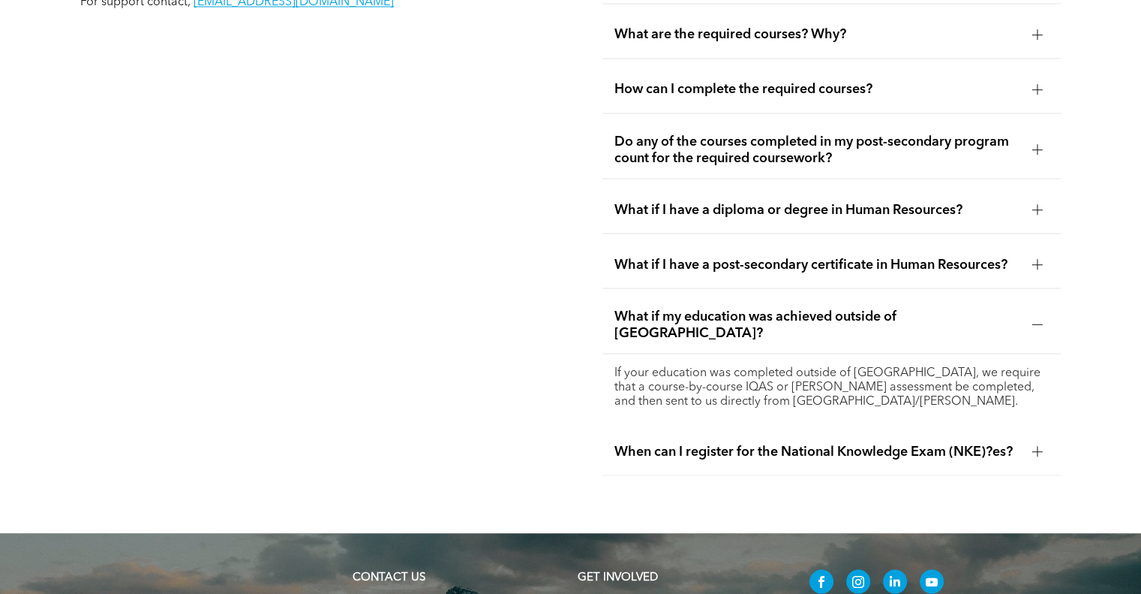
scroll to position [2718, 0]
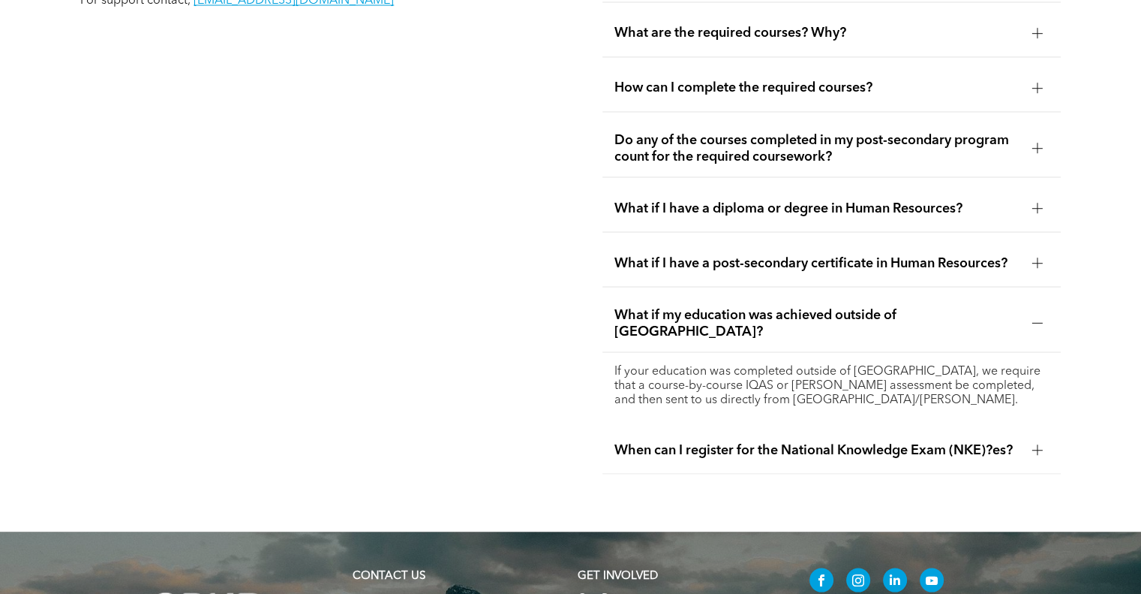
click at [841, 364] on p "If your education was completed outside of Canada, we require that a course-by-…" at bounding box center [832, 385] width 434 height 43
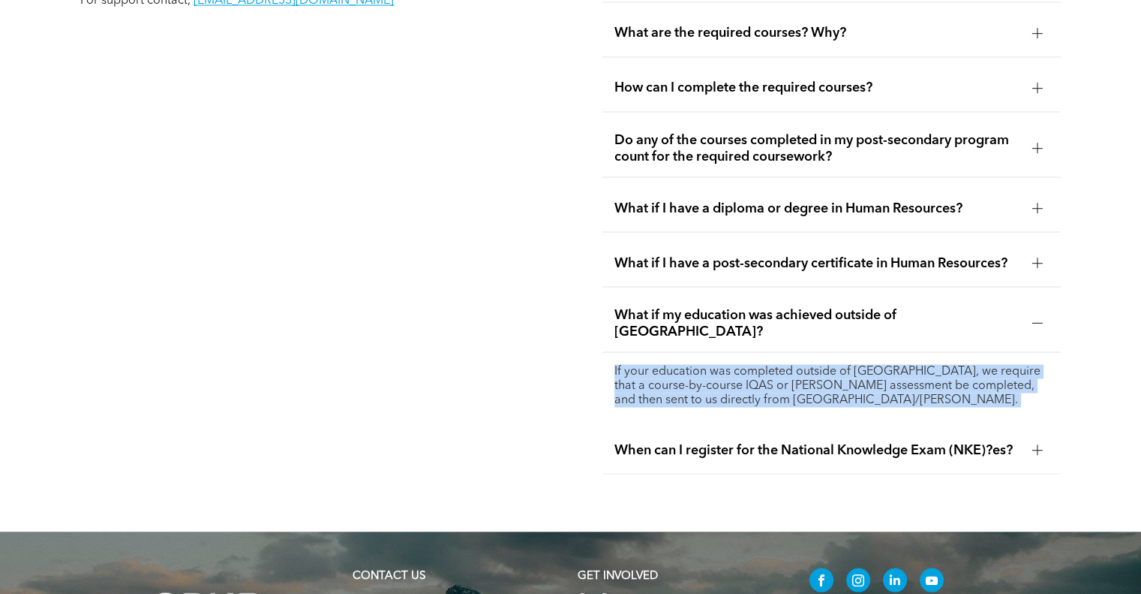
click at [841, 364] on p "If your education was completed outside of Canada, we require that a course-by-…" at bounding box center [832, 385] width 434 height 43
click at [848, 367] on div "If your education was completed outside of Canada, we require that a course-by-…" at bounding box center [832, 385] width 458 height 67
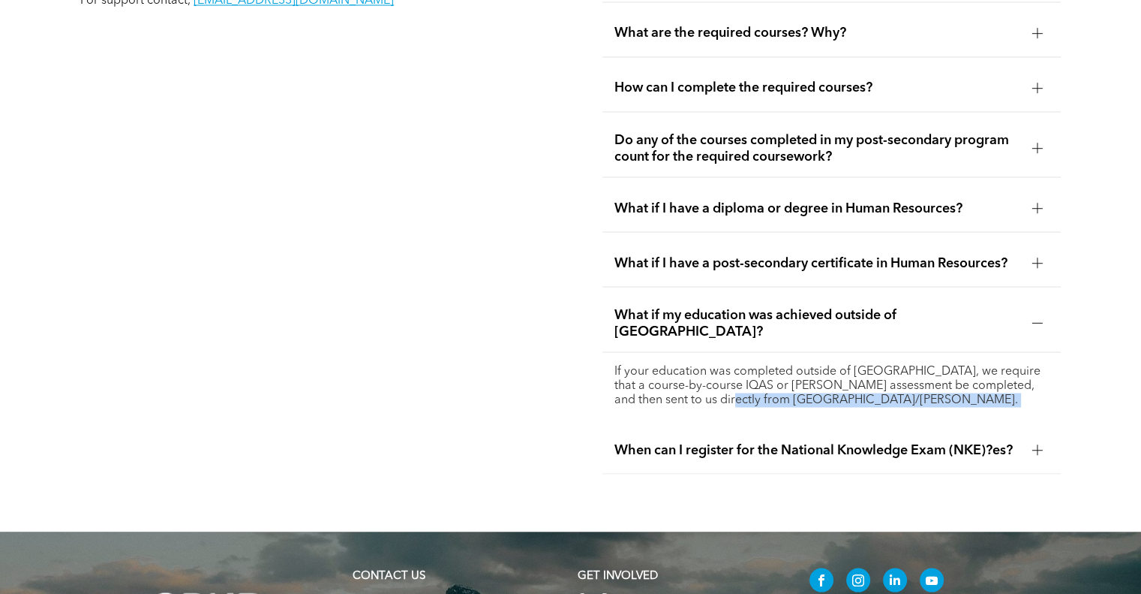
click at [848, 367] on div "If your education was completed outside of Canada, we require that a course-by-…" at bounding box center [832, 385] width 458 height 67
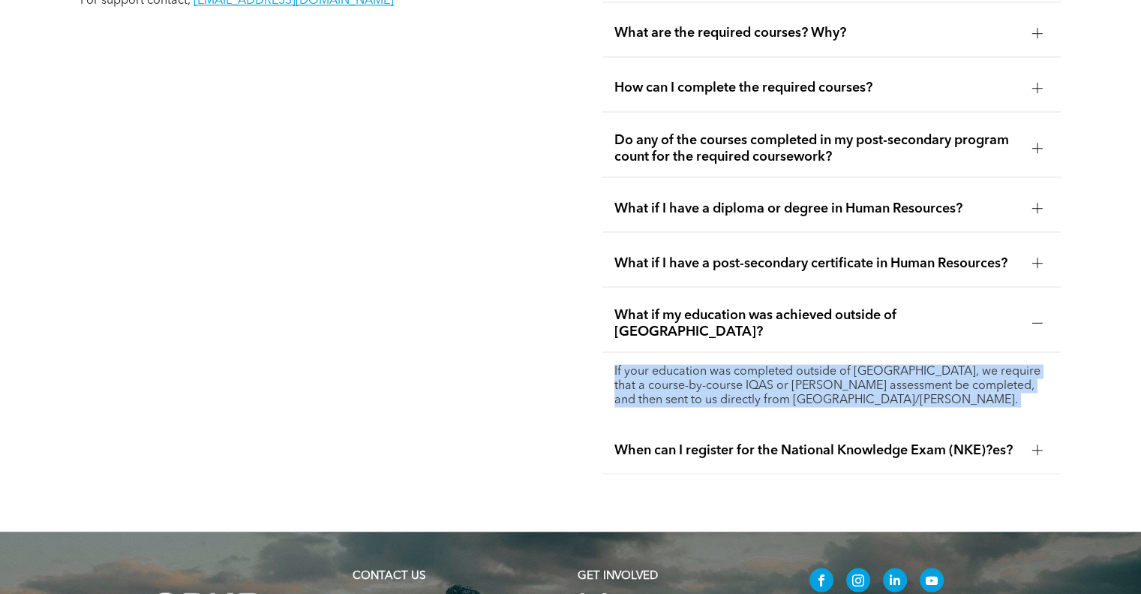
drag, startPoint x: 848, startPoint y: 367, endPoint x: 840, endPoint y: 352, distance: 17.1
click at [840, 352] on div "If your education was completed outside of Canada, we require that a course-by-…" at bounding box center [832, 385] width 458 height 67
click at [840, 364] on p "If your education was completed outside of Canada, we require that a course-by-…" at bounding box center [832, 385] width 434 height 43
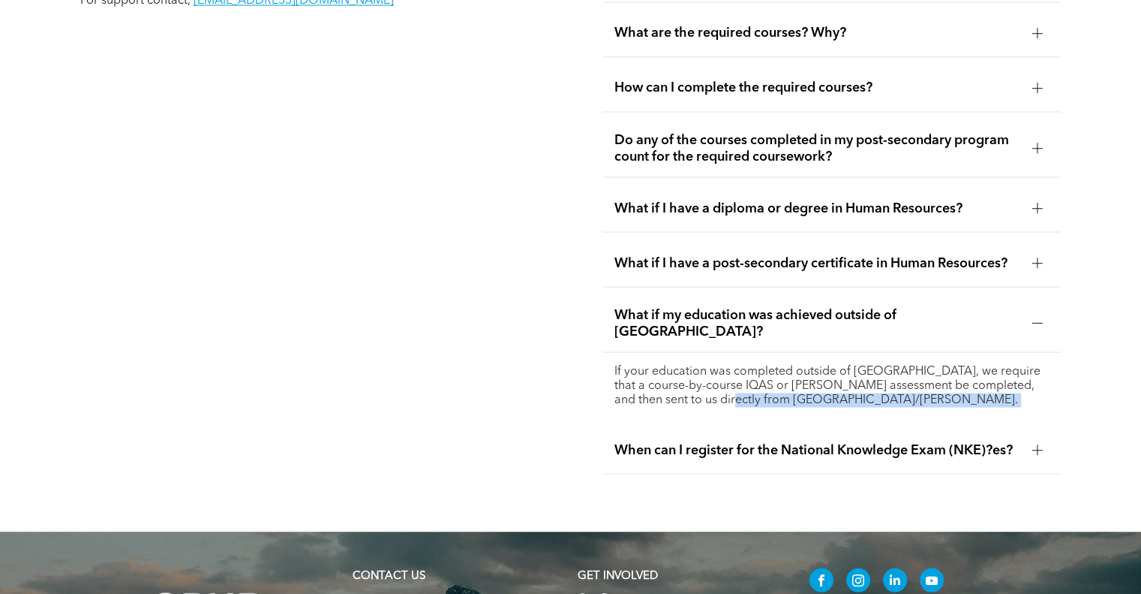
click at [840, 364] on p "If your education was completed outside of Canada, we require that a course-by-…" at bounding box center [832, 385] width 434 height 43
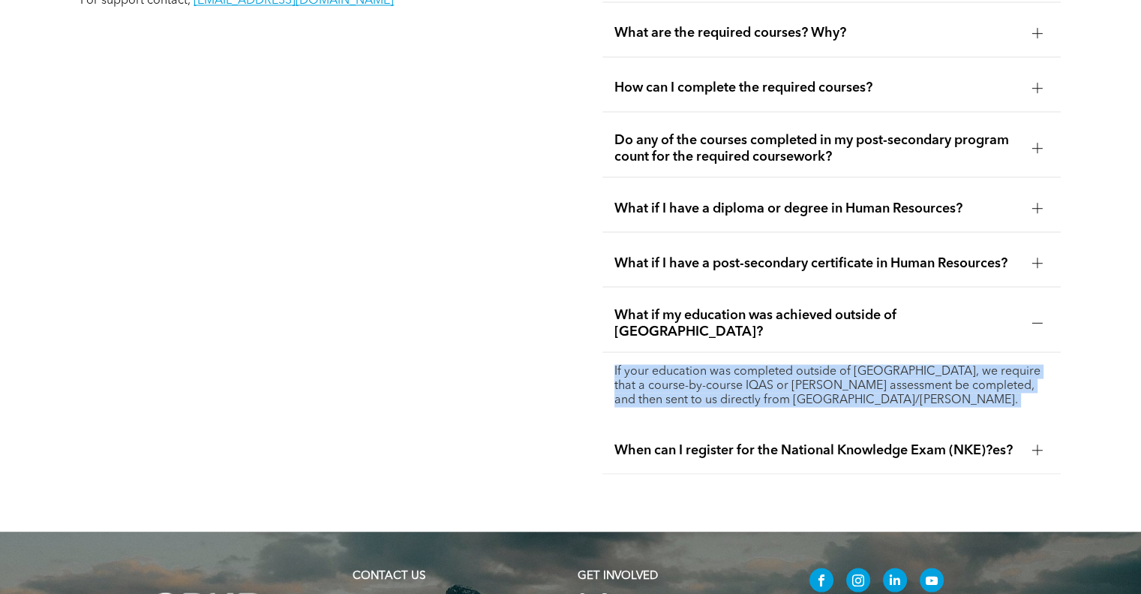
click at [840, 364] on p "If your education was completed outside of Canada, we require that a course-by-…" at bounding box center [832, 385] width 434 height 43
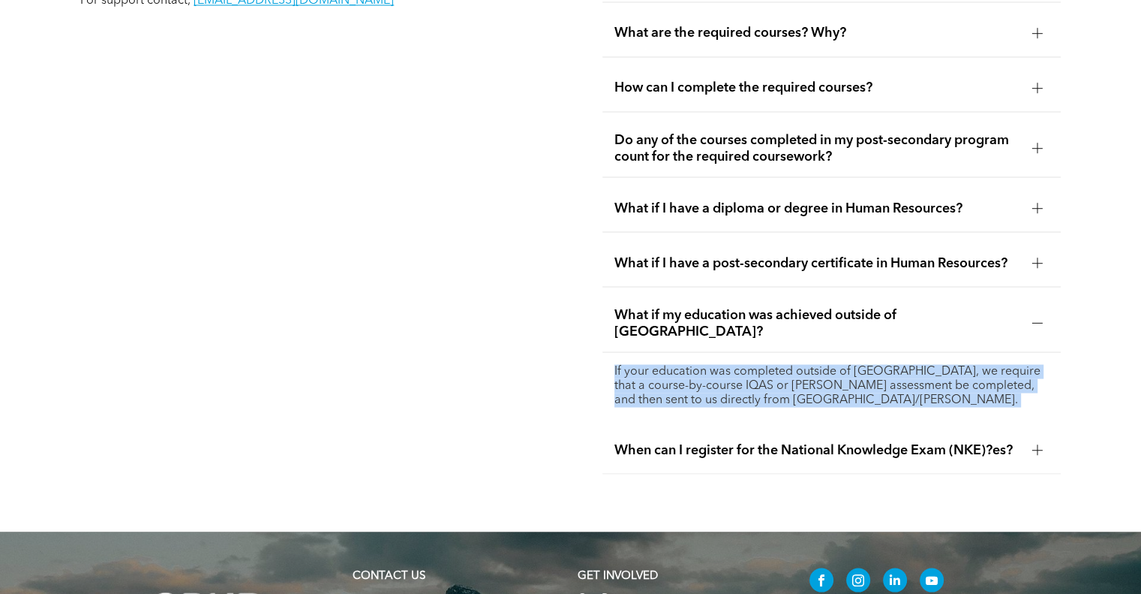
click at [840, 364] on p "If your education was completed outside of Canada, we require that a course-by-…" at bounding box center [832, 385] width 434 height 43
click at [839, 364] on p "If your education was completed outside of Canada, we require that a course-by-…" at bounding box center [832, 385] width 434 height 43
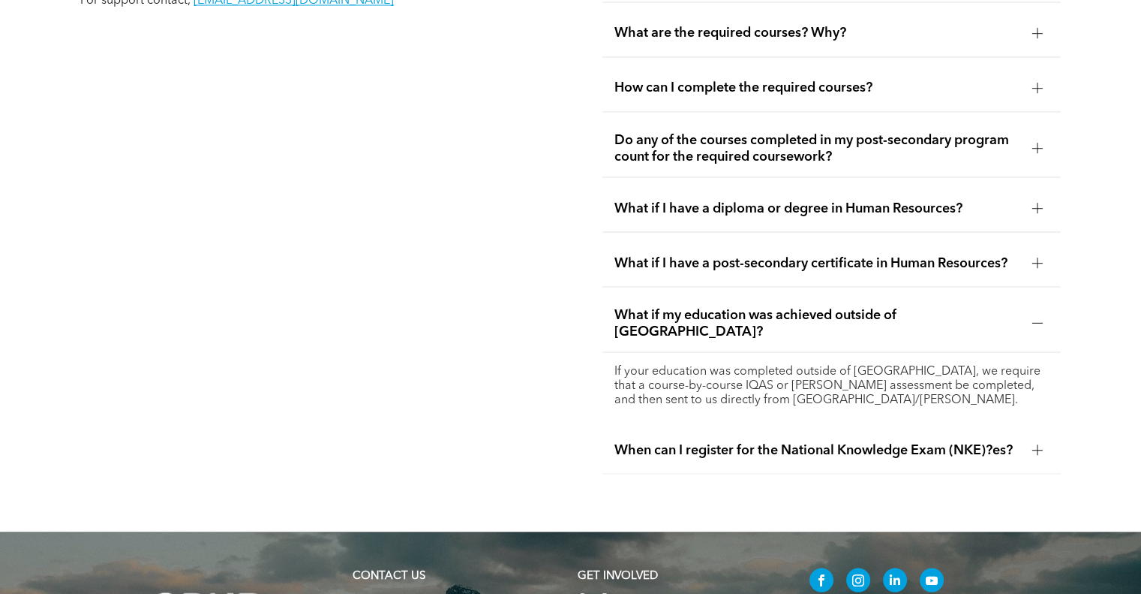
click at [838, 364] on p "If your education was completed outside of Canada, we require that a course-by-…" at bounding box center [832, 385] width 434 height 43
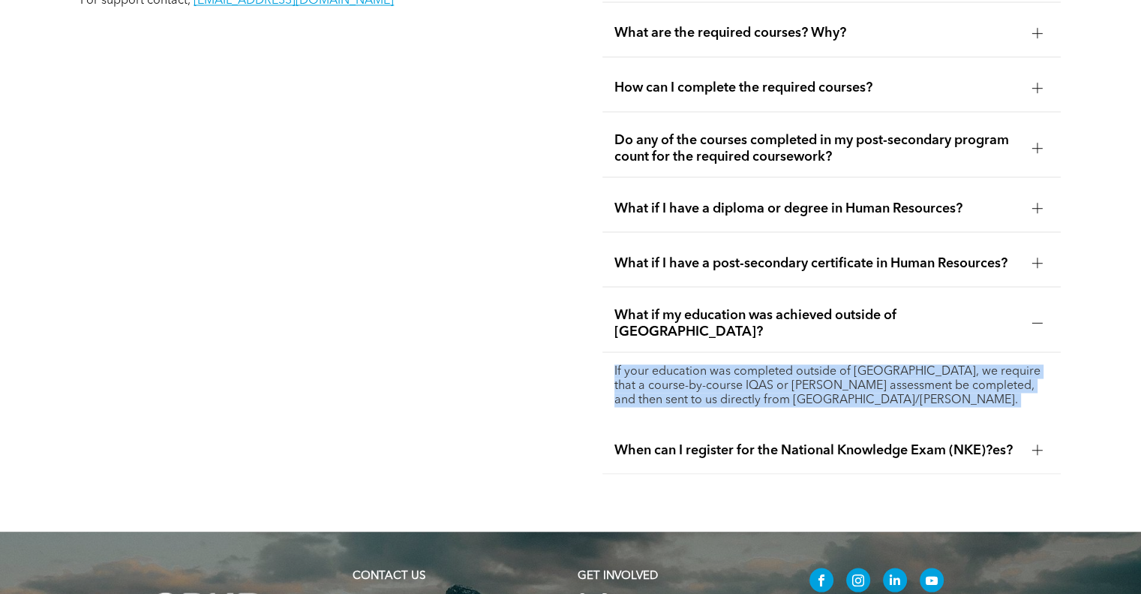
click at [838, 364] on p "If your education was completed outside of Canada, we require that a course-by-…" at bounding box center [832, 385] width 434 height 43
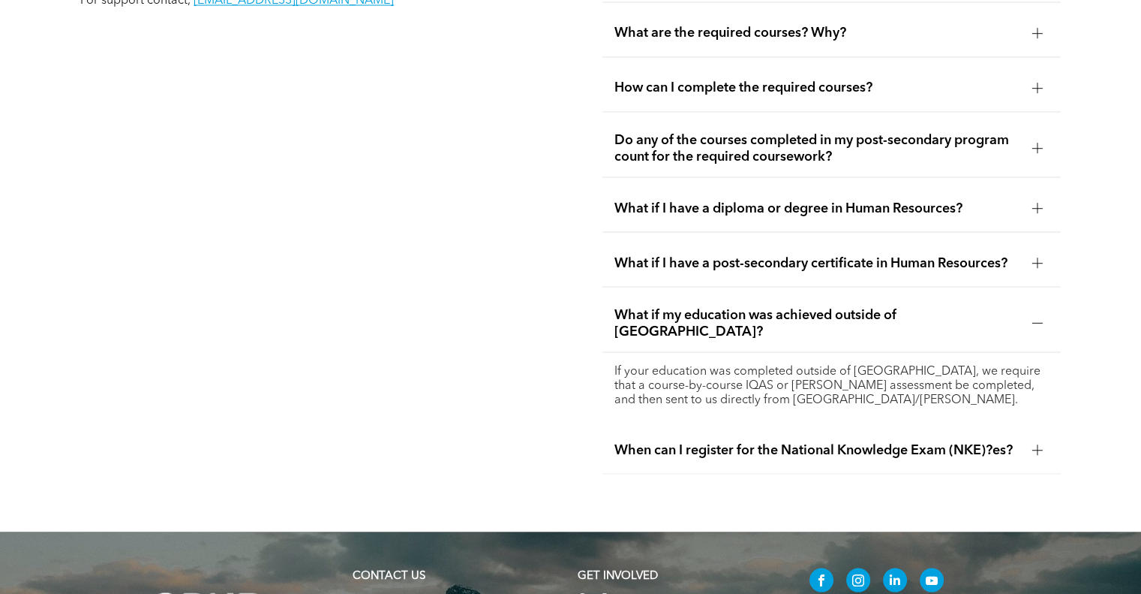
click at [835, 441] on span "When can I register for the National Knowledge Exam (NKE)?es?" at bounding box center [817, 449] width 405 height 17
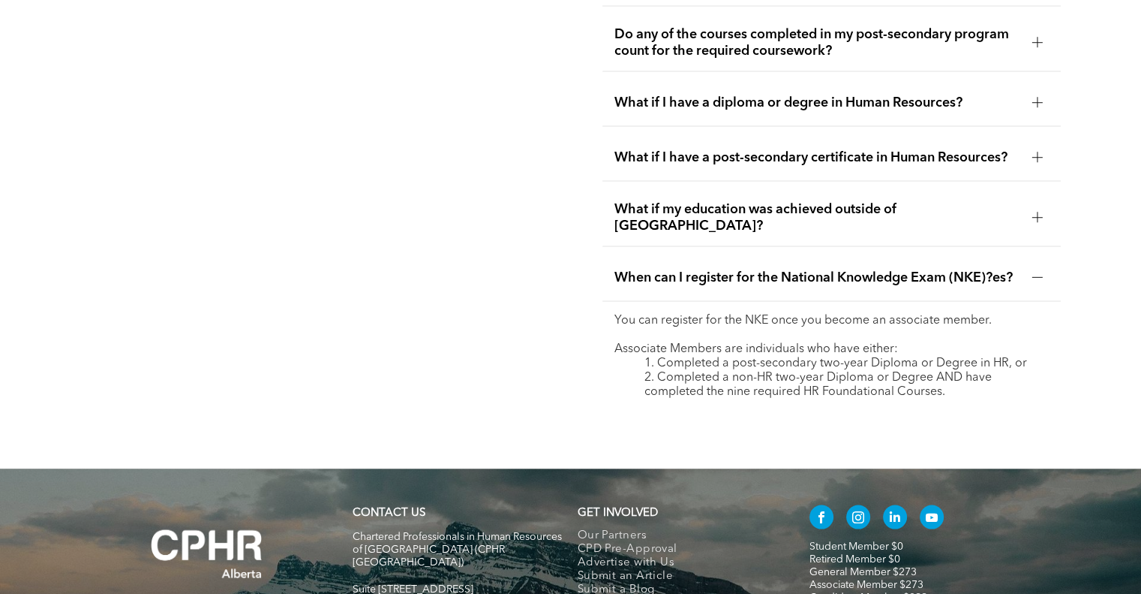
scroll to position [2825, 0]
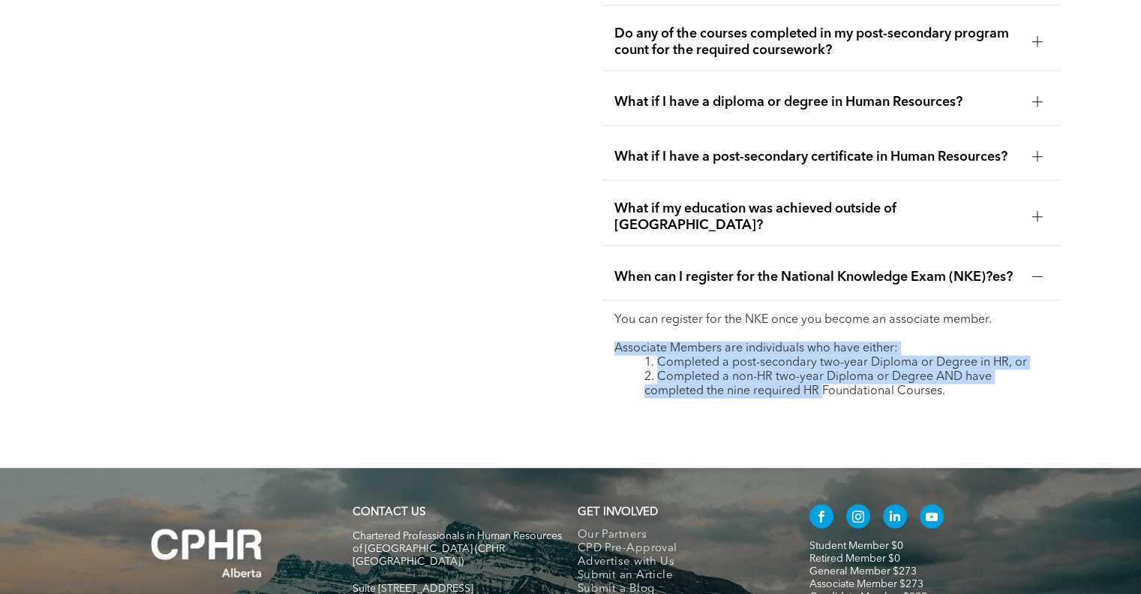
drag, startPoint x: 826, startPoint y: 363, endPoint x: 780, endPoint y: 275, distance: 99.0
click at [780, 275] on div "Why was the coursework requirement introduced? CPHR Canada implemented the cour…" at bounding box center [832, 128] width 482 height 585
click at [780, 312] on p "You can register for the NKE once you become an associate member." at bounding box center [832, 319] width 434 height 14
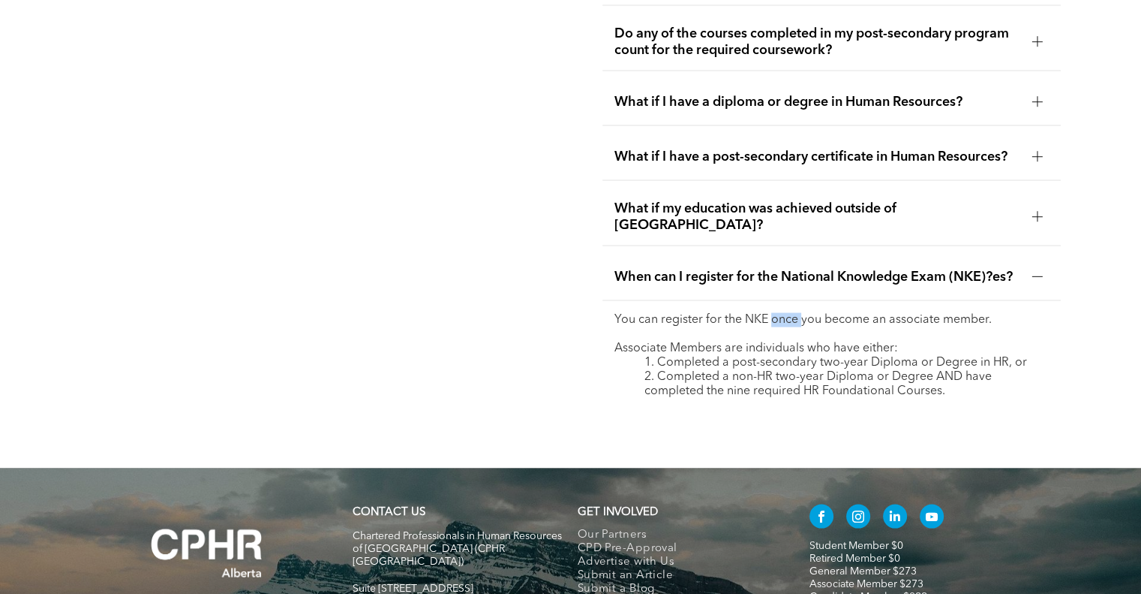
click at [780, 312] on p "You can register for the NKE once you become an associate member." at bounding box center [832, 319] width 434 height 14
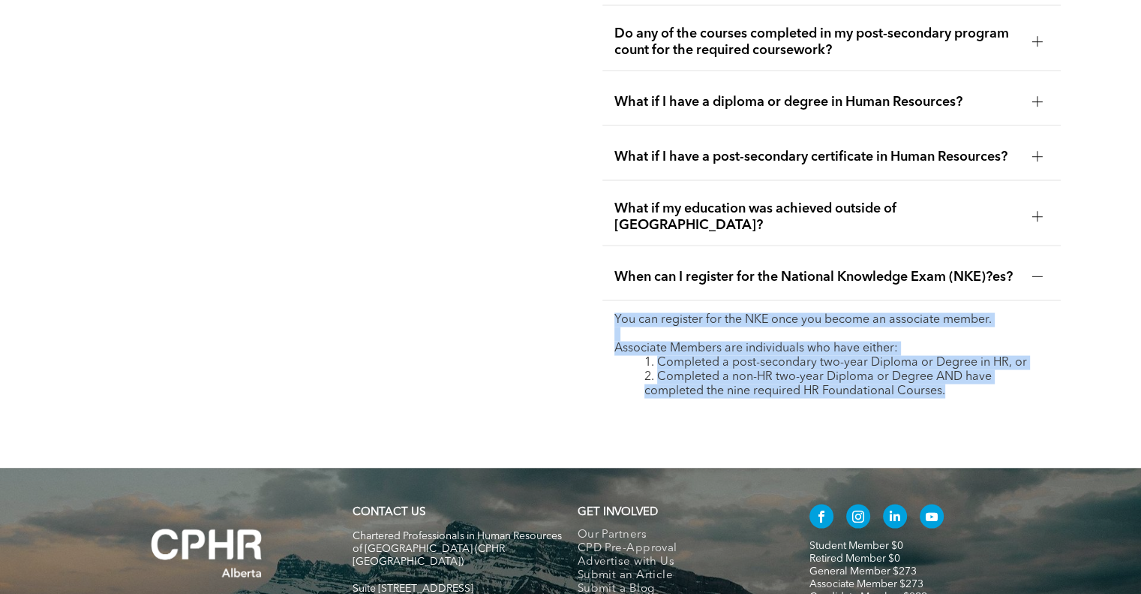
drag, startPoint x: 780, startPoint y: 275, endPoint x: 823, endPoint y: 380, distance: 113.4
click at [823, 380] on div "Coursework Requirment FAQs For support contact, registrar@cphrab.ca Why was the…" at bounding box center [570, 129] width 1141 height 677
click at [823, 362] on div "Why was the coursework requirement introduced? CPHR Canada implemented the cour…" at bounding box center [832, 128] width 482 height 585
drag, startPoint x: 823, startPoint y: 362, endPoint x: 735, endPoint y: 217, distance: 170.0
click at [735, 217] on div "Why was the coursework requirement introduced? CPHR Canada implemented the cour…" at bounding box center [832, 128] width 482 height 585
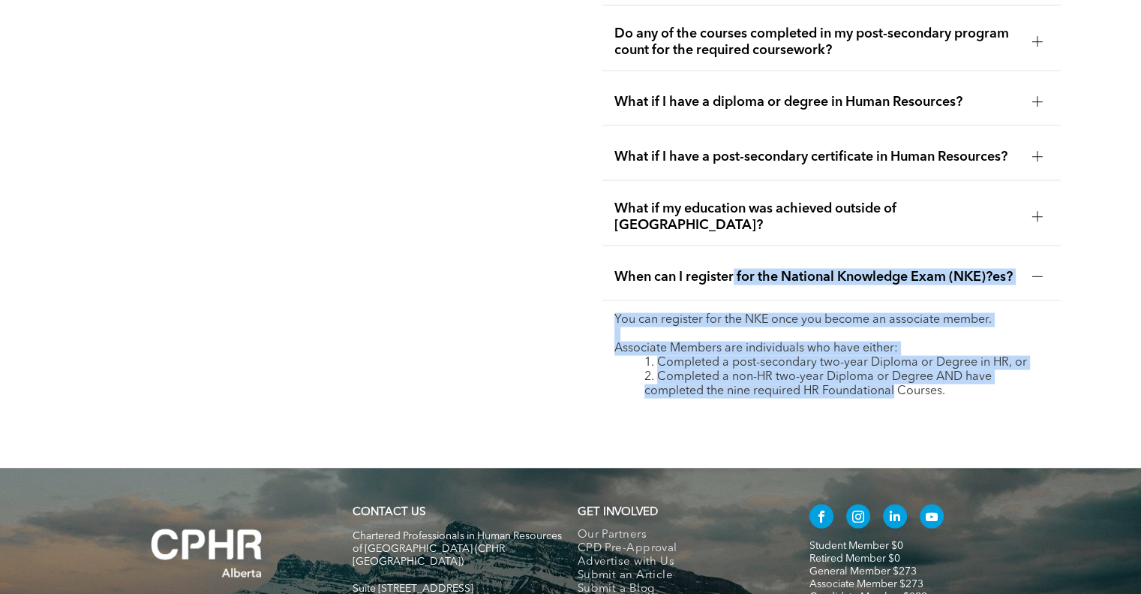
click at [814, 412] on div "Coursework Requirment FAQs For support contact, registrar@cphrab.ca Why was the…" at bounding box center [570, 129] width 1141 height 677
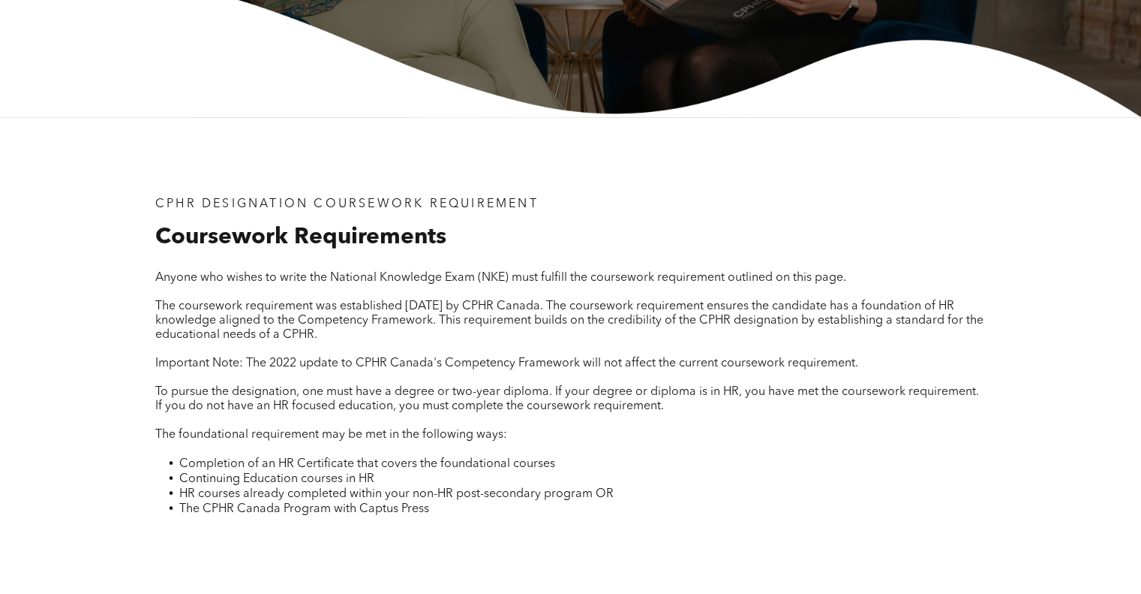
scroll to position [383, 0]
